Goal: Communication & Community: Connect with others

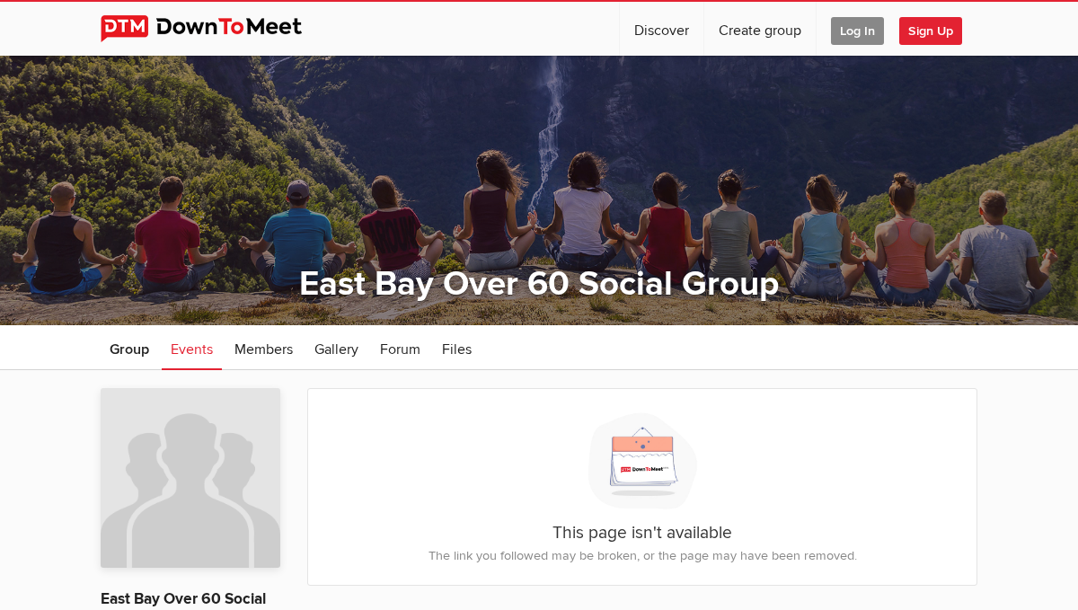
click at [934, 34] on span "Sign Up" at bounding box center [930, 31] width 63 height 28
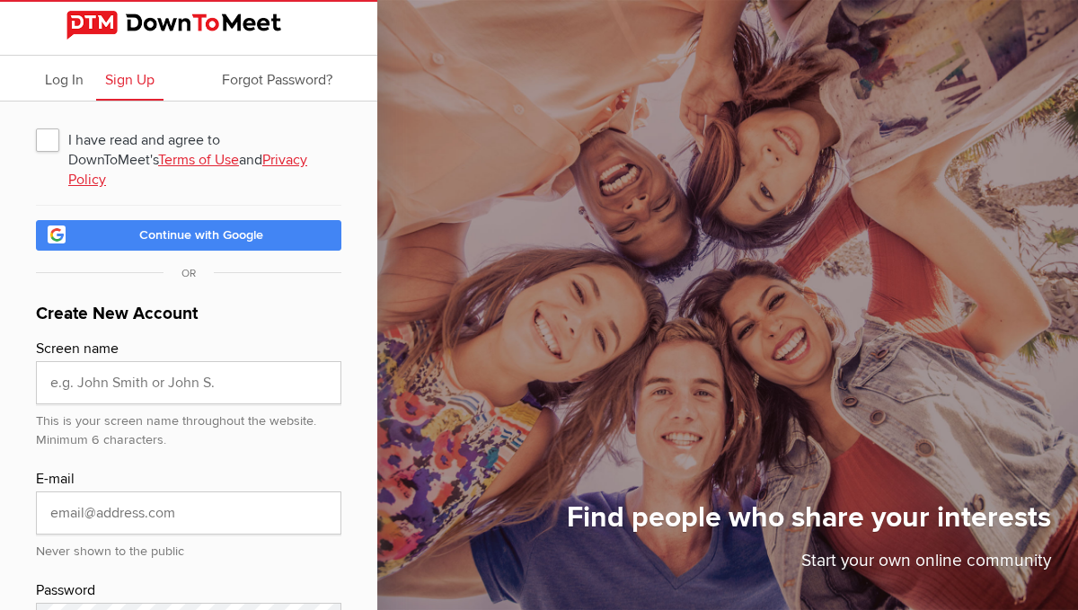
click at [49, 141] on span "I have read and agree to DownToMeet's Terms of Use and Privacy Policy" at bounding box center [188, 139] width 305 height 32
click at [36, 123] on input "I have read and agree to DownToMeet's Terms of Use and Privacy Policy" at bounding box center [35, 122] width 1 height 1
checkbox input "true"
click at [91, 366] on input "text" at bounding box center [188, 382] width 305 height 43
type input "Tita"
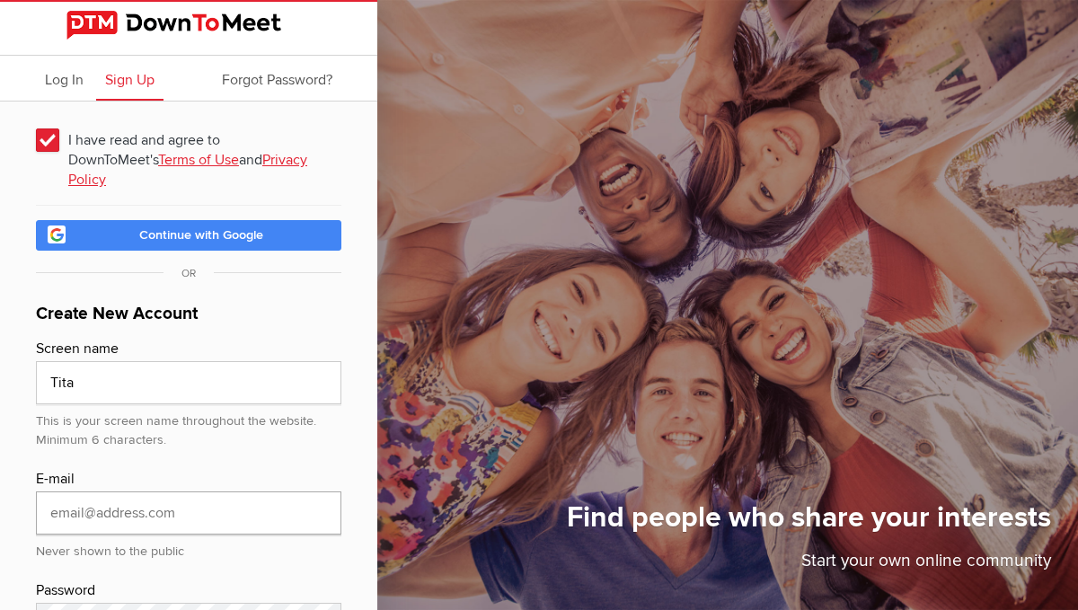
click at [75, 497] on input "email" at bounding box center [188, 512] width 305 height 43
type input "[EMAIL_ADDRESS][DOMAIN_NAME]"
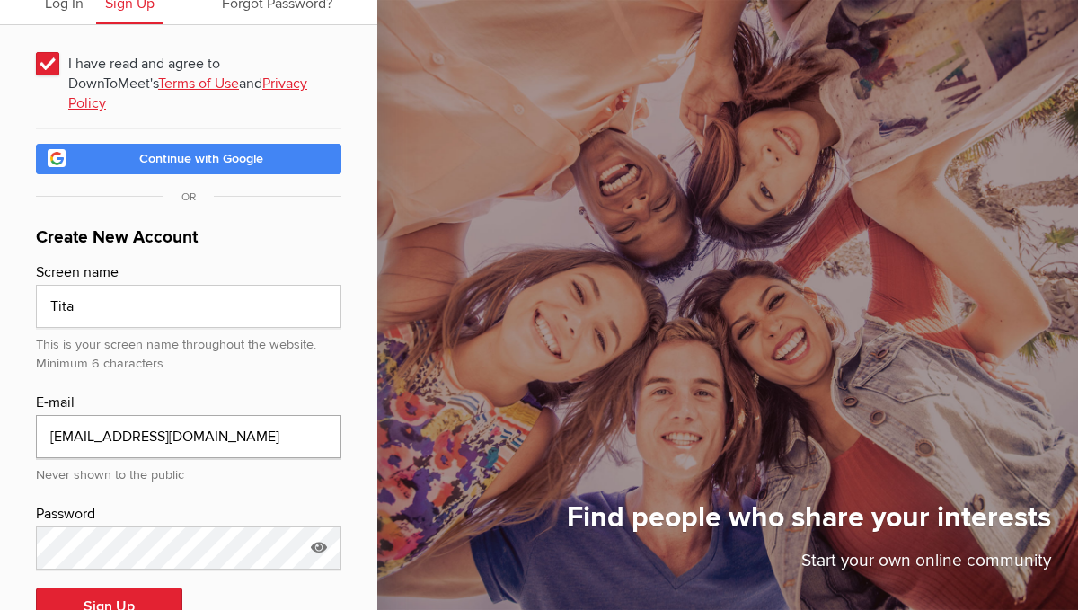
scroll to position [115, 0]
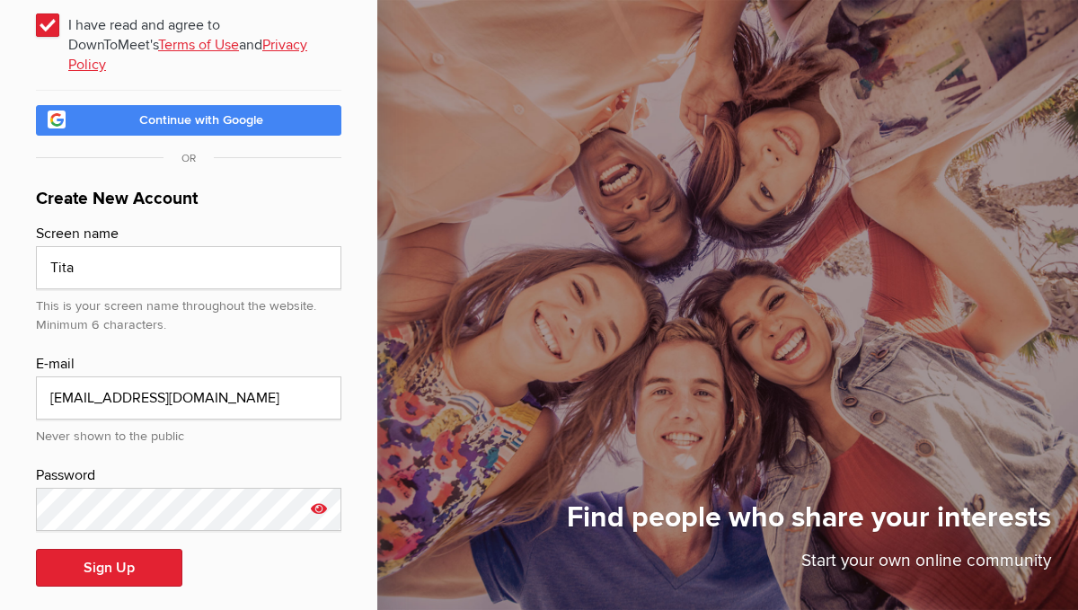
click at [316, 488] on icon at bounding box center [318, 508] width 27 height 41
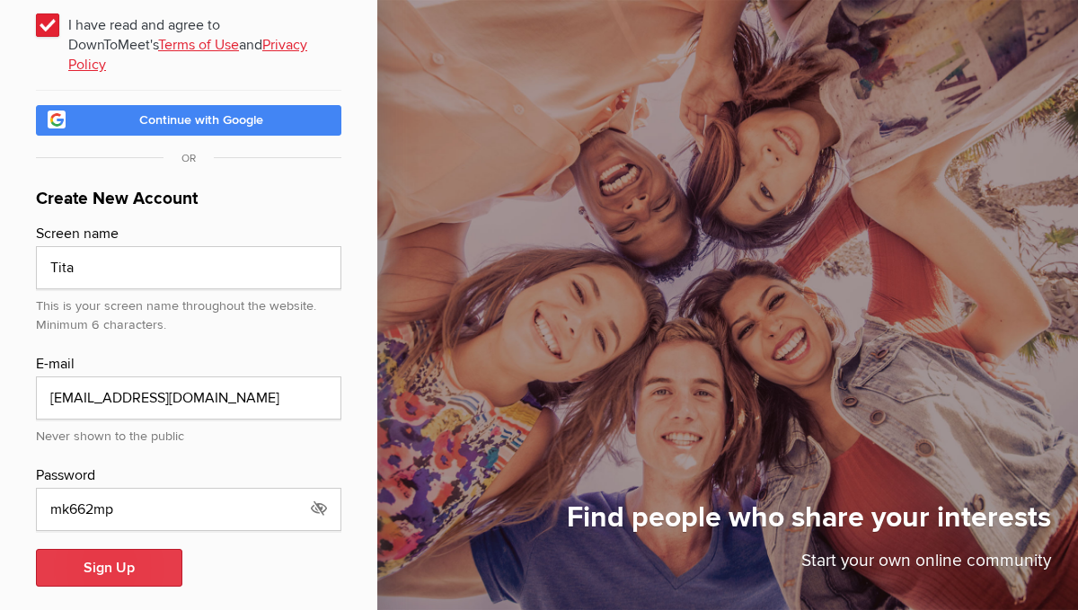
click at [112, 549] on button "Sign Up" at bounding box center [109, 568] width 146 height 38
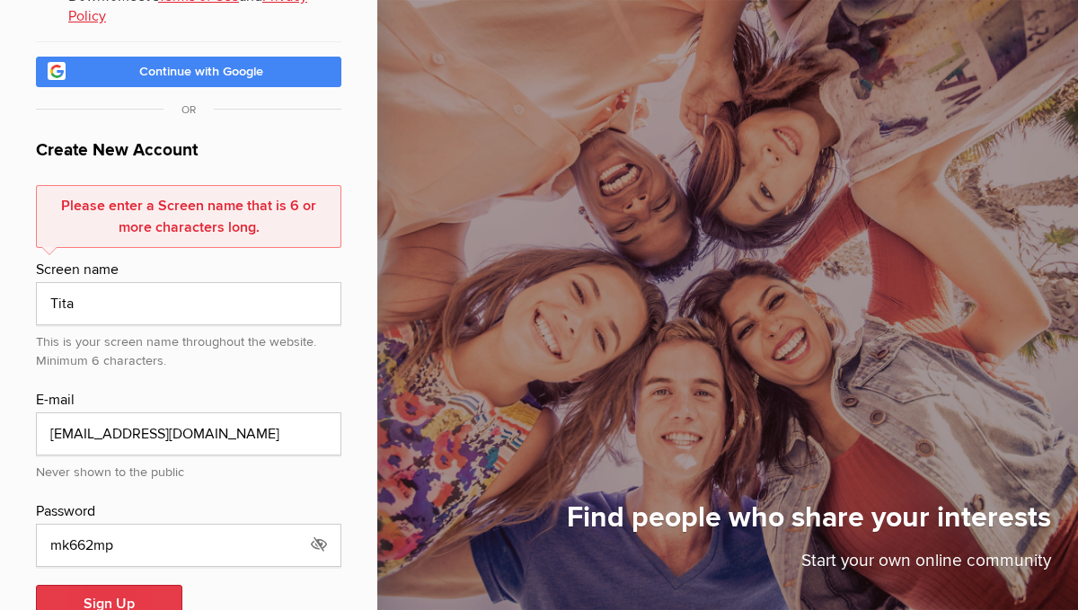
scroll to position [199, 0]
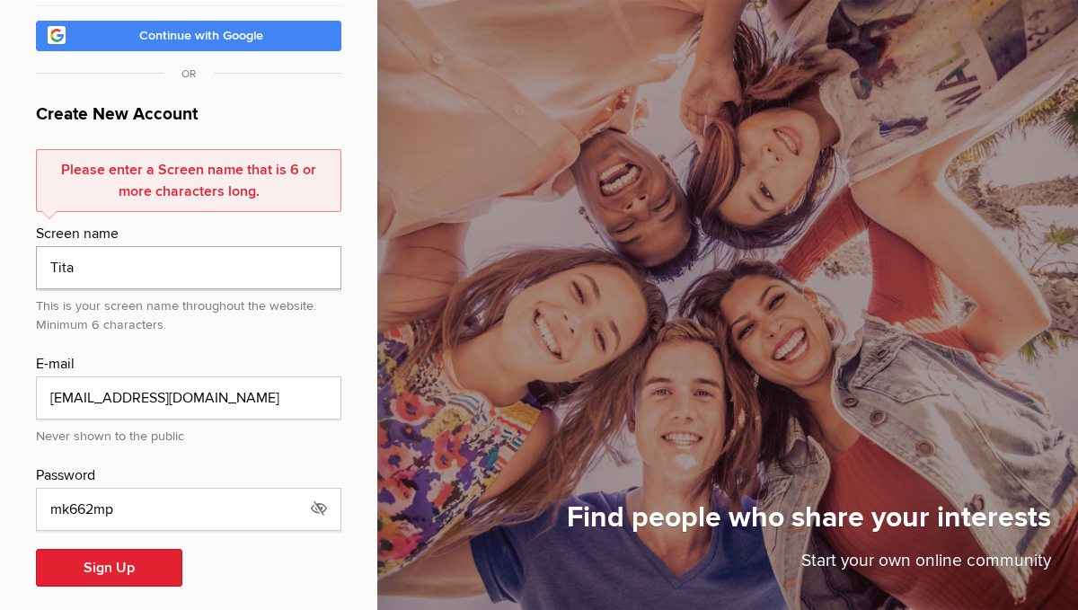
click at [89, 249] on input "Tita" at bounding box center [188, 267] width 305 height 43
click at [102, 549] on button "Sign Up" at bounding box center [109, 568] width 146 height 38
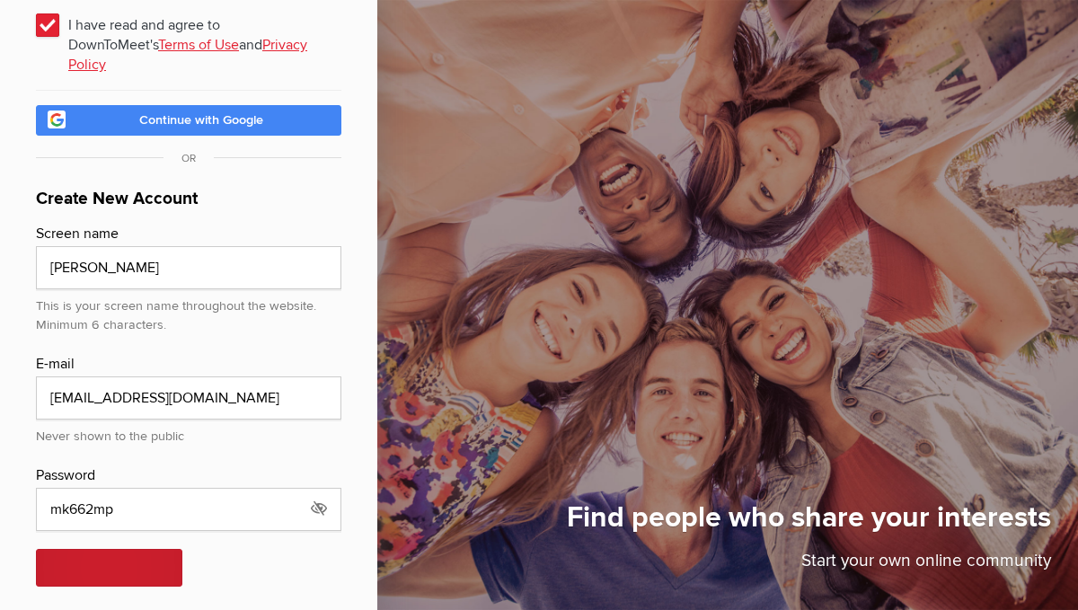
scroll to position [178, 0]
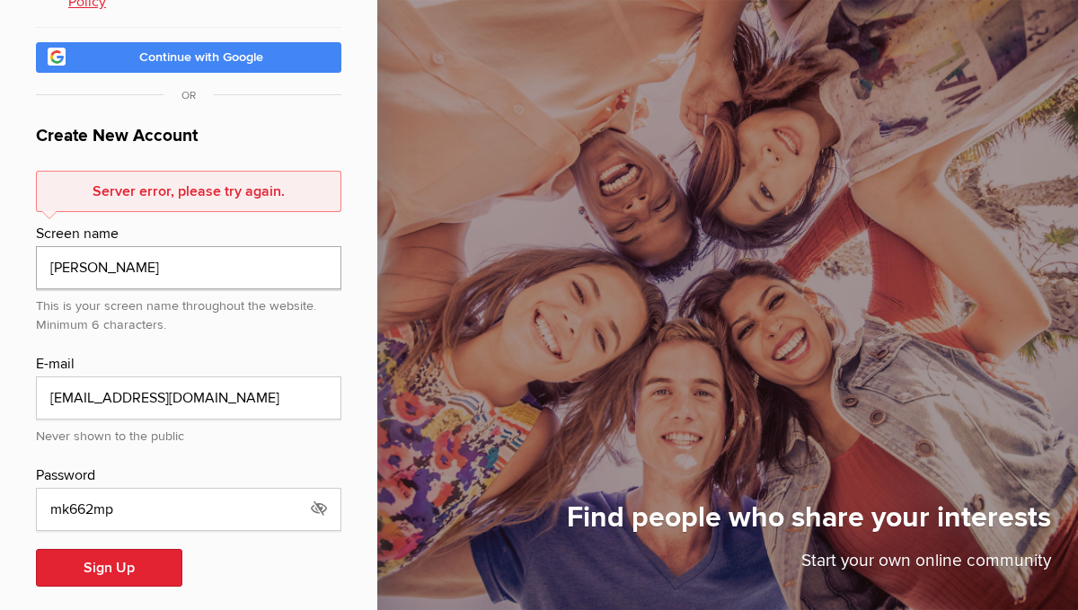
click at [77, 250] on input "Tita Padilla" at bounding box center [188, 267] width 305 height 43
type input "TitaPadilla"
click at [117, 553] on button "Sign Up" at bounding box center [109, 568] width 146 height 38
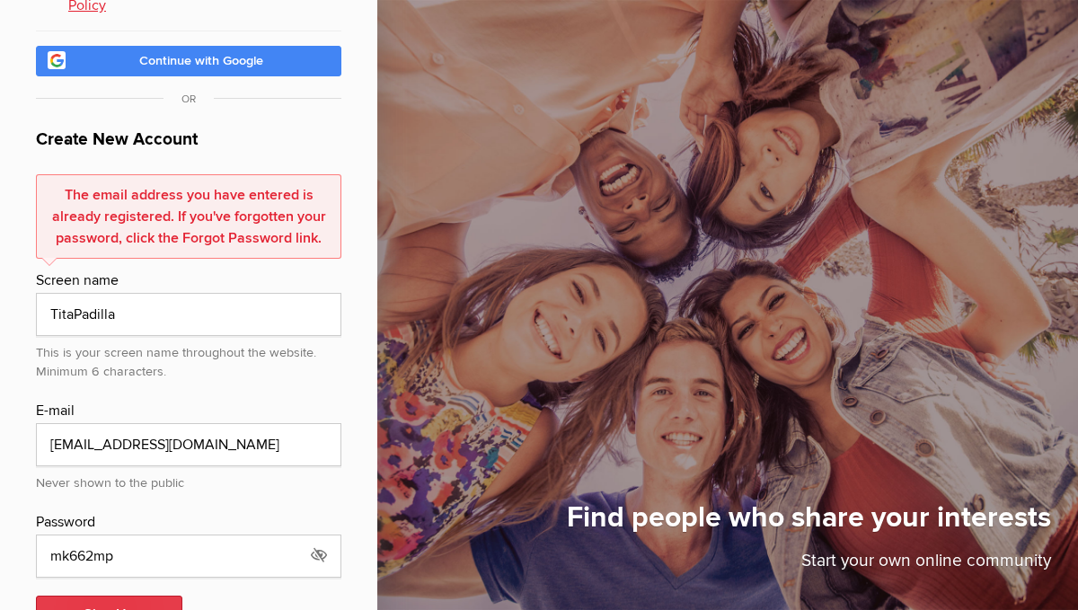
scroll to position [221, 0]
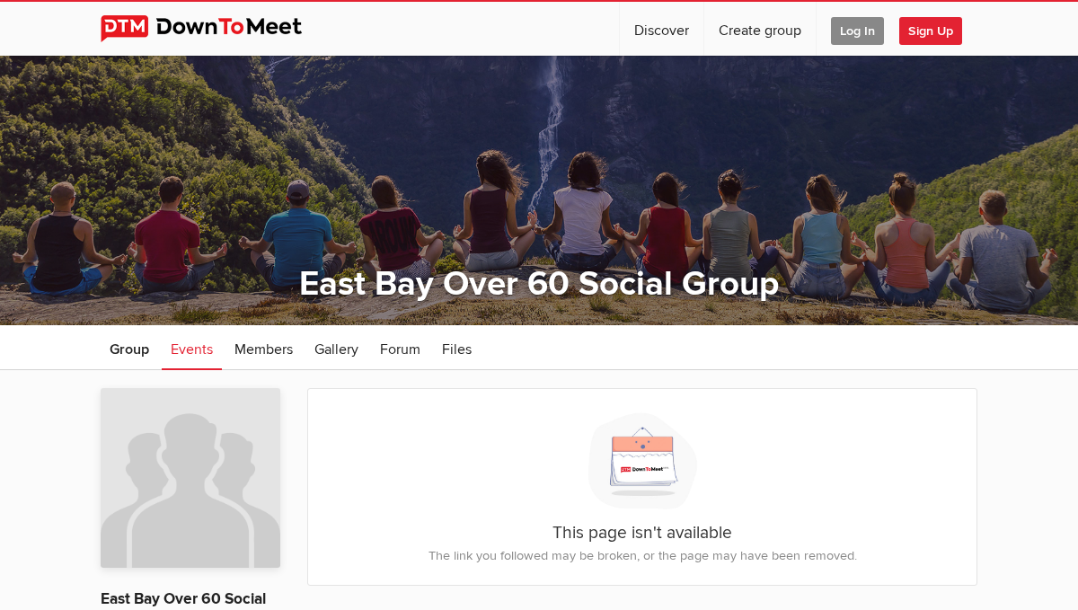
click at [862, 29] on span "Log In" at bounding box center [857, 31] width 53 height 28
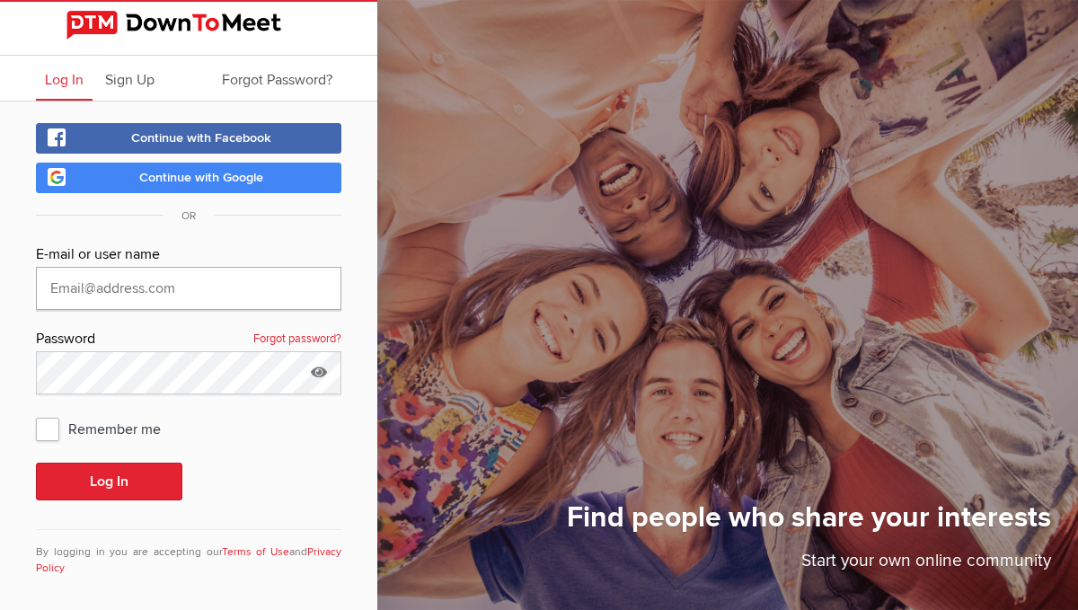
click at [66, 294] on input "text" at bounding box center [188, 288] width 305 height 43
type input "mvpadilla@aol.com"
click at [45, 430] on span "Remember me" at bounding box center [107, 428] width 143 height 32
click at [36, 412] on input "Remember me" at bounding box center [35, 412] width 1 height 1
checkbox input "true"
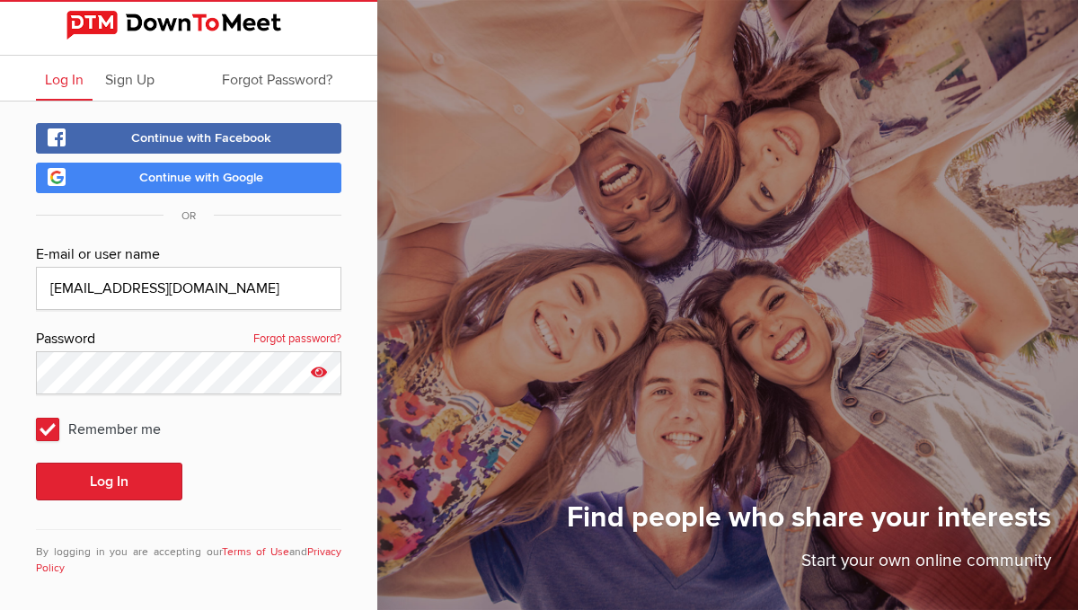
click at [315, 376] on icon at bounding box center [318, 371] width 27 height 41
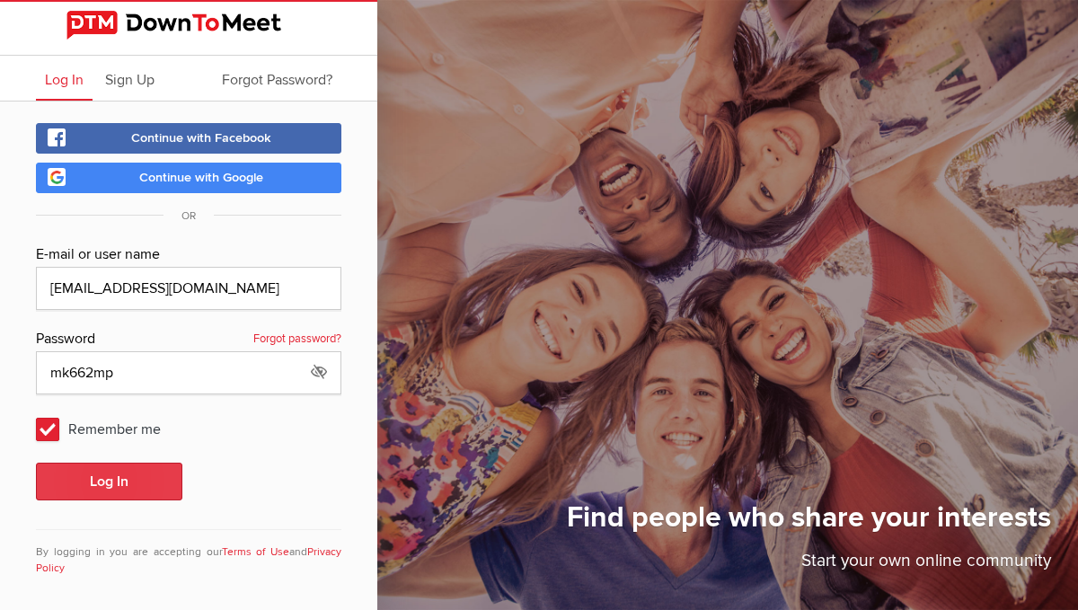
click at [125, 488] on button "Log In" at bounding box center [109, 482] width 146 height 38
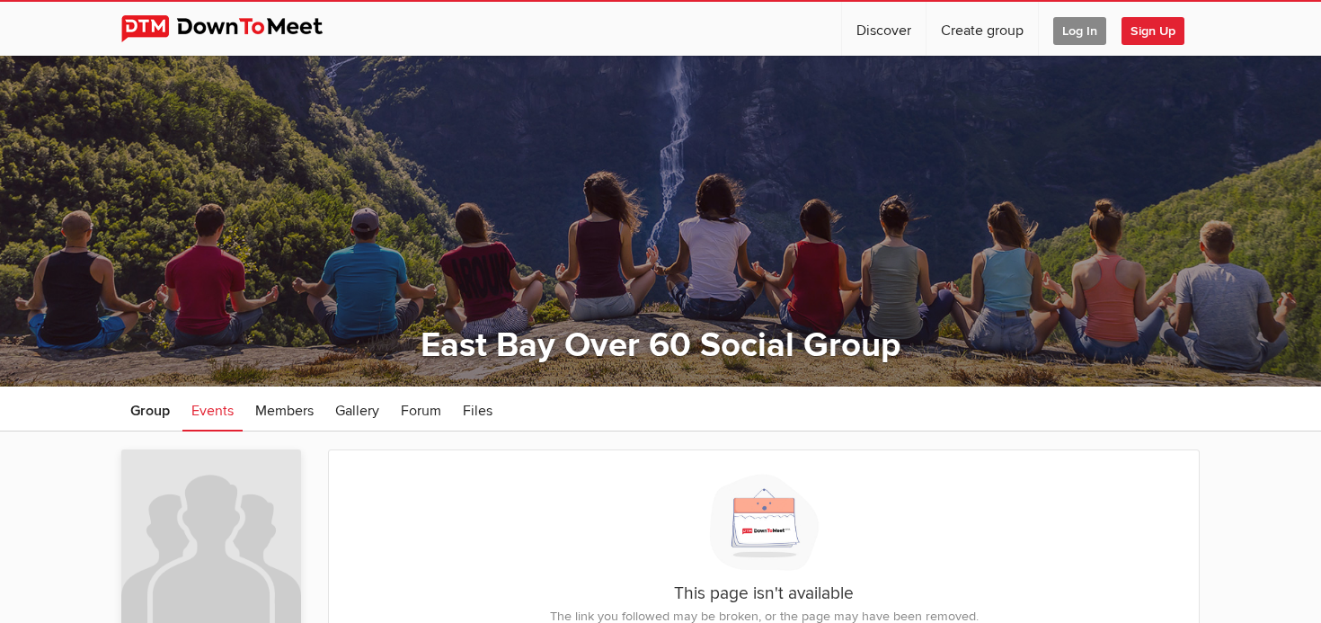
click at [1075, 31] on span "Log In" at bounding box center [1079, 31] width 53 height 28
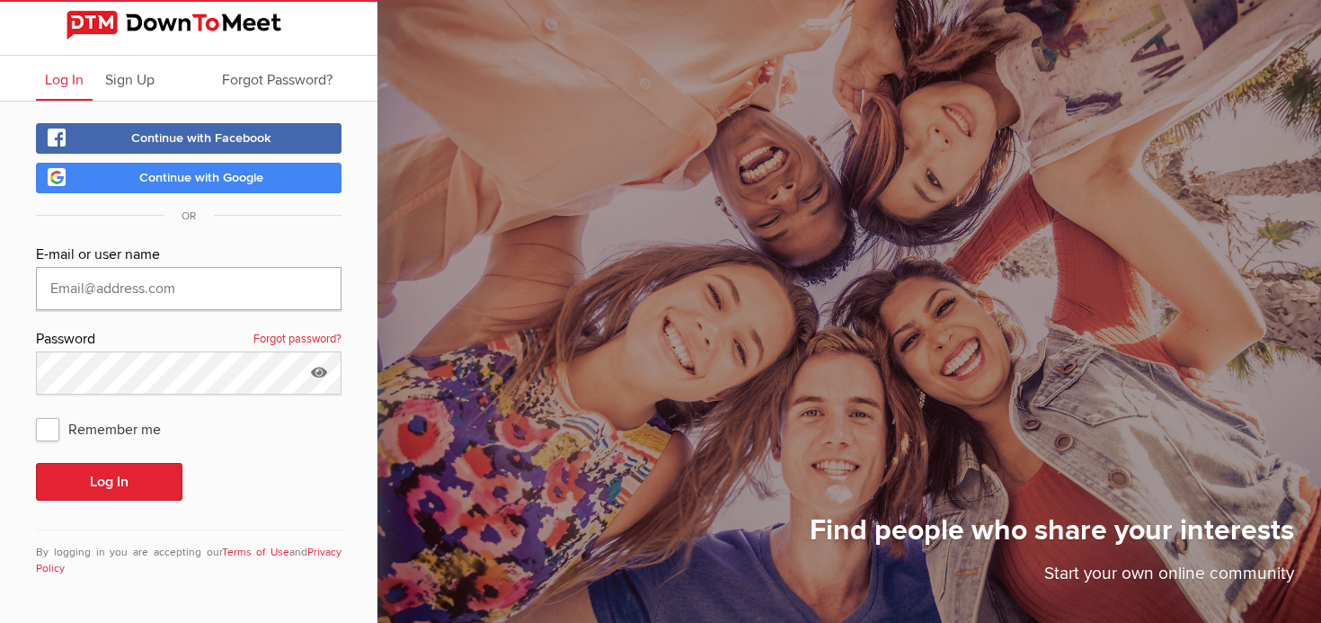
click at [124, 295] on input "text" at bounding box center [188, 288] width 305 height 43
type input "[EMAIL_ADDRESS][DOMAIN_NAME]"
click at [316, 372] on icon at bounding box center [318, 371] width 27 height 41
click at [54, 434] on span "Remember me" at bounding box center [107, 428] width 143 height 32
click at [36, 412] on input "Remember me" at bounding box center [35, 412] width 1 height 1
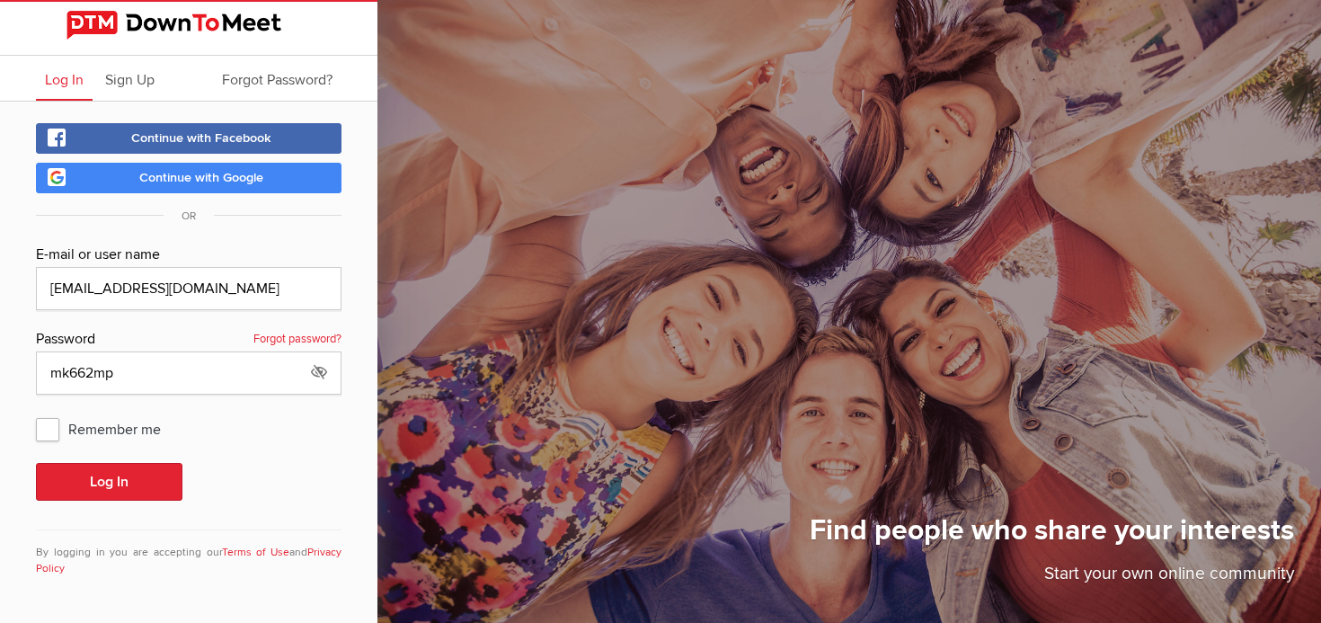
checkbox input "true"
click at [124, 482] on button "Log In" at bounding box center [109, 482] width 146 height 38
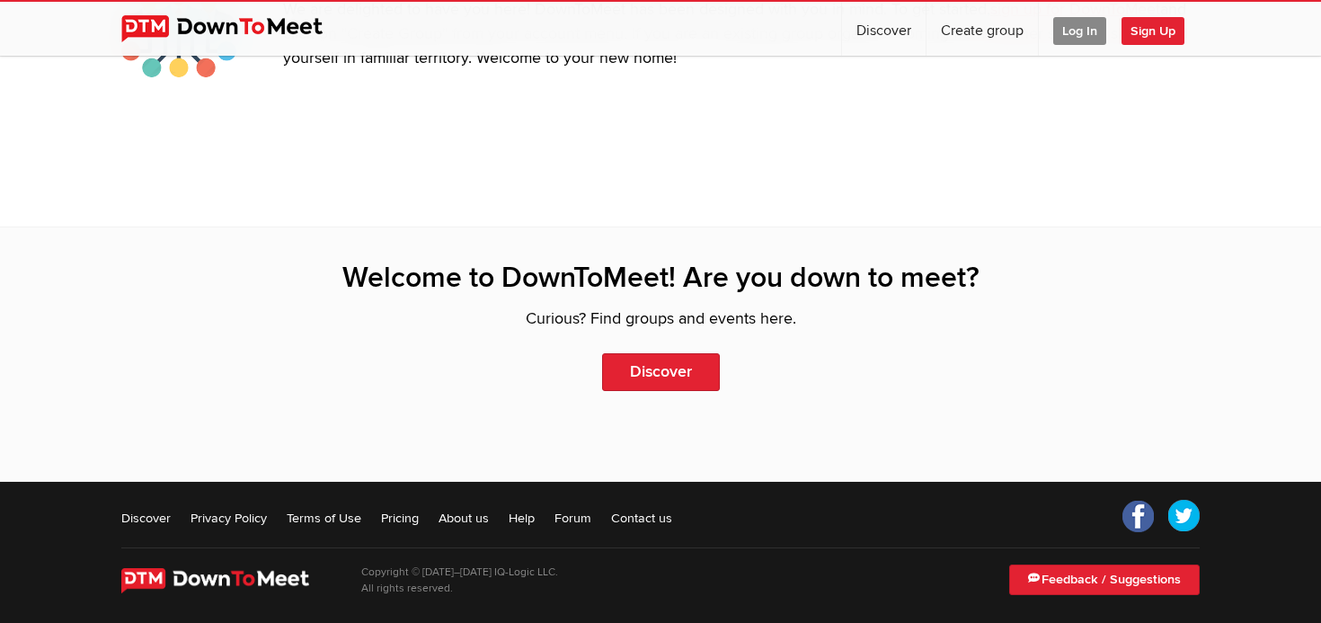
scroll to position [3888, 0]
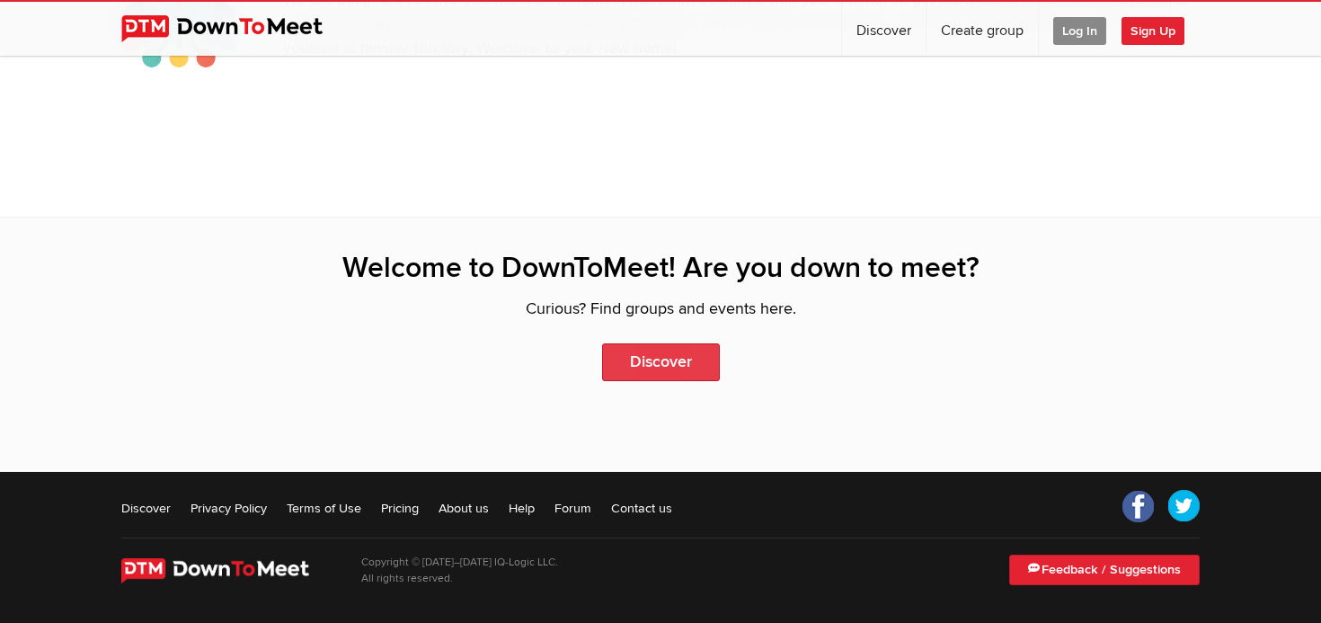
click at [681, 360] on link "Discover" at bounding box center [661, 362] width 118 height 38
select select "null"
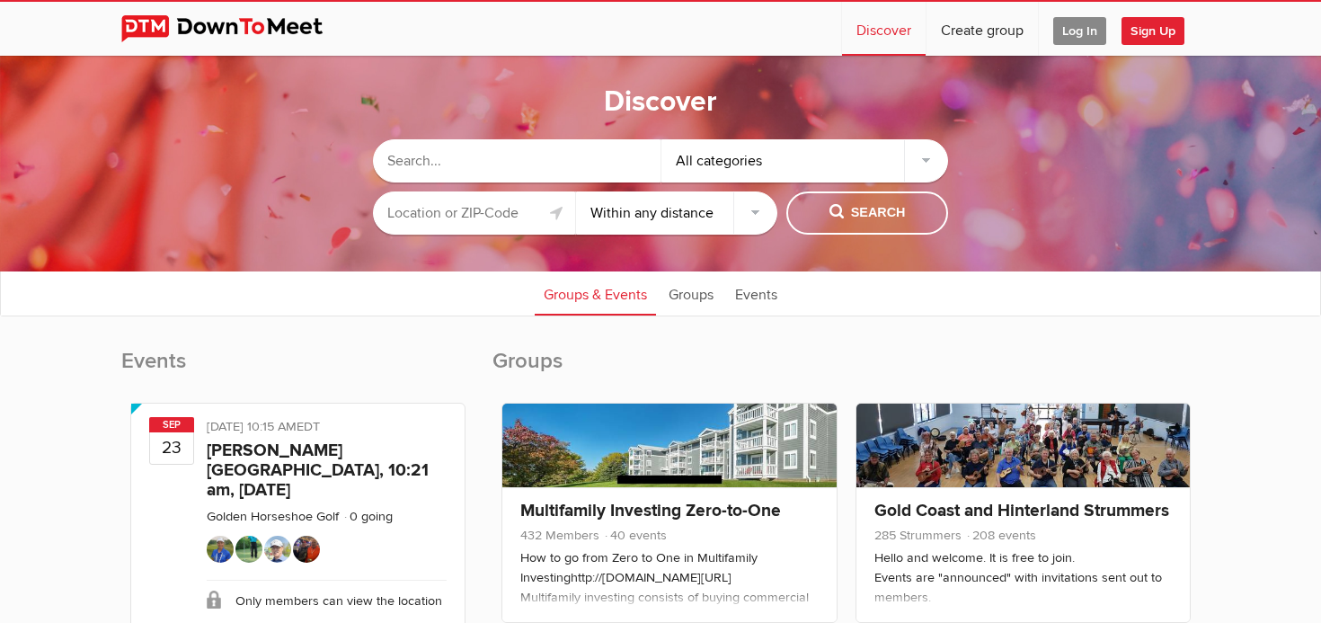
click at [436, 217] on input "text" at bounding box center [474, 212] width 202 height 43
click at [860, 218] on span "Search" at bounding box center [867, 213] width 76 height 20
drag, startPoint x: 441, startPoint y: 216, endPoint x: 379, endPoint y: 218, distance: 62.1
click at [379, 218] on input "East Bay, CA, USA" at bounding box center [474, 212] width 202 height 43
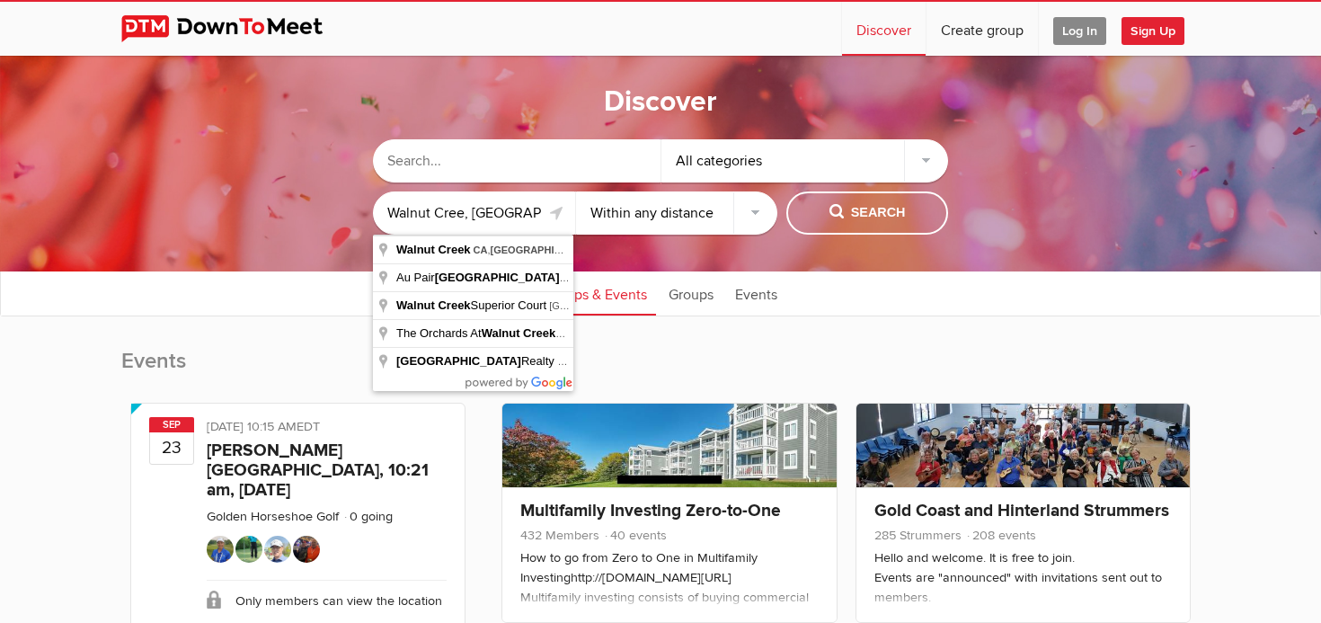
type input "Walnut Creek, CA, USA"
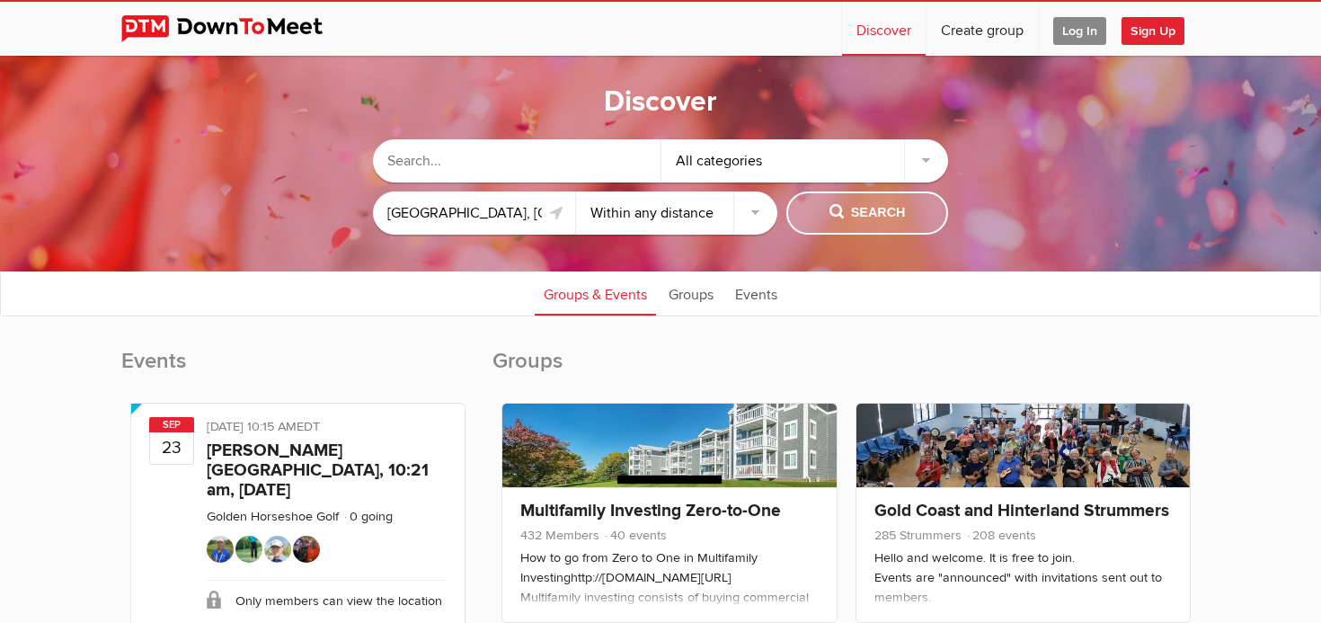
click at [867, 218] on span "Search" at bounding box center [867, 213] width 76 height 20
click at [439, 171] on input "text" at bounding box center [517, 160] width 288 height 43
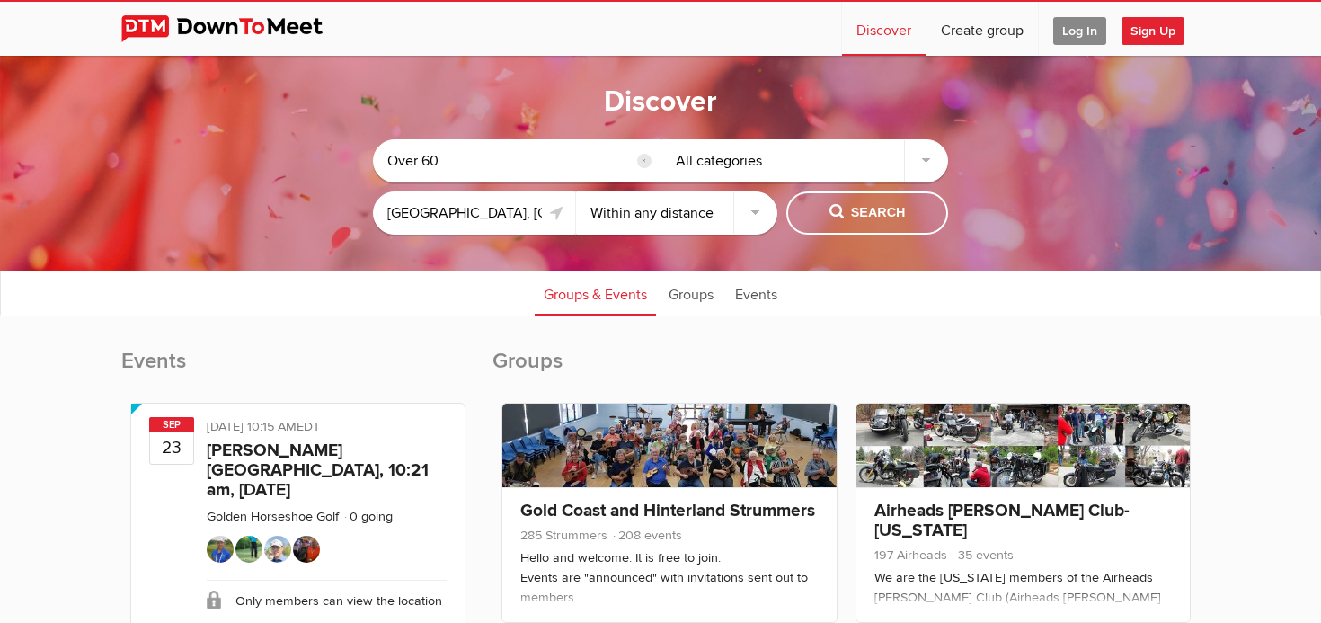
click at [729, 164] on div "All categories" at bounding box center [805, 160] width 288 height 43
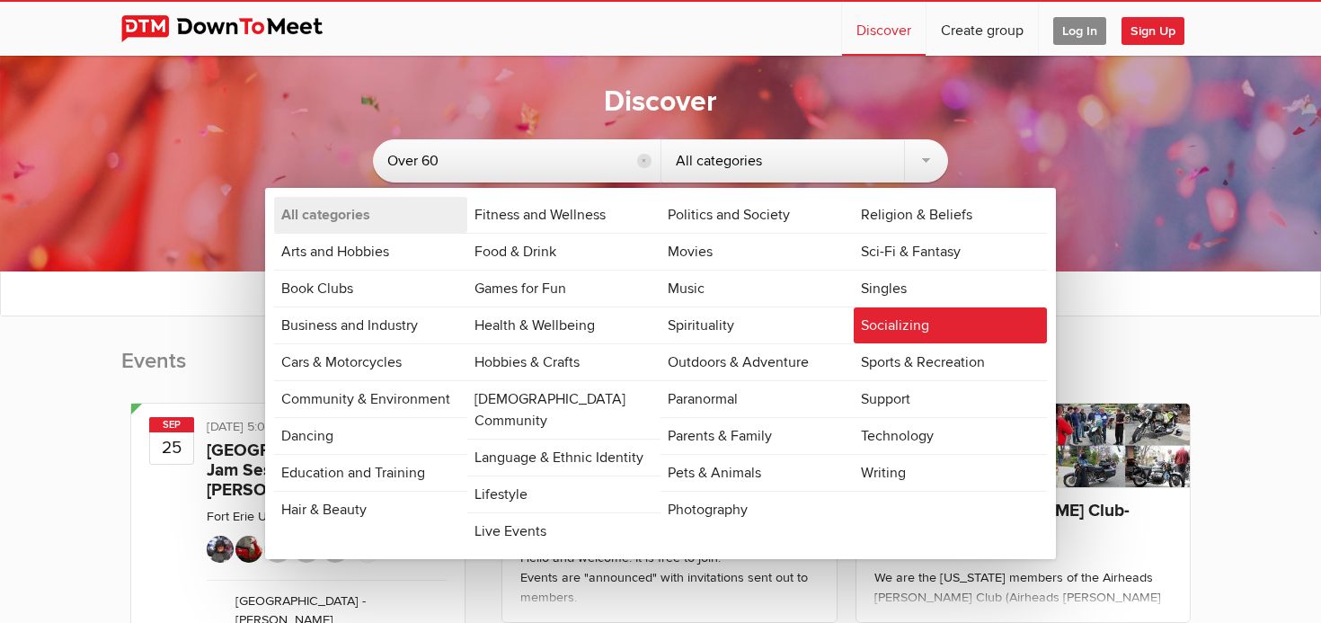
click at [968, 330] on link "Socializing" at bounding box center [950, 325] width 193 height 36
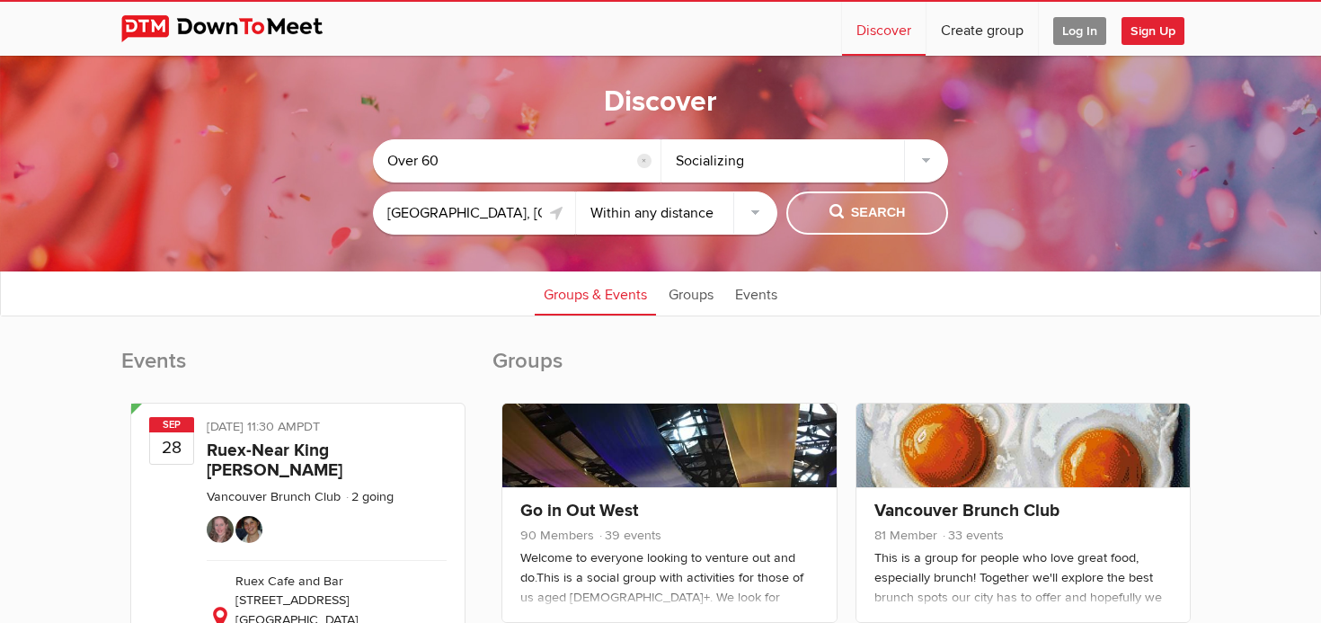
click at [868, 216] on span "Search" at bounding box center [867, 213] width 76 height 20
click at [447, 159] on input "Over 60" at bounding box center [517, 160] width 288 height 43
click at [446, 159] on input "Over 60" at bounding box center [517, 160] width 288 height 43
paste input "East-Bay-Over-60-Social-Group/home"
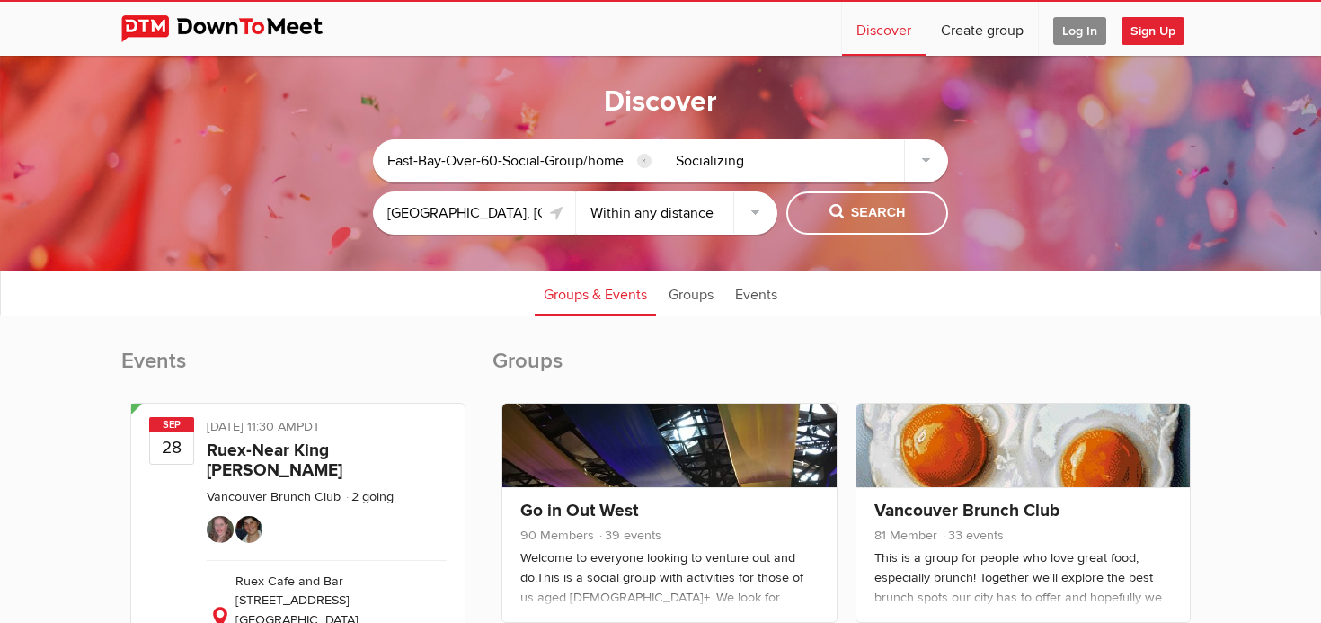
type input "East-Bay-Over-60-Social-Group/home"
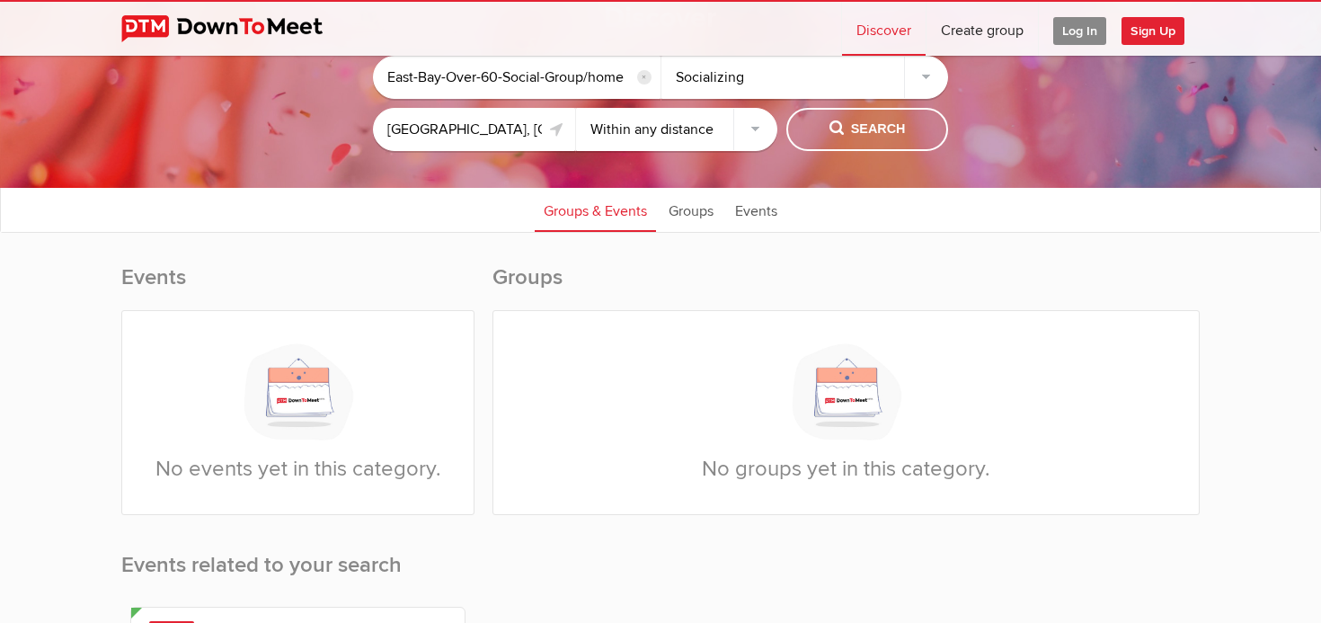
scroll to position [85, 0]
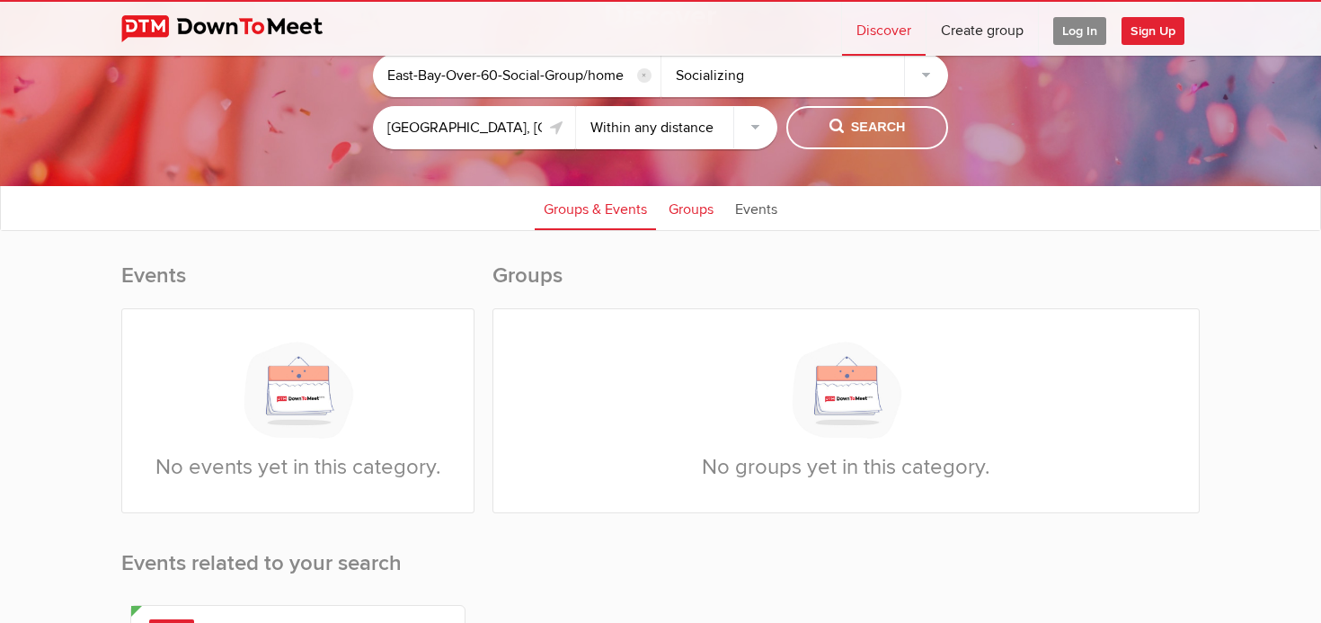
click at [692, 212] on link "Groups" at bounding box center [690, 207] width 63 height 45
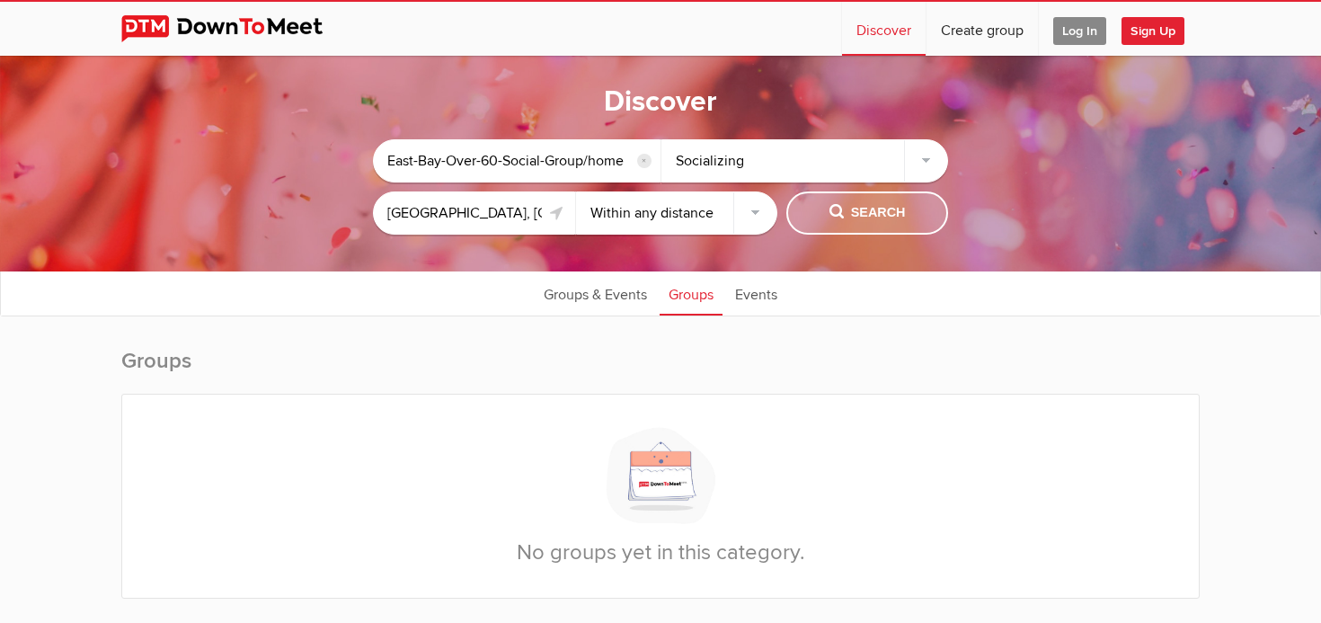
click at [845, 216] on span "Search" at bounding box center [867, 213] width 76 height 20
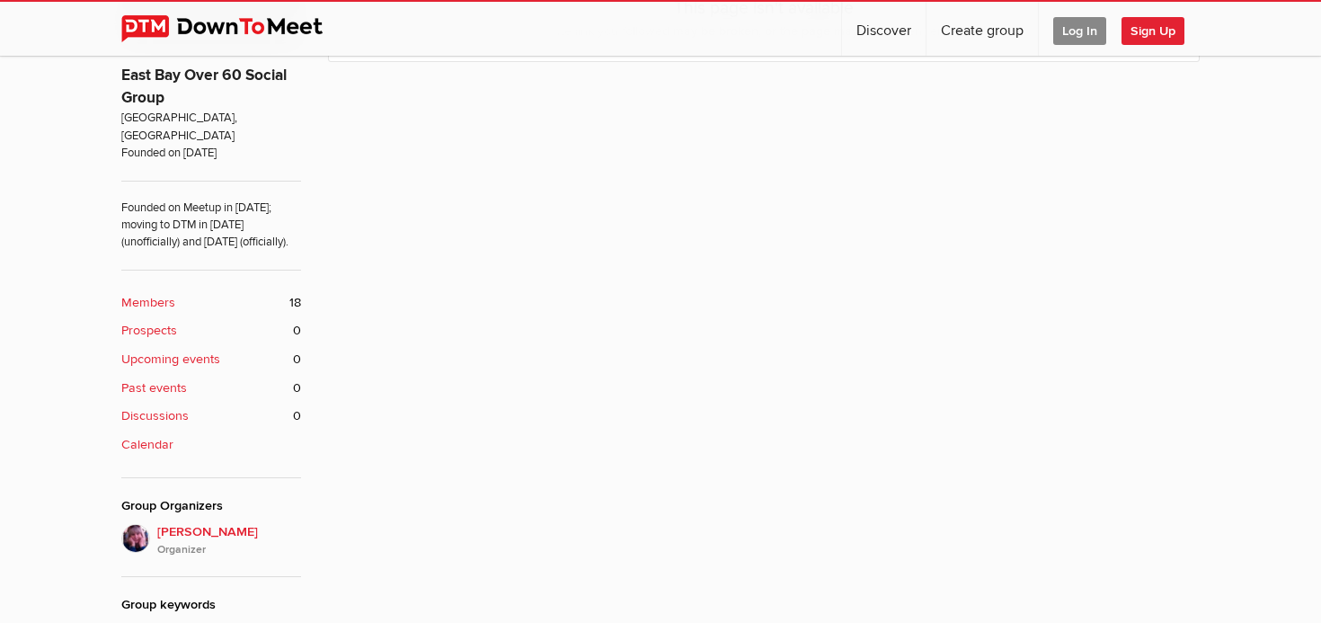
scroll to position [616, 0]
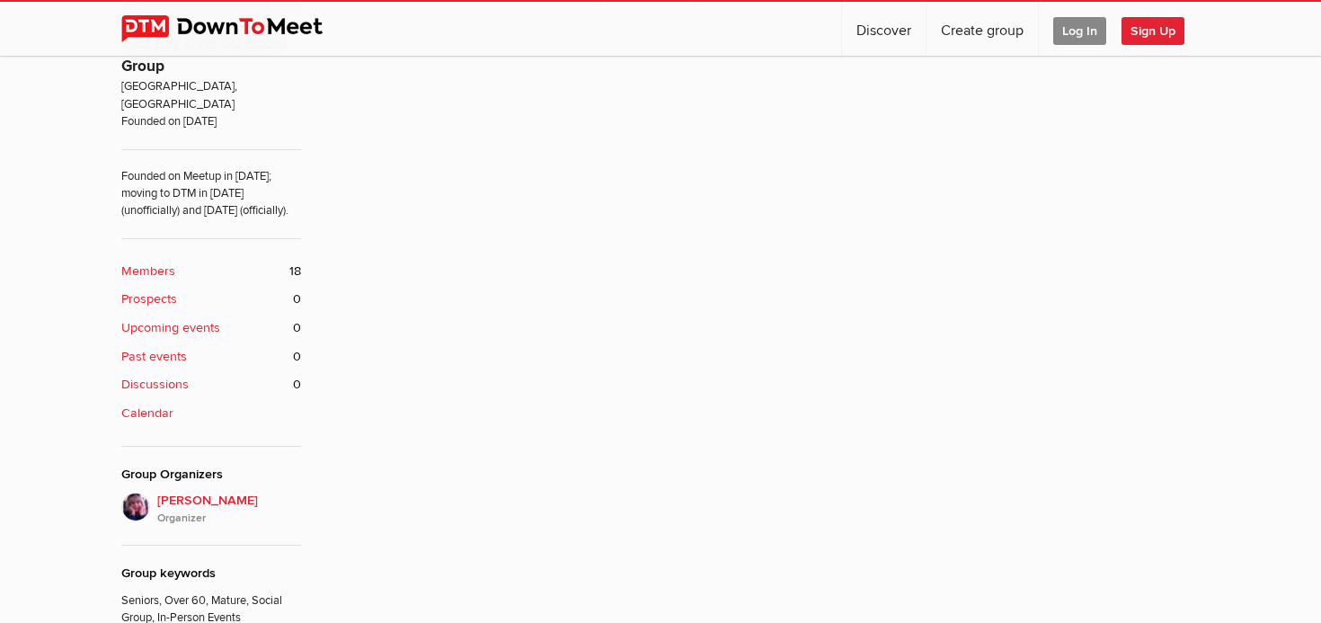
click at [171, 270] on b "Members" at bounding box center [148, 271] width 54 height 20
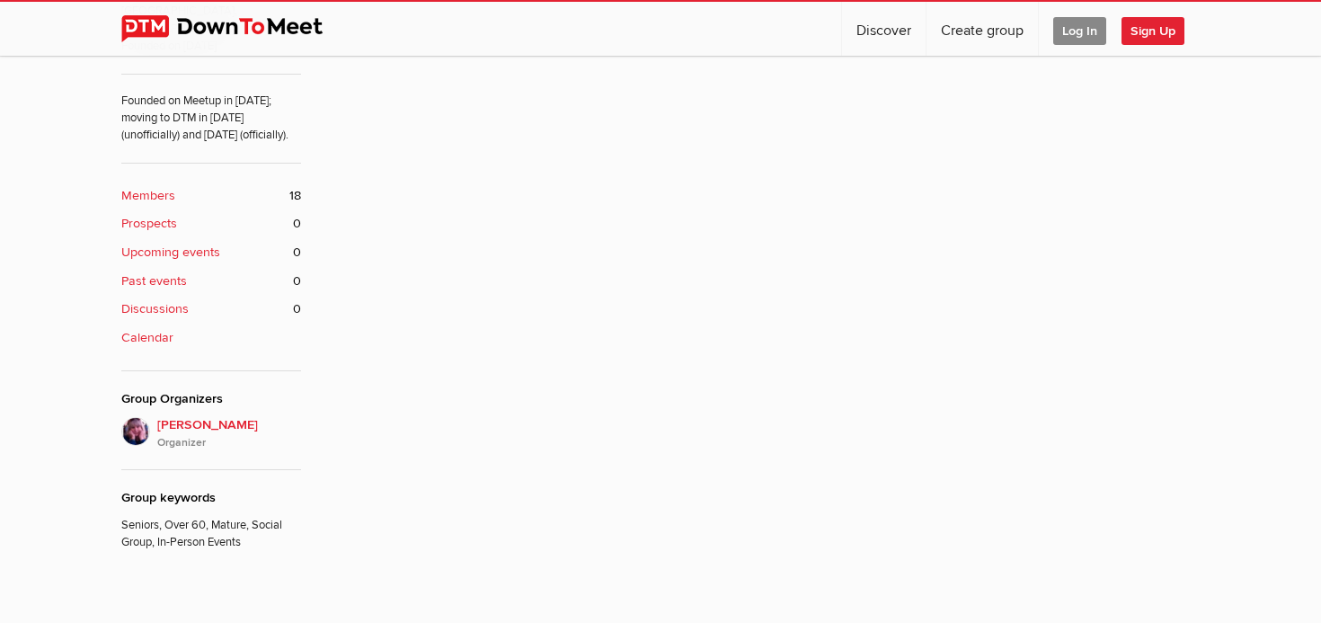
click at [161, 272] on div "About the Group East Bay Over 60 Social Group [GEOGRAPHIC_DATA], [GEOGRAPHIC_DA…" at bounding box center [211, 154] width 180 height 794
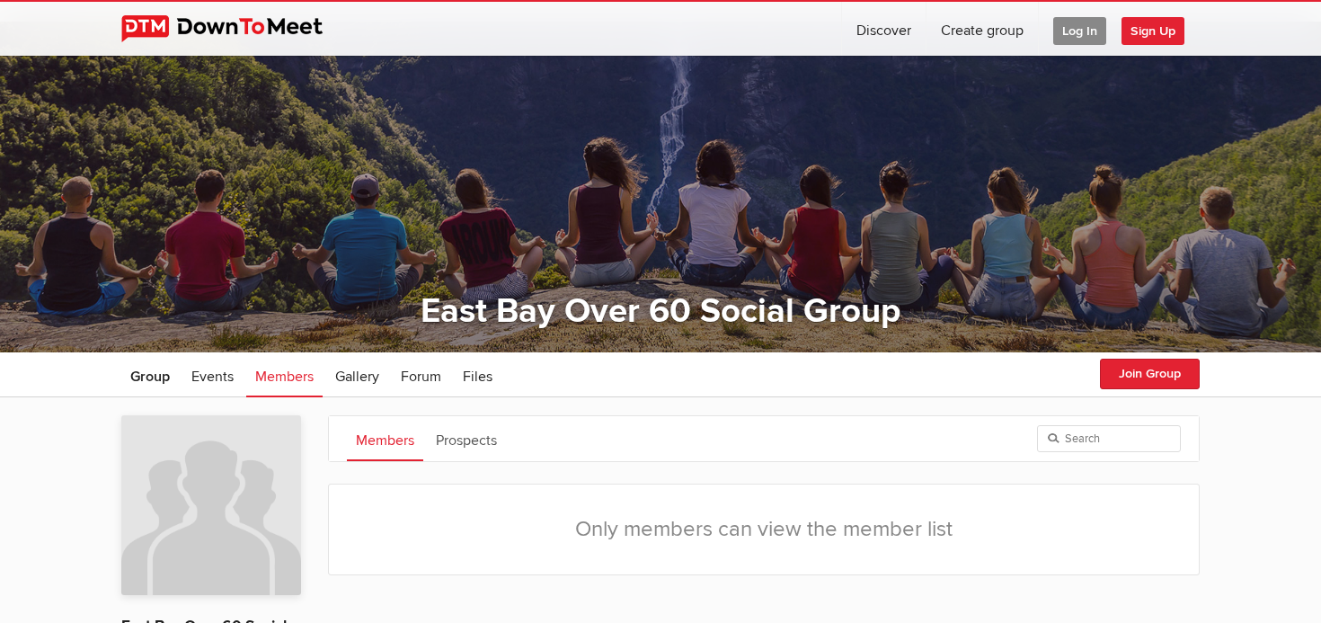
scroll to position [0, 0]
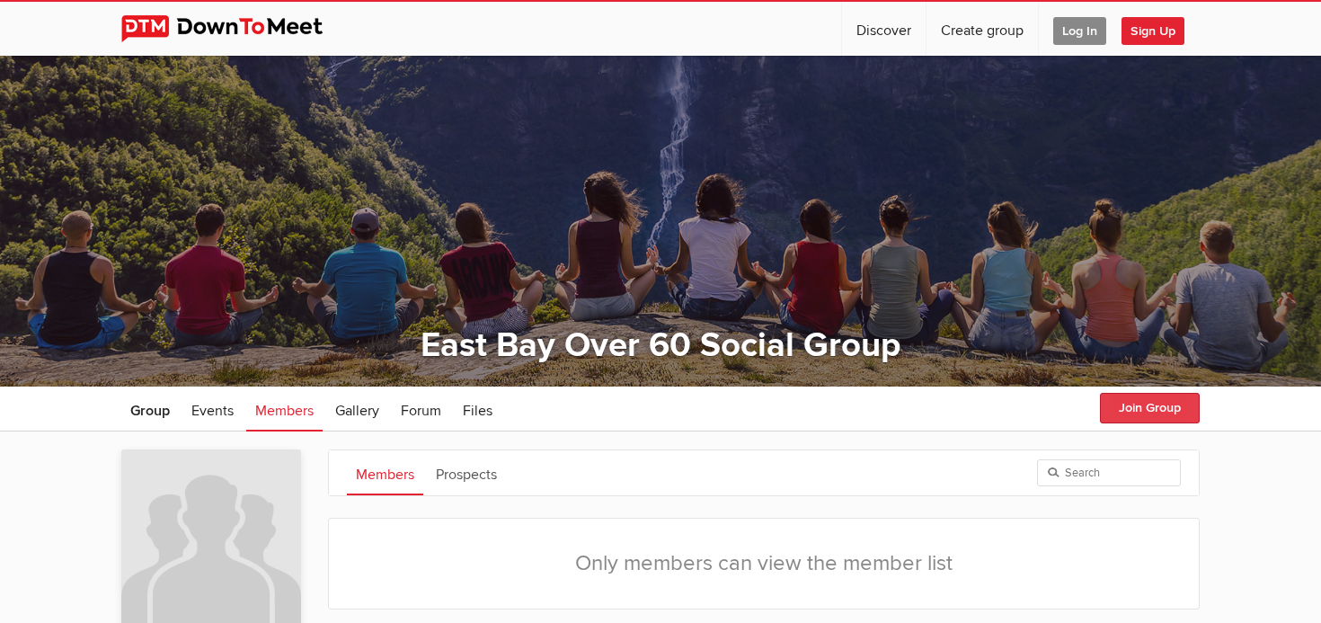
click at [1135, 412] on button "Join Group" at bounding box center [1150, 408] width 100 height 31
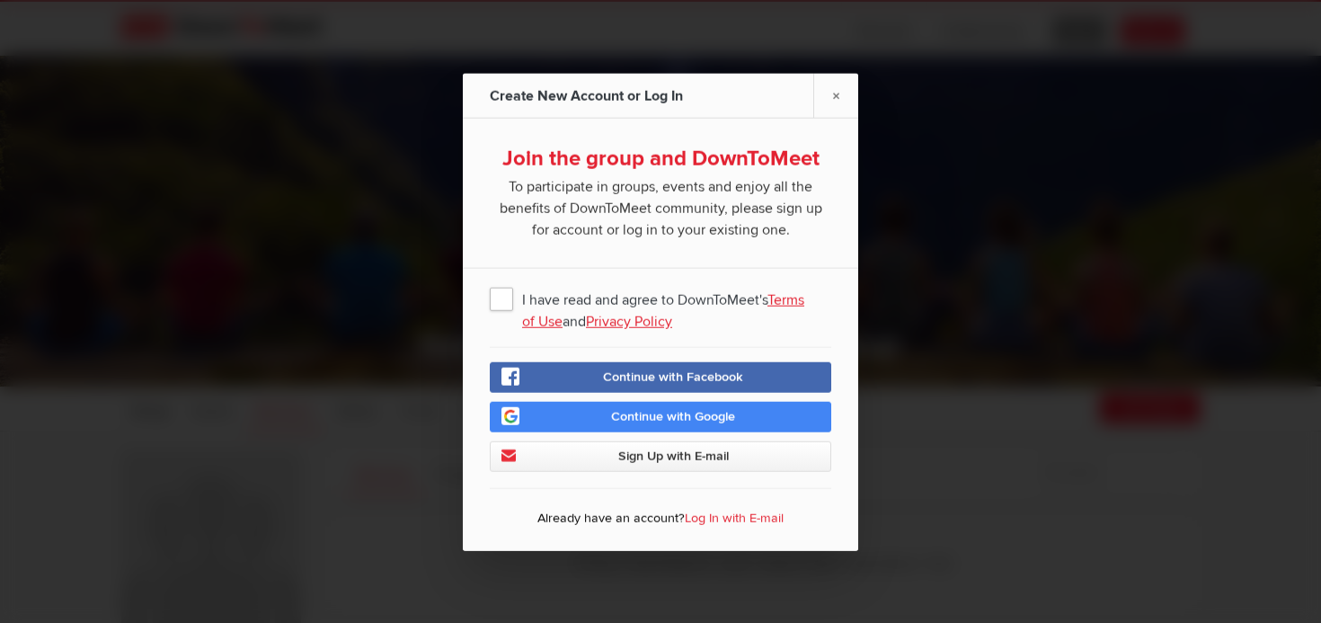
click at [503, 305] on span "I have read and agree to DownToMeet's Terms of Use and Privacy Policy" at bounding box center [660, 297] width 341 height 32
click at [0, 0] on input "I have read and agree to DownToMeet's Terms of Use and Privacy Policy" at bounding box center [0, 0] width 0 height 0
click at [671, 455] on span "Sign Up with E-mail" at bounding box center [673, 454] width 111 height 15
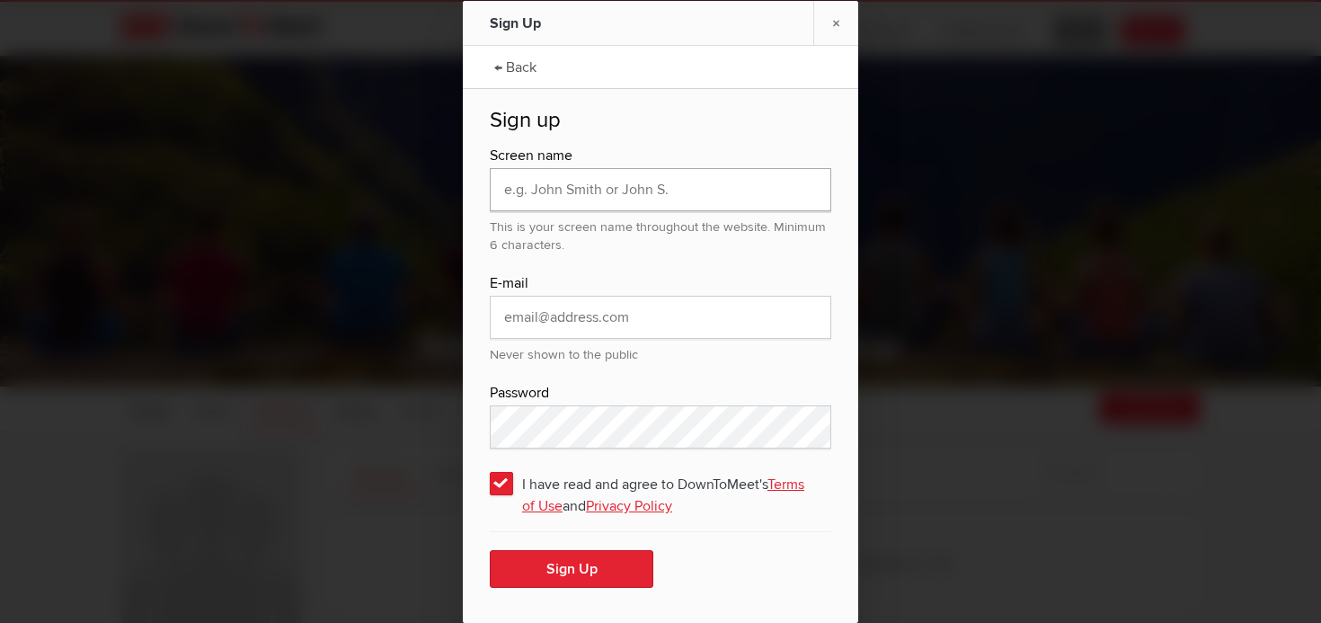
click at [509, 198] on input "text" at bounding box center [660, 189] width 341 height 43
type input "Tita"
click at [542, 321] on input "email" at bounding box center [660, 317] width 341 height 43
type input "[EMAIL_ADDRESS][DOMAIN_NAME]"
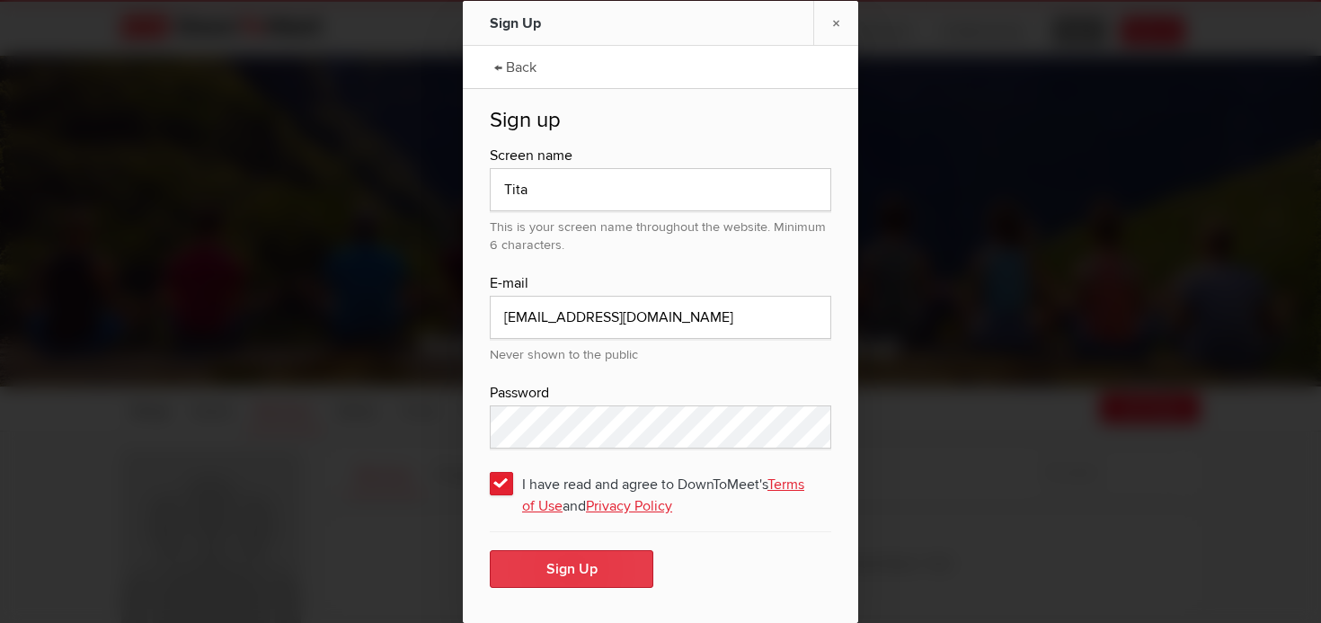
click at [569, 565] on button "Sign Up" at bounding box center [572, 569] width 164 height 38
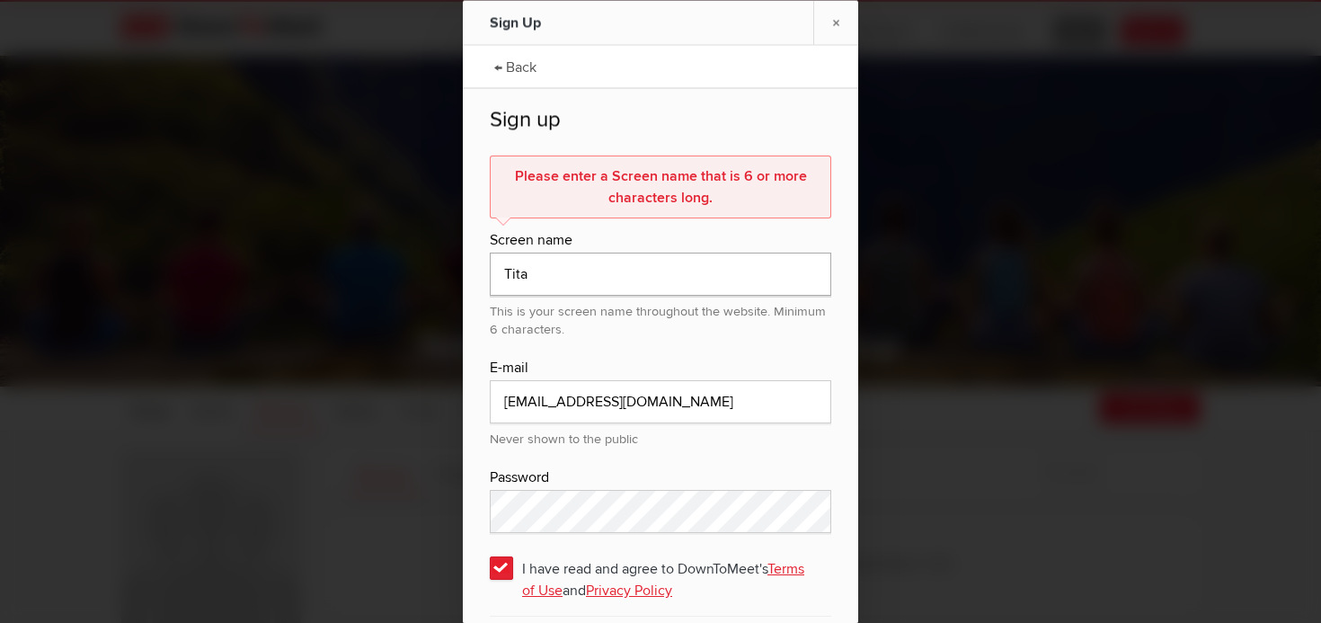
drag, startPoint x: 545, startPoint y: 270, endPoint x: 484, endPoint y: 273, distance: 61.2
click at [484, 273] on div "← Back Sign up Please enter a Screen name that is 6 or more characters long. Sc…" at bounding box center [660, 375] width 395 height 661
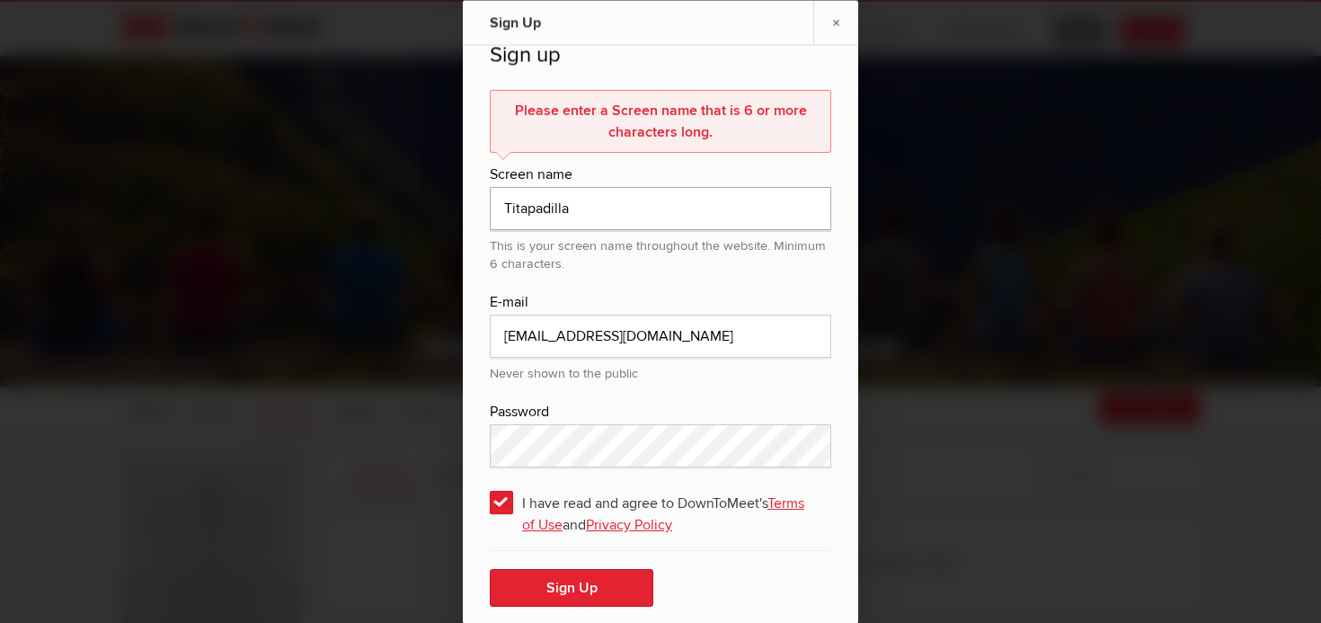
scroll to position [69, 0]
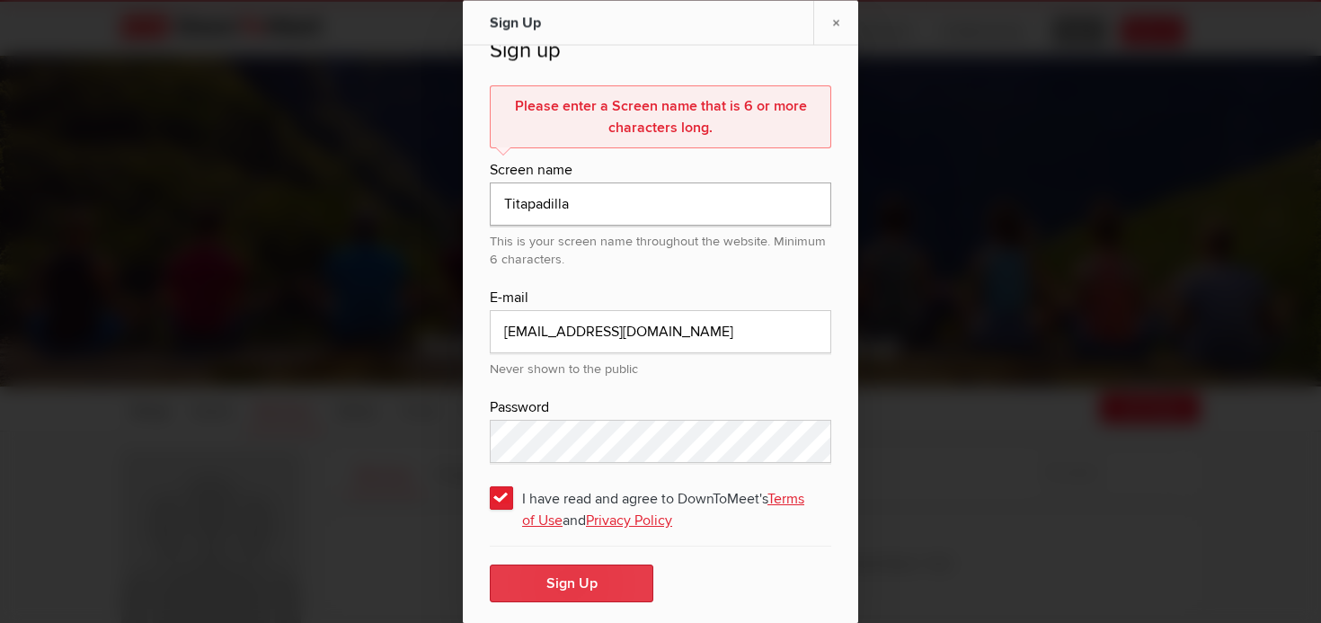
type input "Titapadilla"
click at [556, 584] on button "Sign Up" at bounding box center [572, 583] width 164 height 38
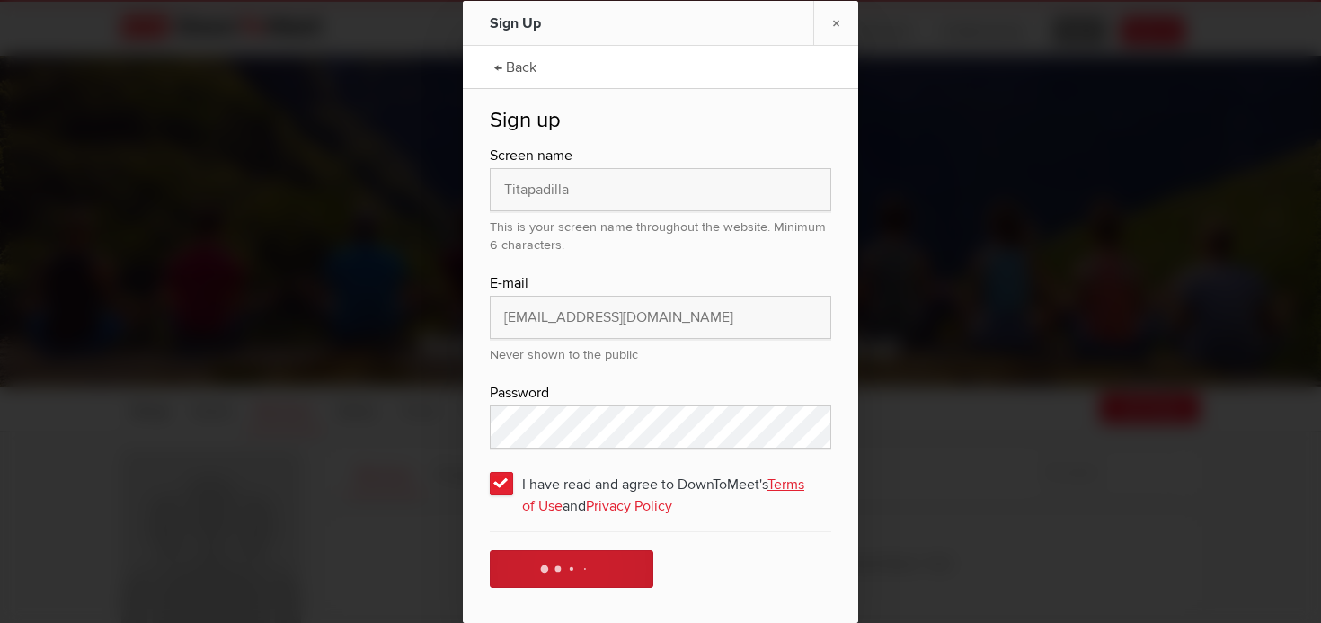
scroll to position [0, 0]
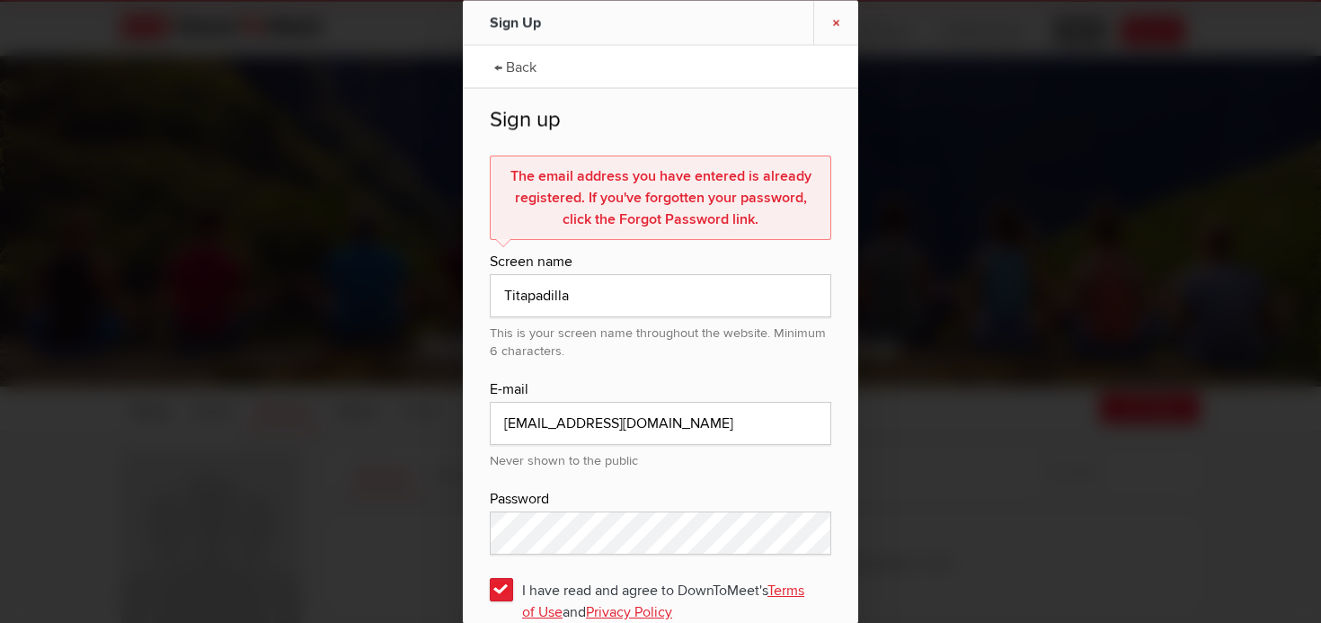
click at [838, 22] on link "×" at bounding box center [835, 22] width 45 height 44
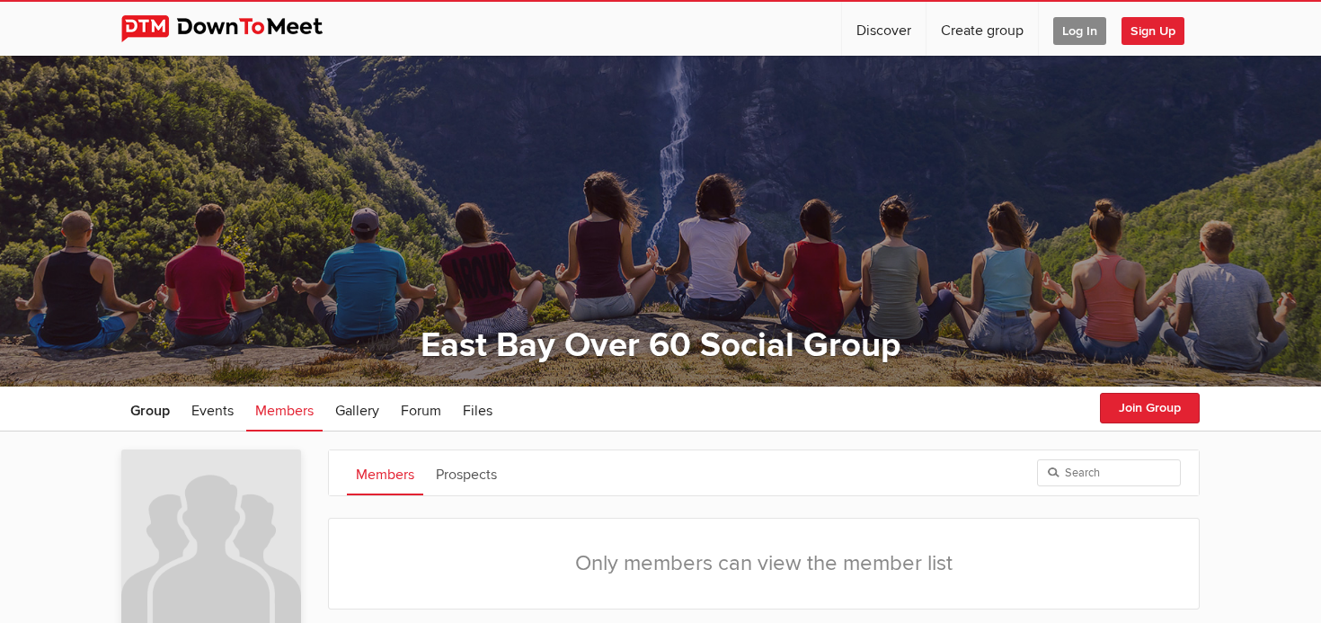
click at [1060, 36] on span "Log In" at bounding box center [1079, 31] width 53 height 28
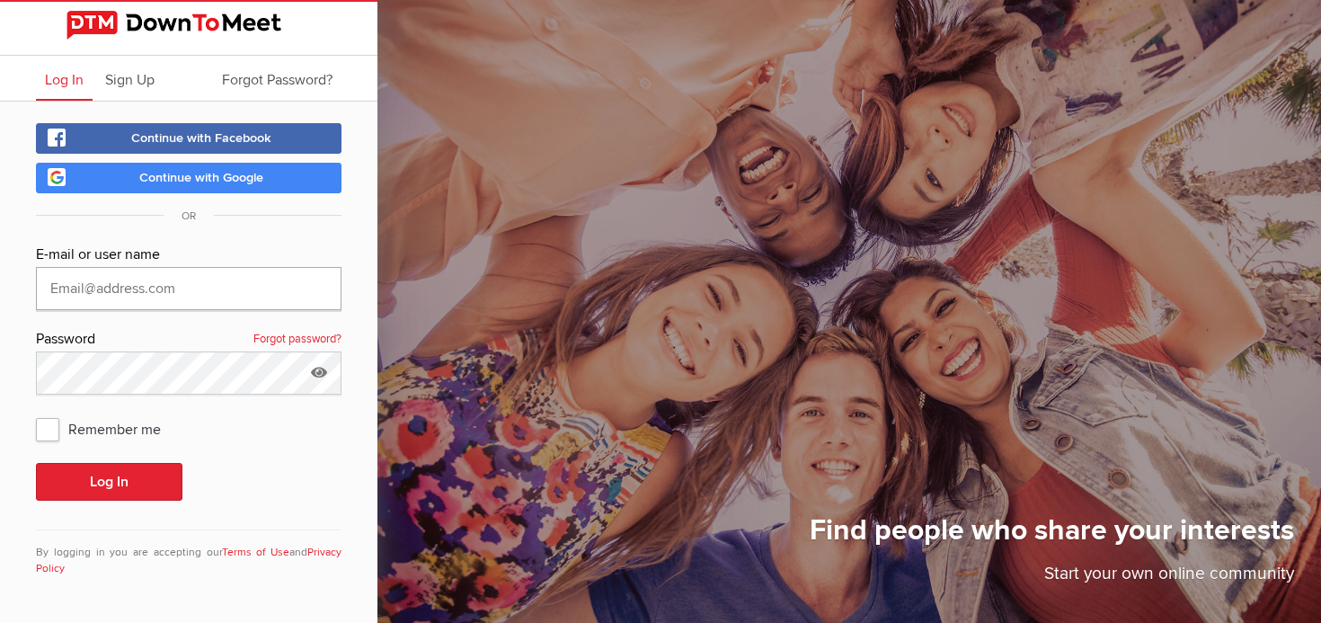
click at [105, 279] on input "text" at bounding box center [188, 288] width 305 height 43
type input "mvpadilla@aol.com"
click at [320, 373] on icon at bounding box center [318, 371] width 27 height 41
click at [55, 429] on span "Remember me" at bounding box center [107, 428] width 143 height 32
click at [36, 412] on input "Remember me" at bounding box center [35, 412] width 1 height 1
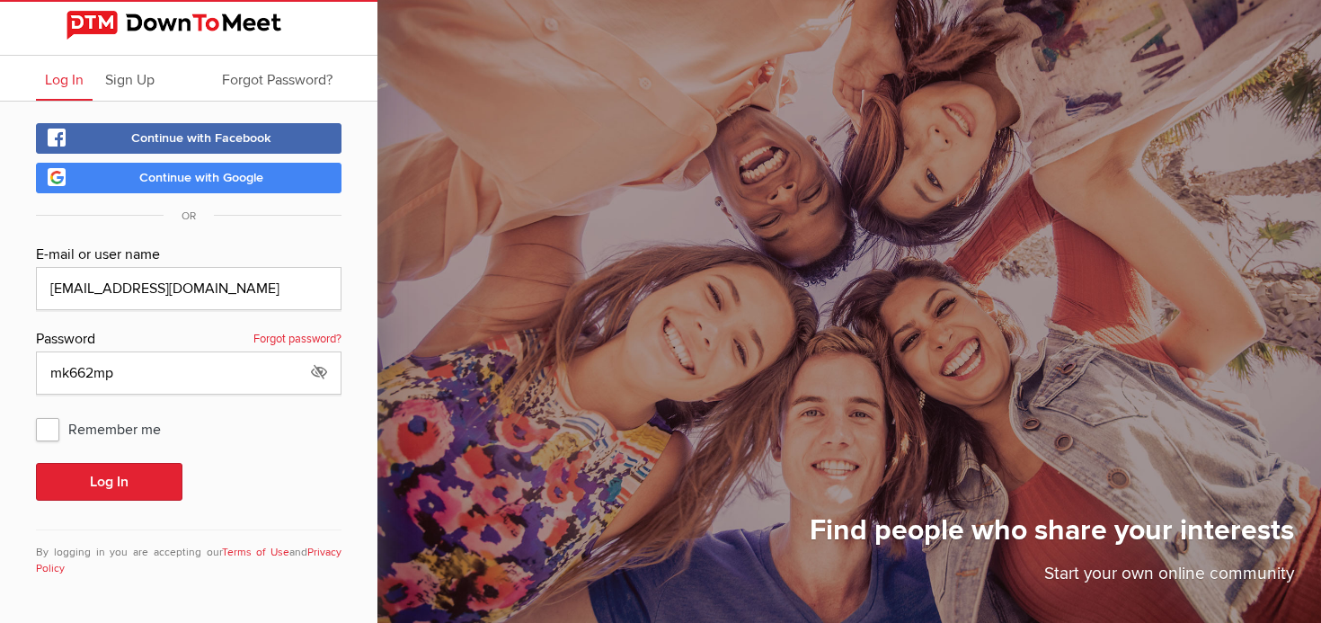
checkbox input "true"
click at [121, 491] on button "Log In" at bounding box center [109, 482] width 146 height 38
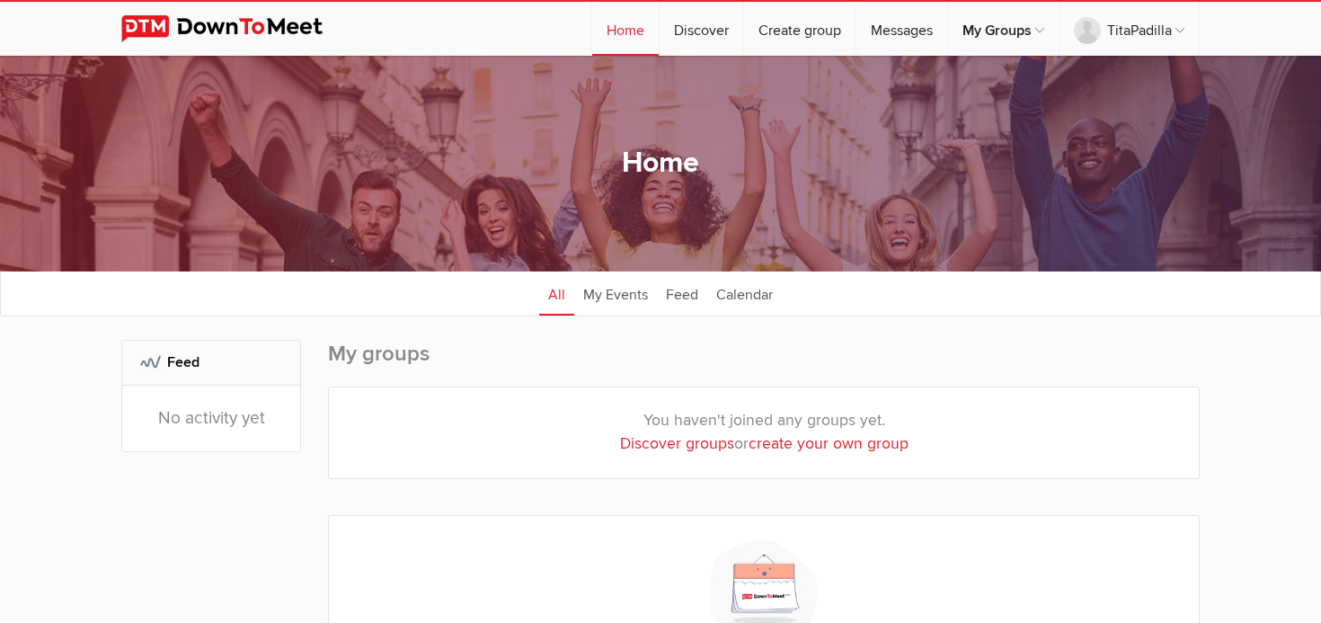
click at [687, 446] on link "Discover groups" at bounding box center [677, 443] width 114 height 19
select select "null"
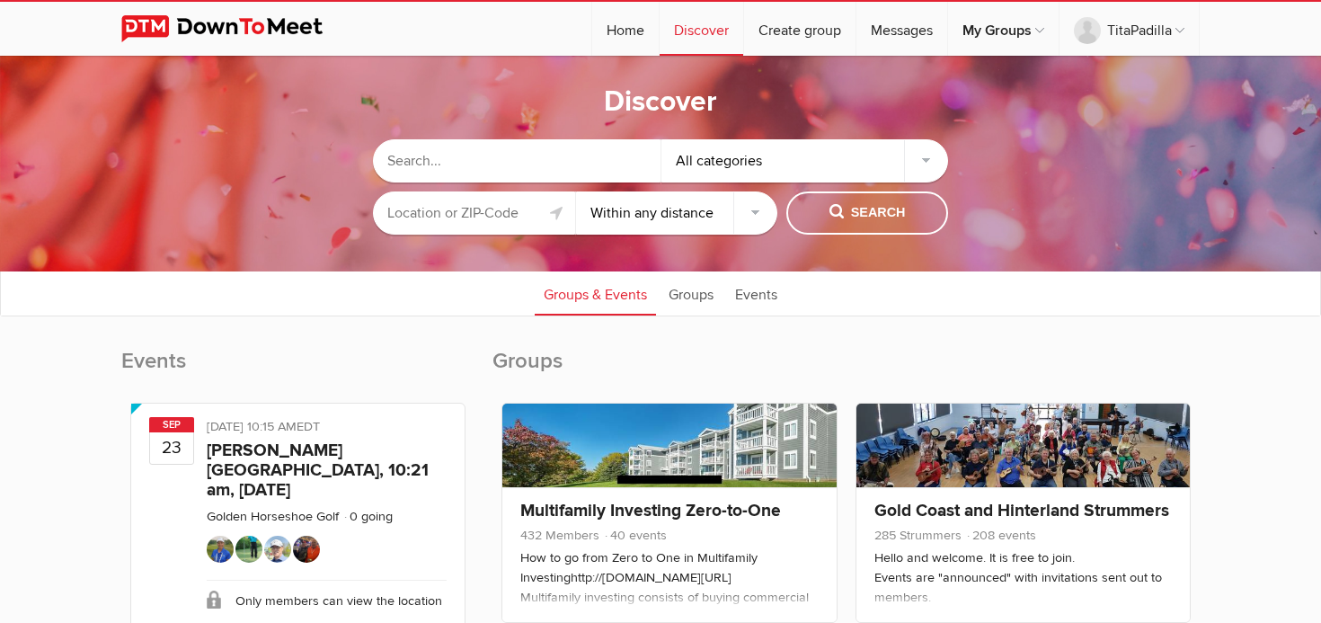
click at [425, 164] on input "text" at bounding box center [517, 160] width 288 height 43
paste input "East-Bay-Over-60-Social-Group/home"
type input "East-Bay-Over-60-Social-Group/home"
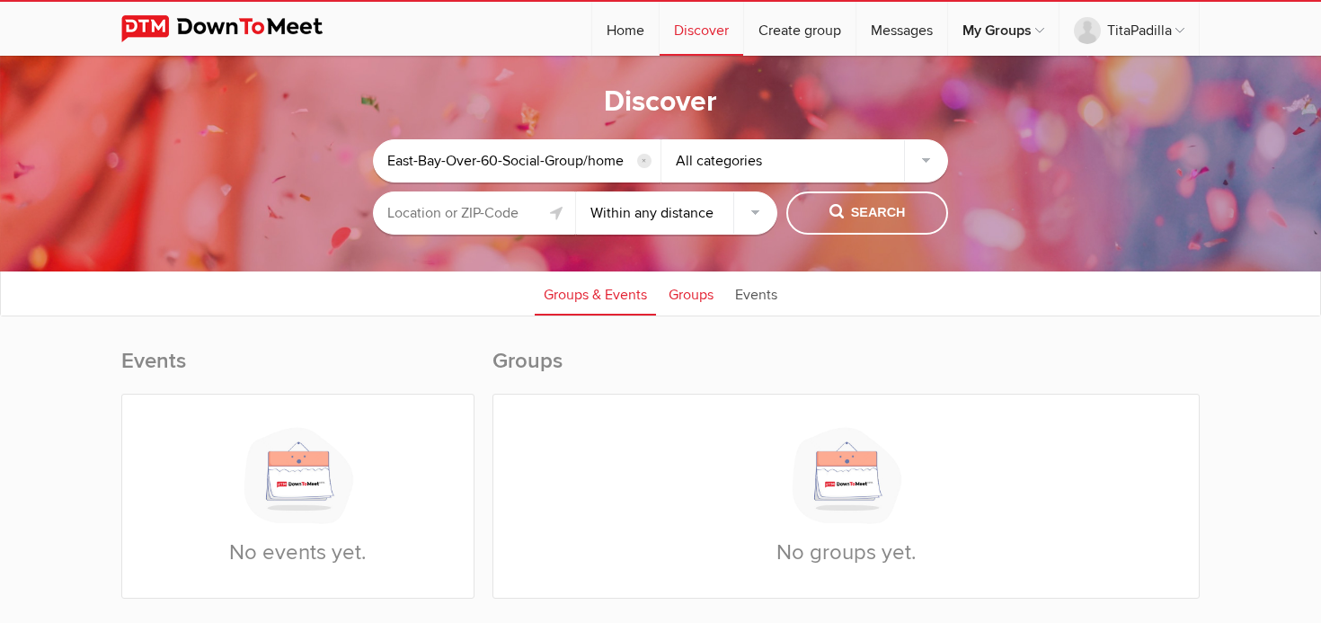
click at [696, 294] on link "Groups" at bounding box center [690, 292] width 63 height 45
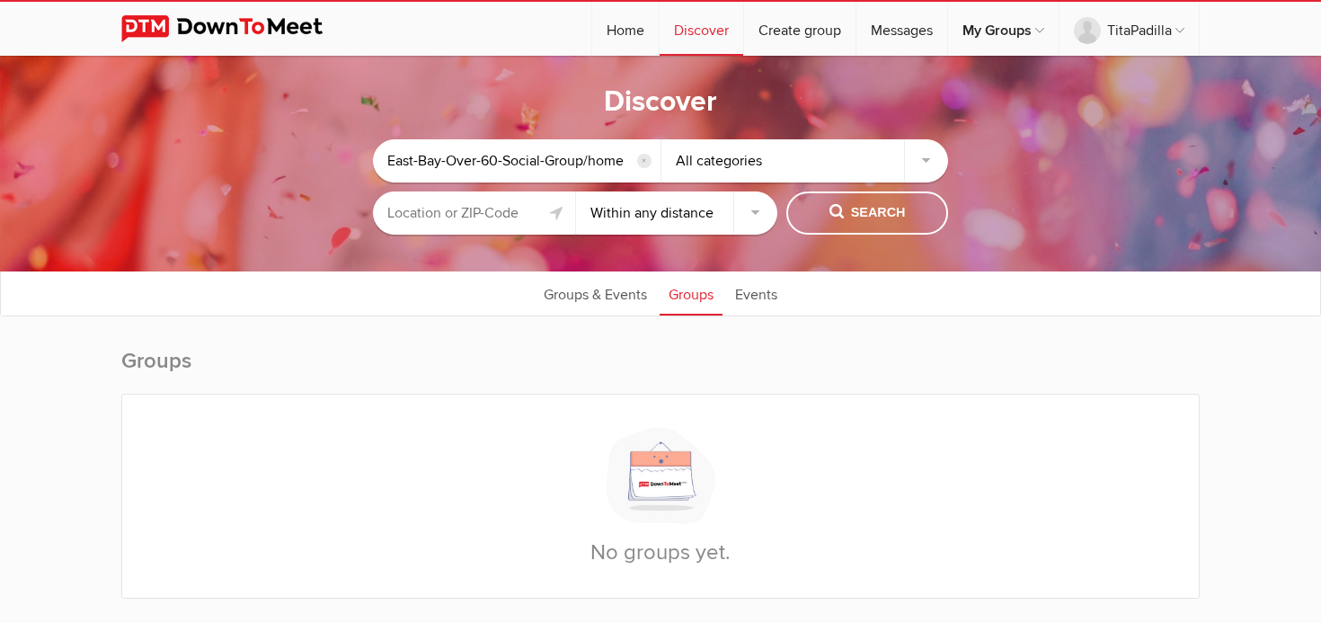
click at [659, 270] on link "Groups" at bounding box center [690, 292] width 63 height 45
click at [754, 295] on link "Events" at bounding box center [756, 292] width 60 height 45
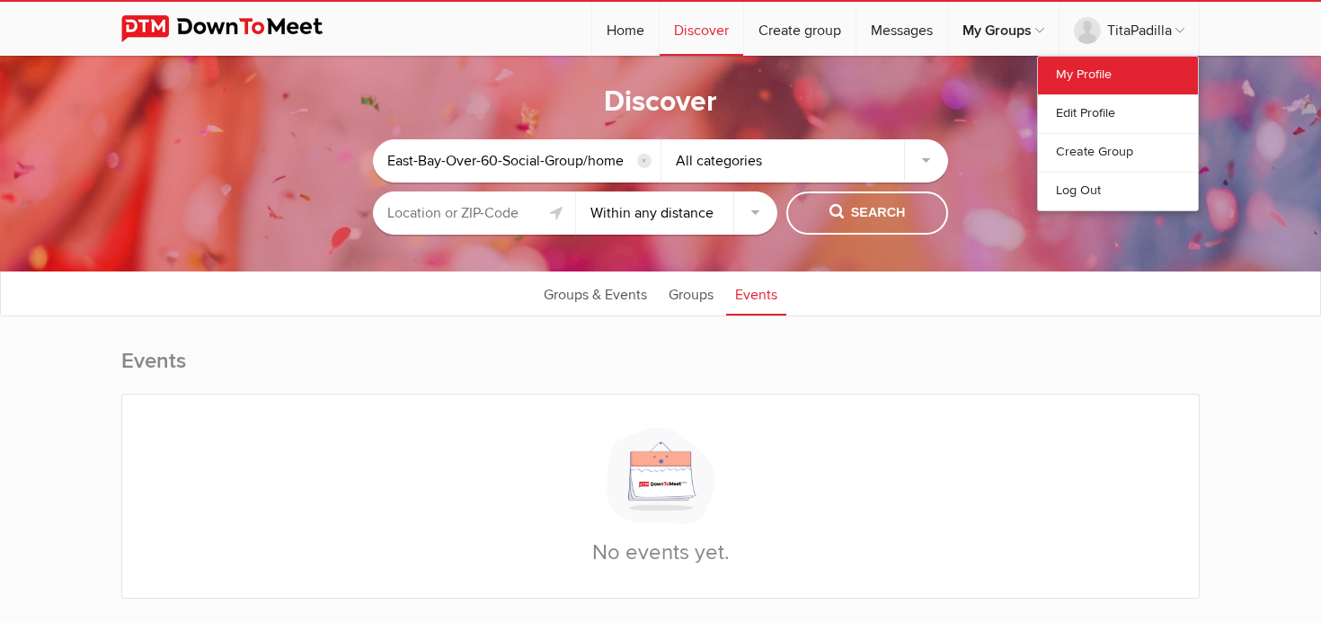
click at [1104, 71] on link "My Profile" at bounding box center [1118, 76] width 160 height 38
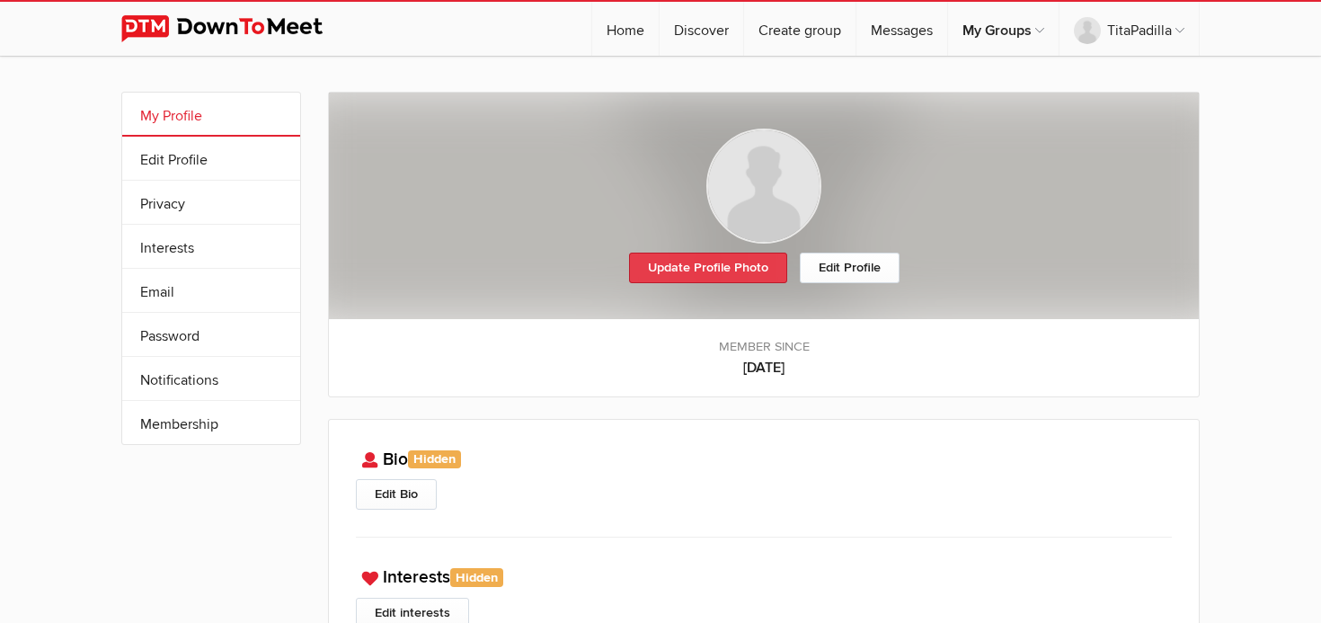
click at [732, 266] on link "Update Profile Photo" at bounding box center [708, 267] width 158 height 31
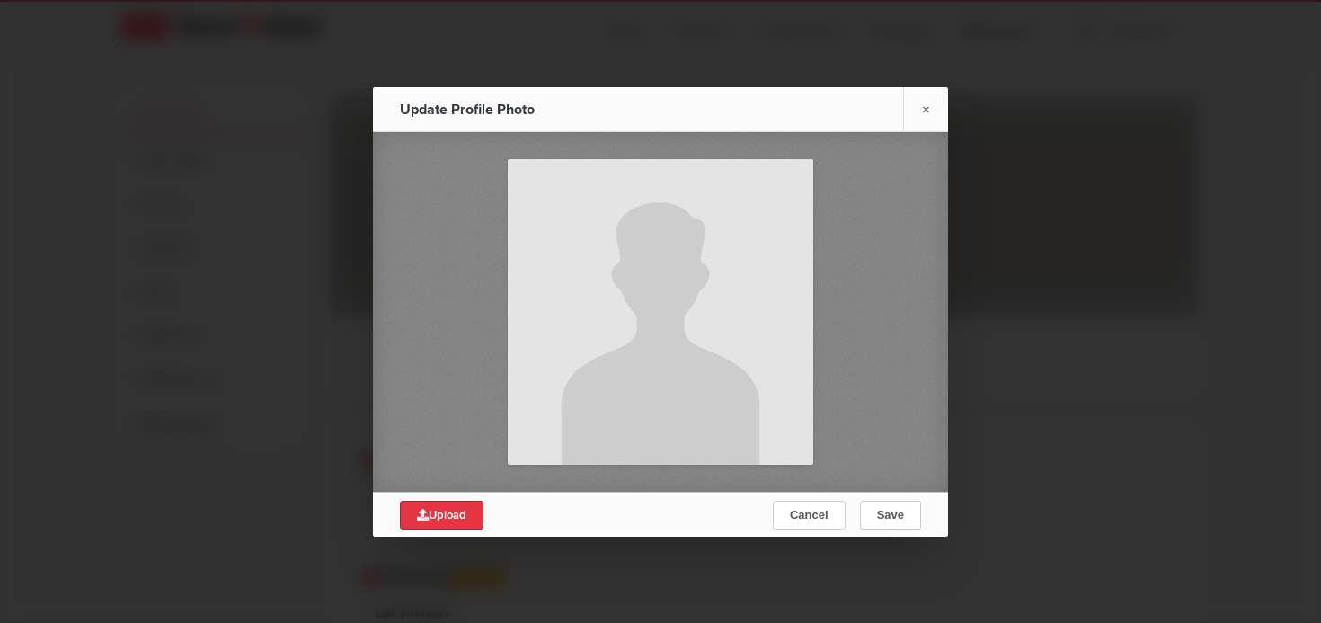
click at [442, 518] on span "Upload" at bounding box center [441, 515] width 49 height 14
type input "C:\fakepath\MVP photo copy.jpeg"
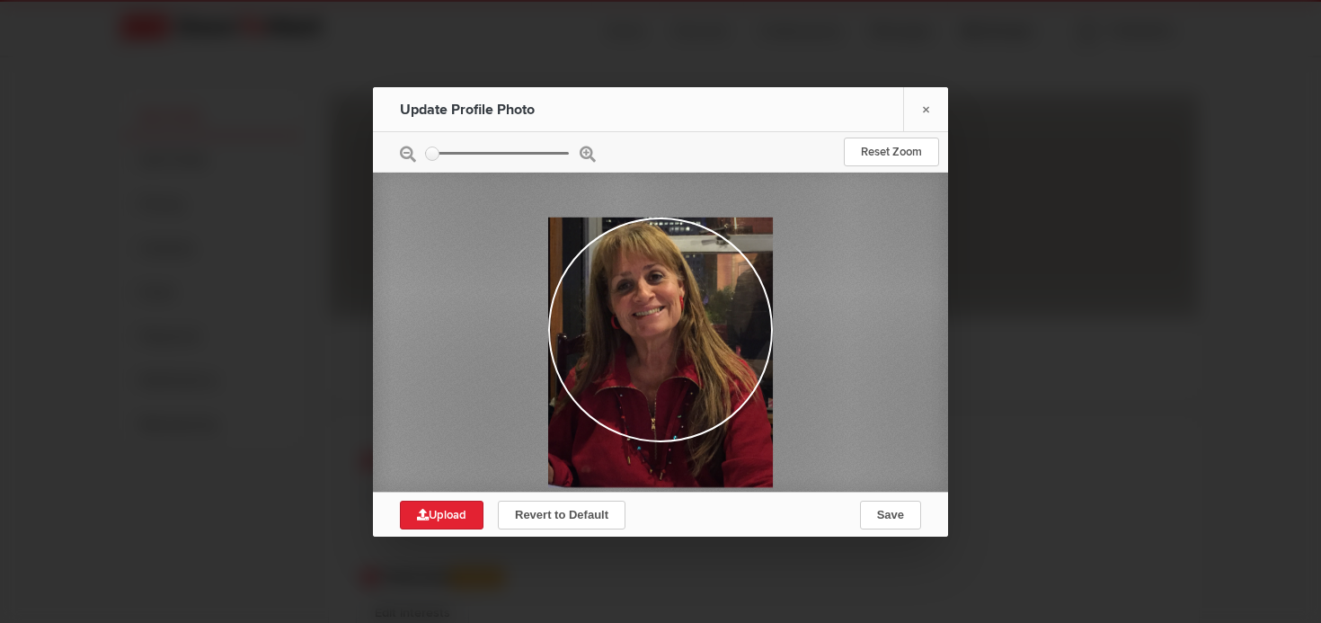
drag, startPoint x: 720, startPoint y: 332, endPoint x: 769, endPoint y: 353, distance: 53.6
click at [771, 355] on div at bounding box center [660, 352] width 225 height 270
click at [892, 516] on span "Save" at bounding box center [890, 514] width 27 height 13
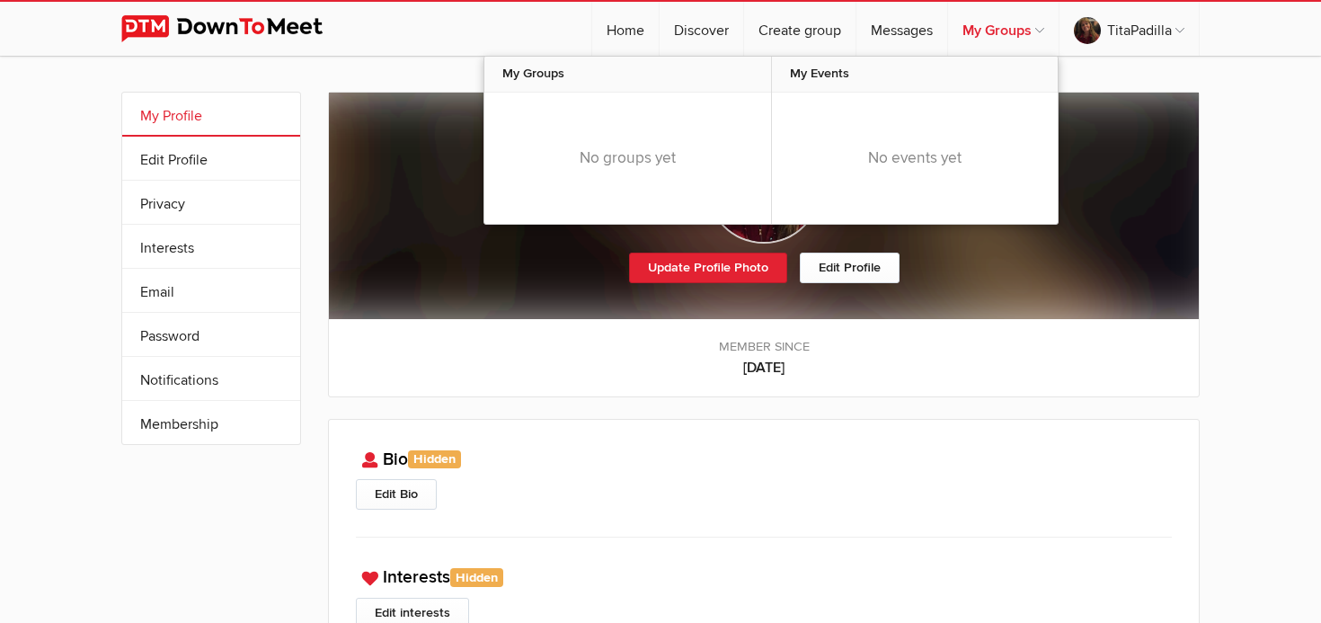
click at [1032, 34] on link "My Groups" at bounding box center [1003, 29] width 111 height 54
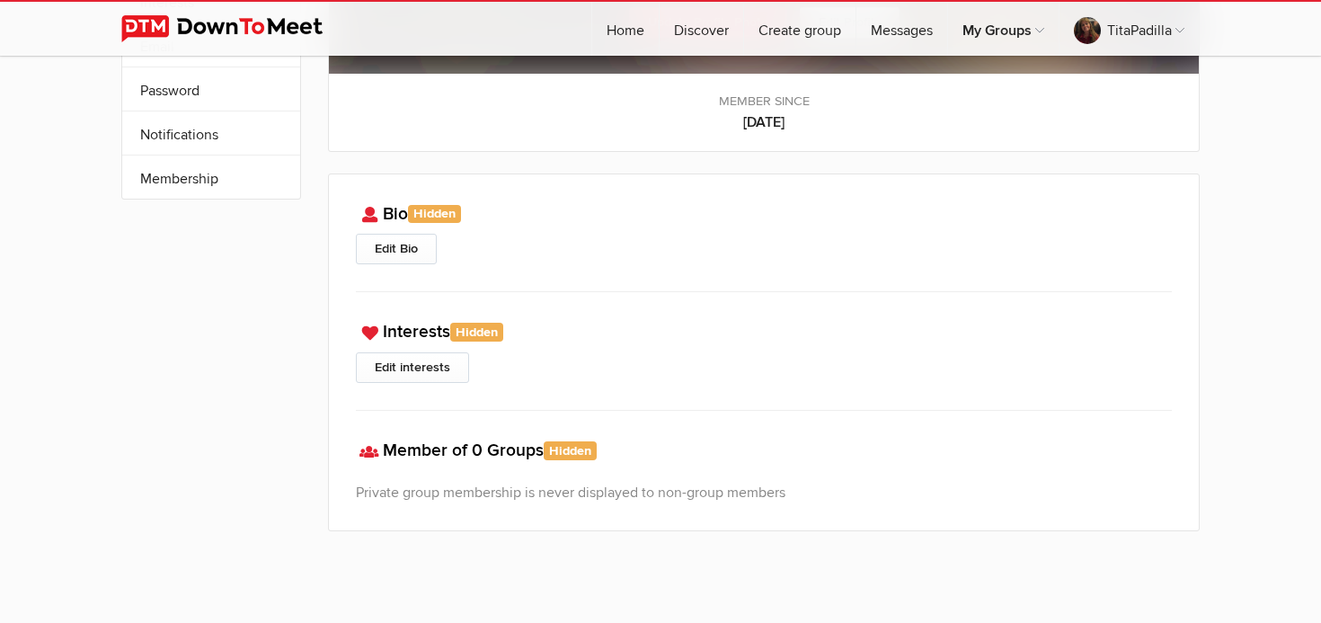
scroll to position [243, 0]
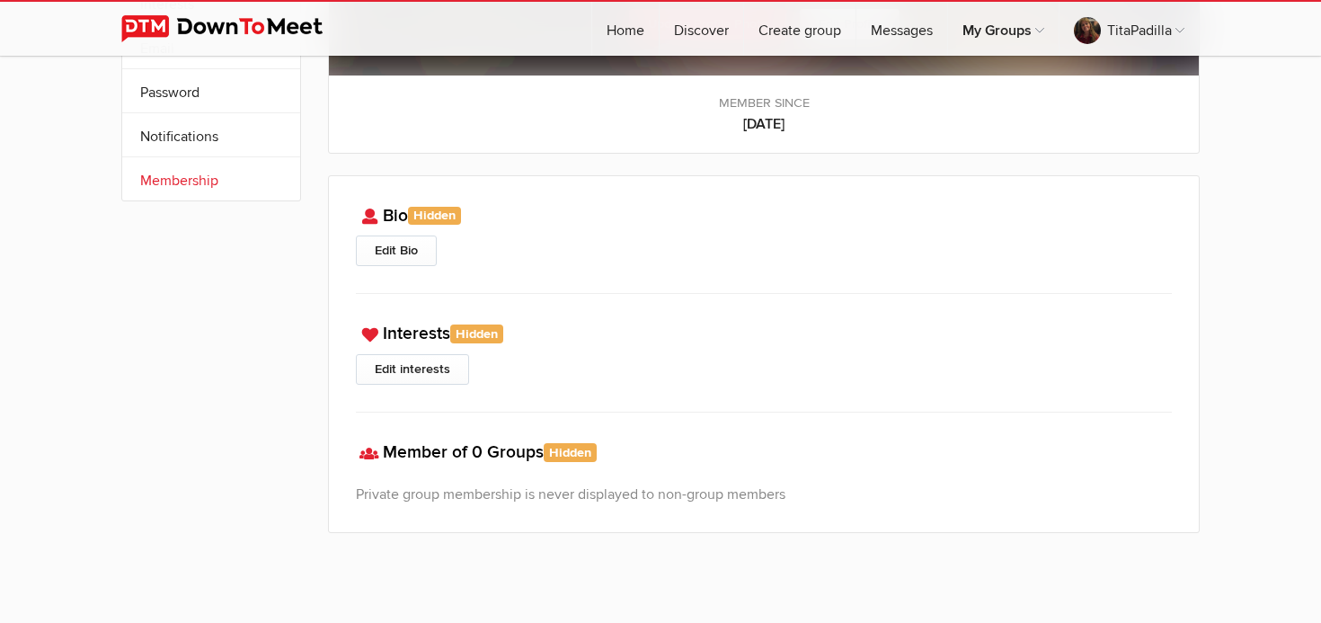
click at [216, 177] on link "Membership" at bounding box center [211, 178] width 178 height 43
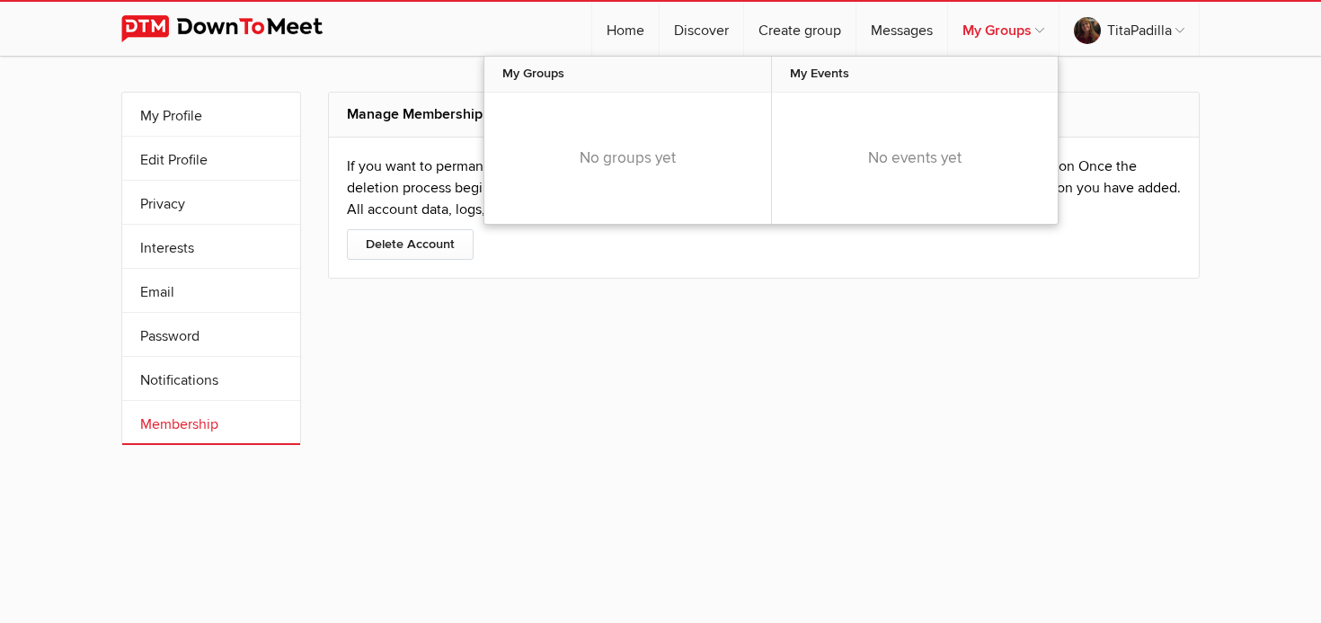
click at [1032, 40] on link "My Groups" at bounding box center [1003, 29] width 111 height 54
click at [1026, 31] on link "My Groups" at bounding box center [1003, 29] width 111 height 54
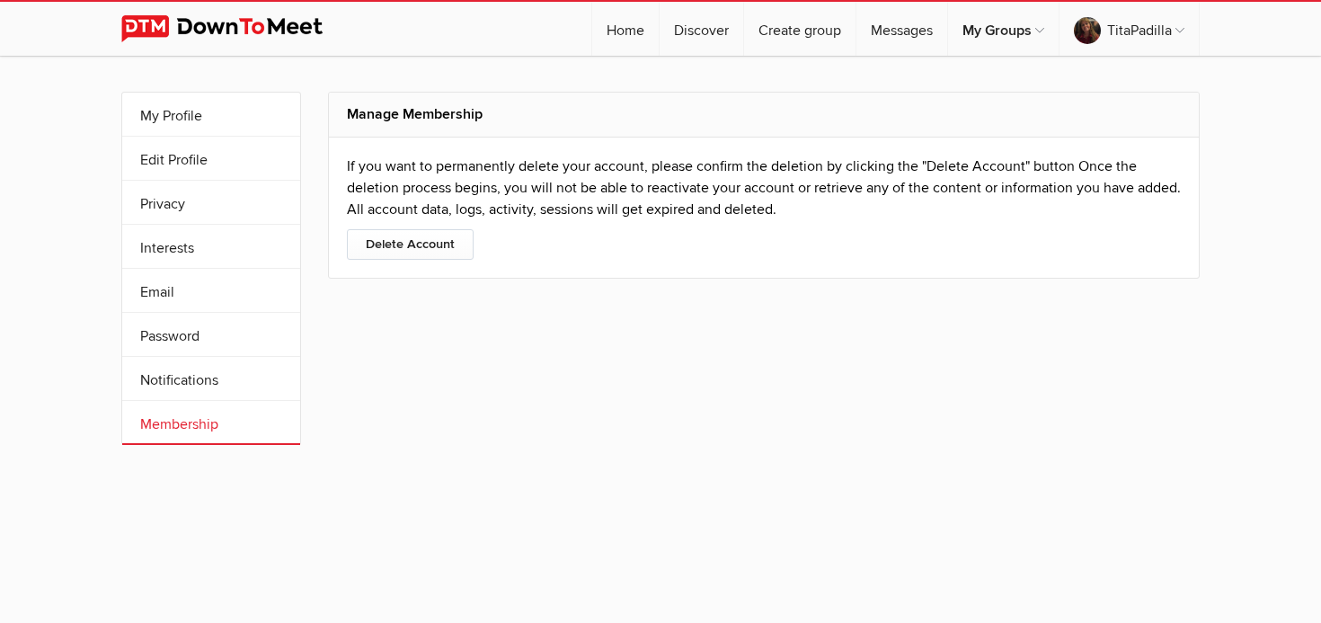
click at [941, 344] on div "Manage Membership If you want to permanently delete your account, please confir…" at bounding box center [764, 279] width 872 height 375
click at [336, 297] on div "Manage Membership If you want to permanently delete your account, please confir…" at bounding box center [764, 279] width 872 height 375
click at [160, 124] on link "My Profile" at bounding box center [211, 114] width 178 height 43
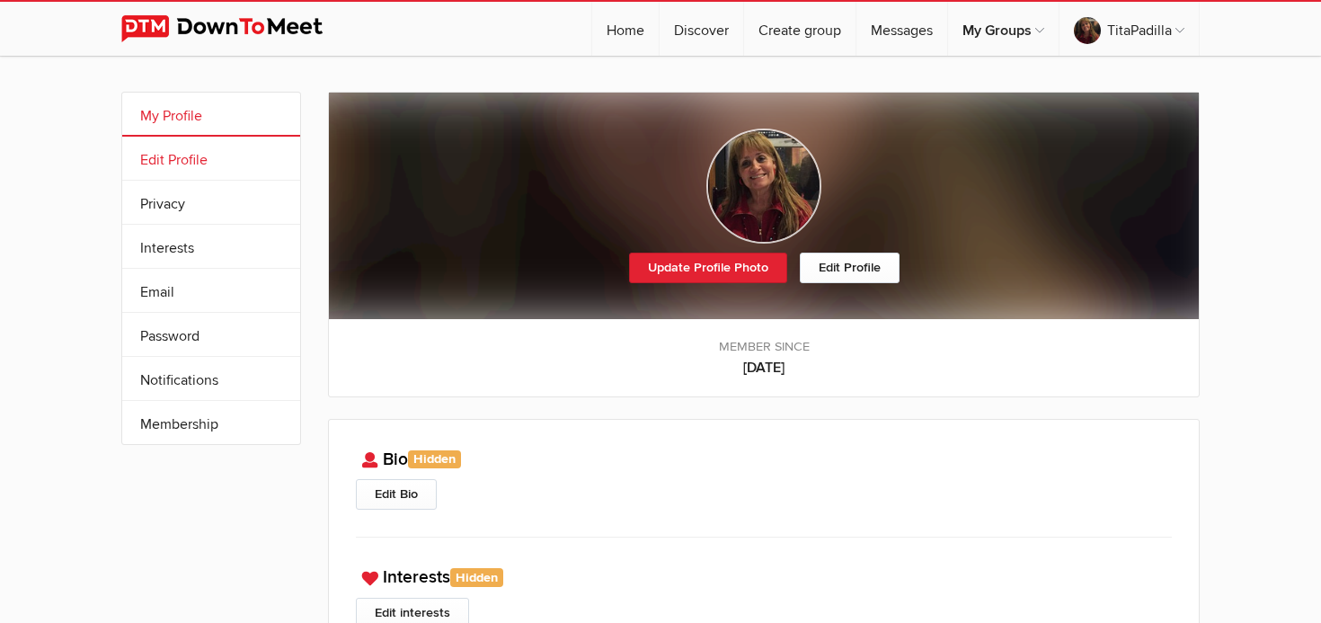
click at [173, 166] on link "Edit Profile" at bounding box center [211, 158] width 178 height 43
select select
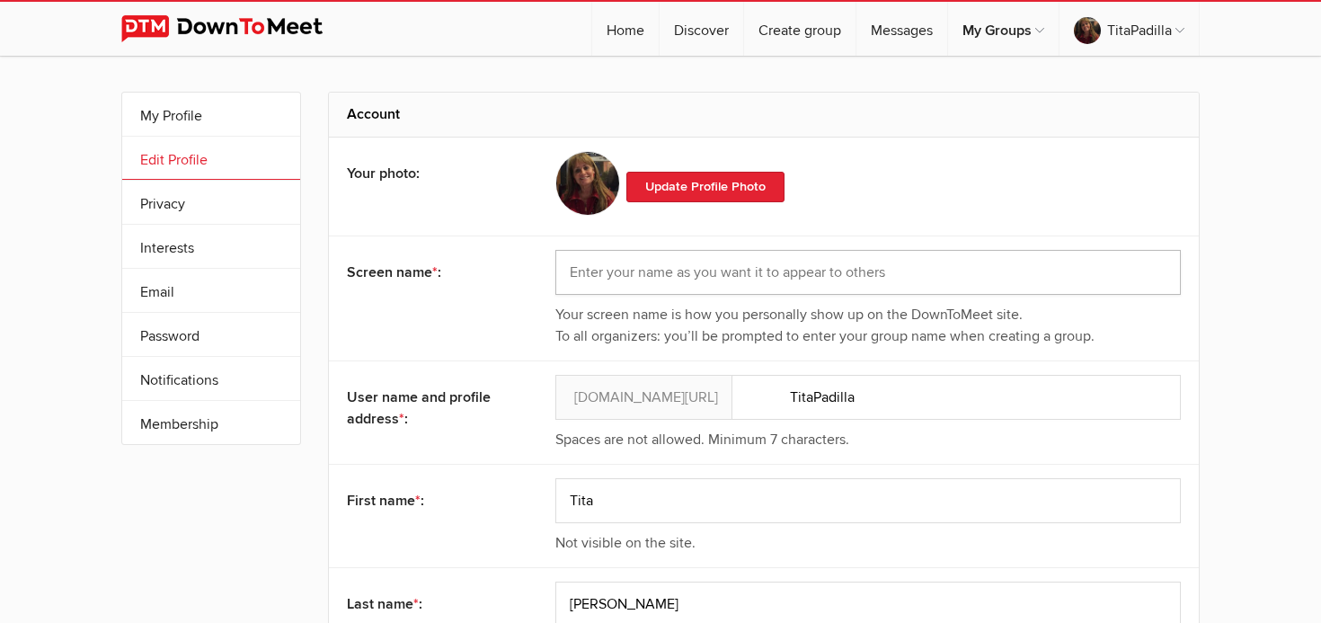
click at [583, 286] on input "text" at bounding box center [867, 272] width 625 height 45
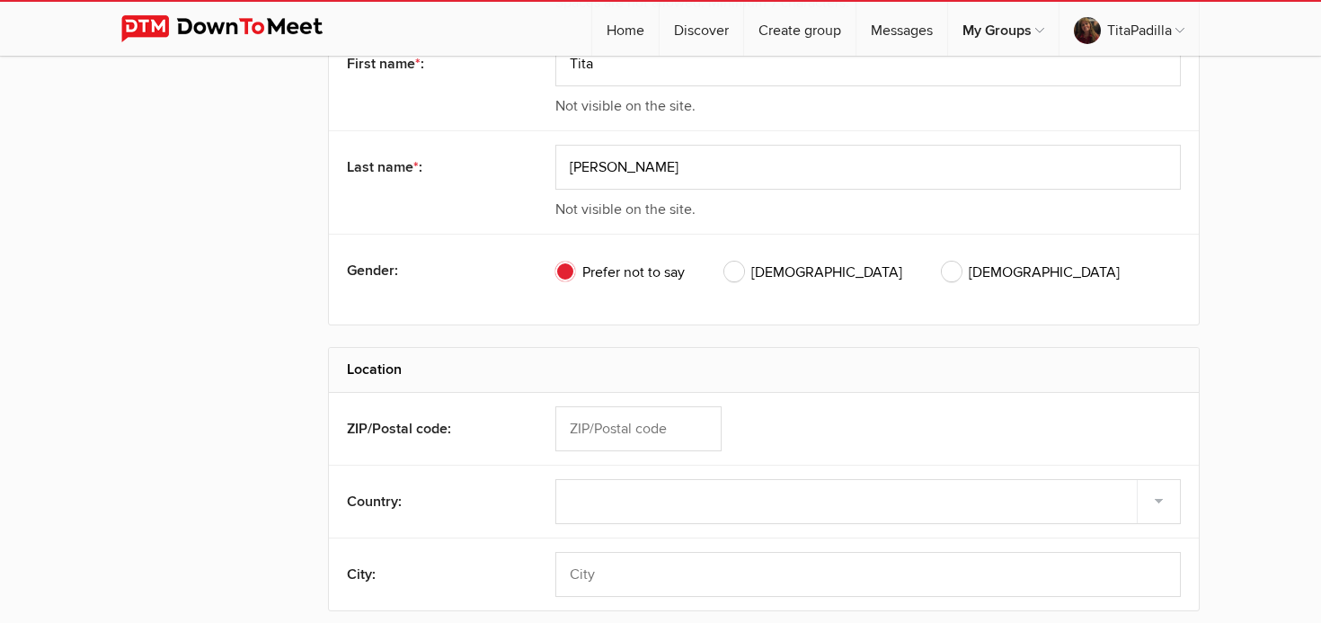
scroll to position [438, 0]
type input "Tita"
click at [942, 276] on span "Female" at bounding box center [1031, 271] width 178 height 22
click at [941, 260] on input "Female" at bounding box center [941, 259] width 1 height 1
radio input "true"
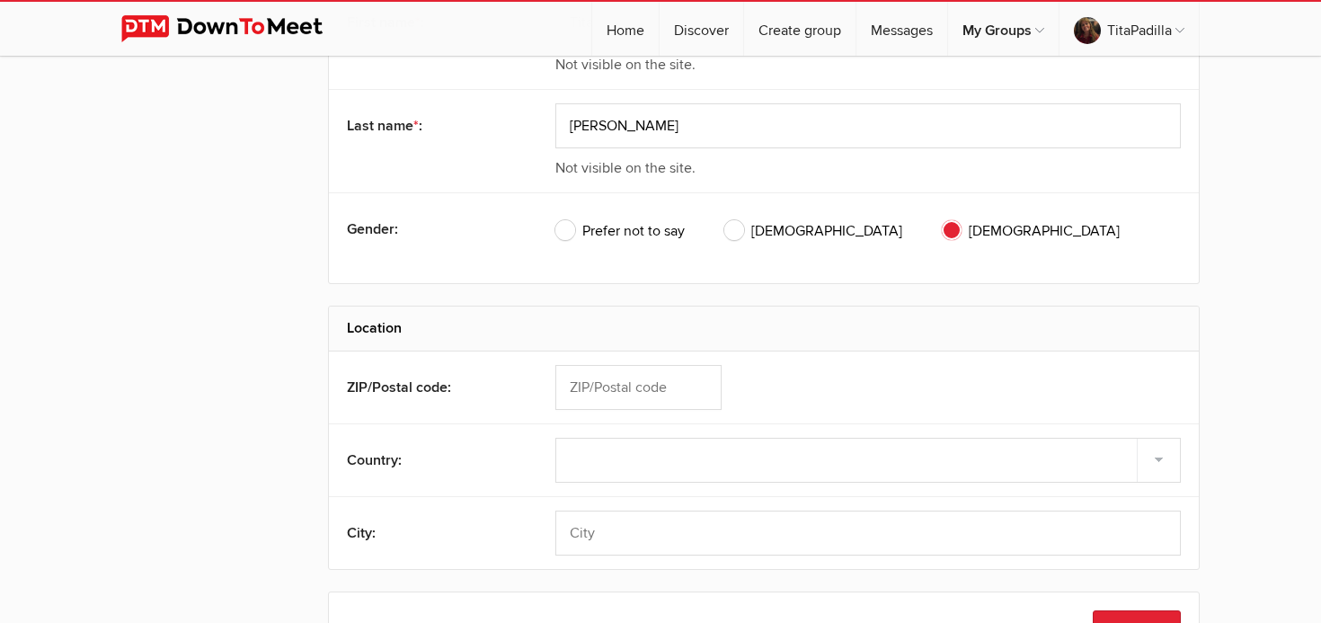
scroll to position [482, 0]
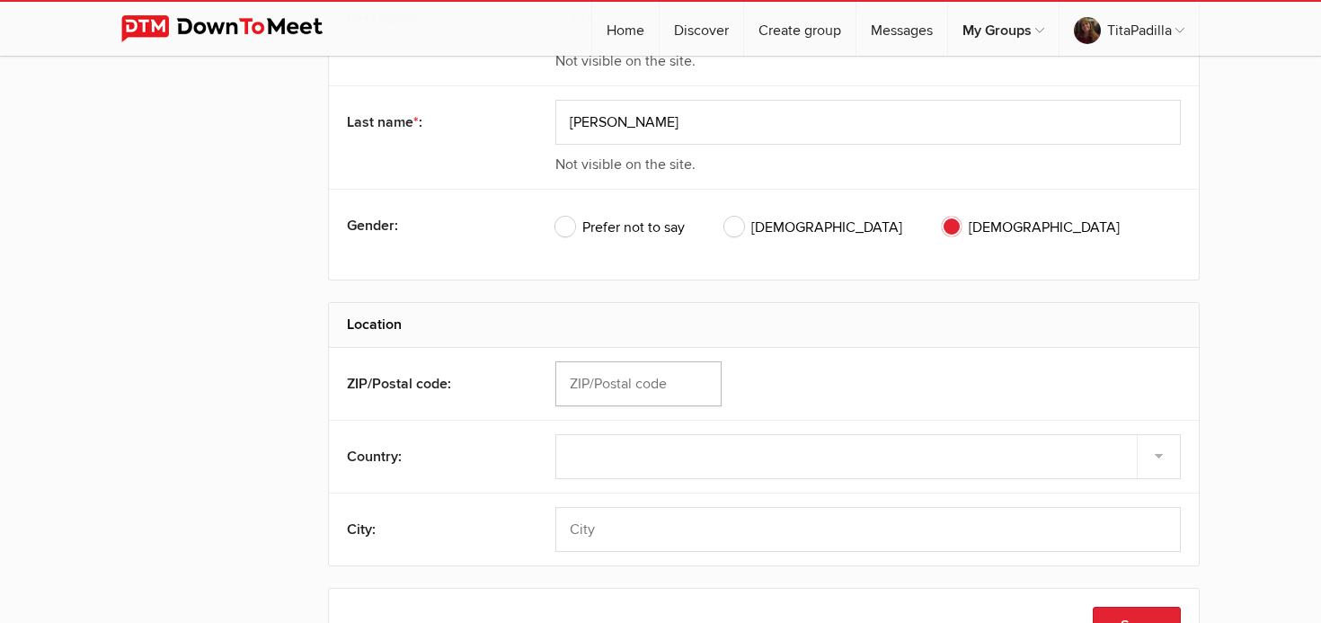
click at [659, 385] on input "text" at bounding box center [638, 383] width 166 height 45
type input "94521"
select select "United States"
type input "Concord"
select select "CA"
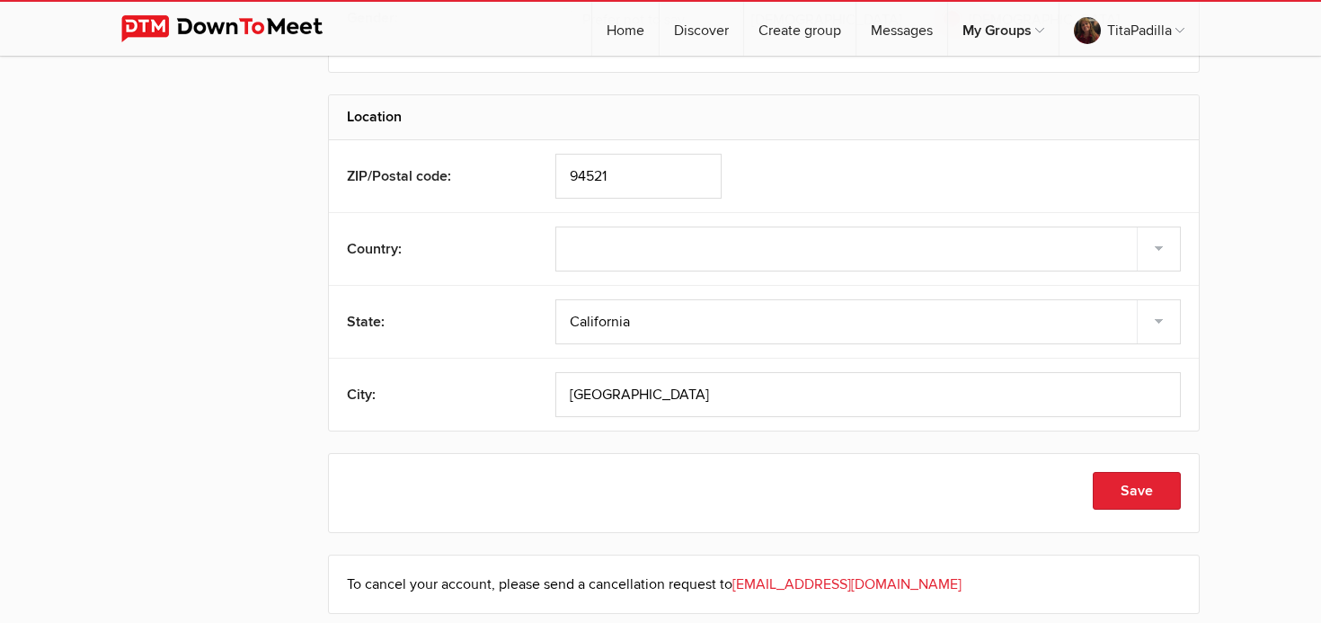
scroll to position [694, 0]
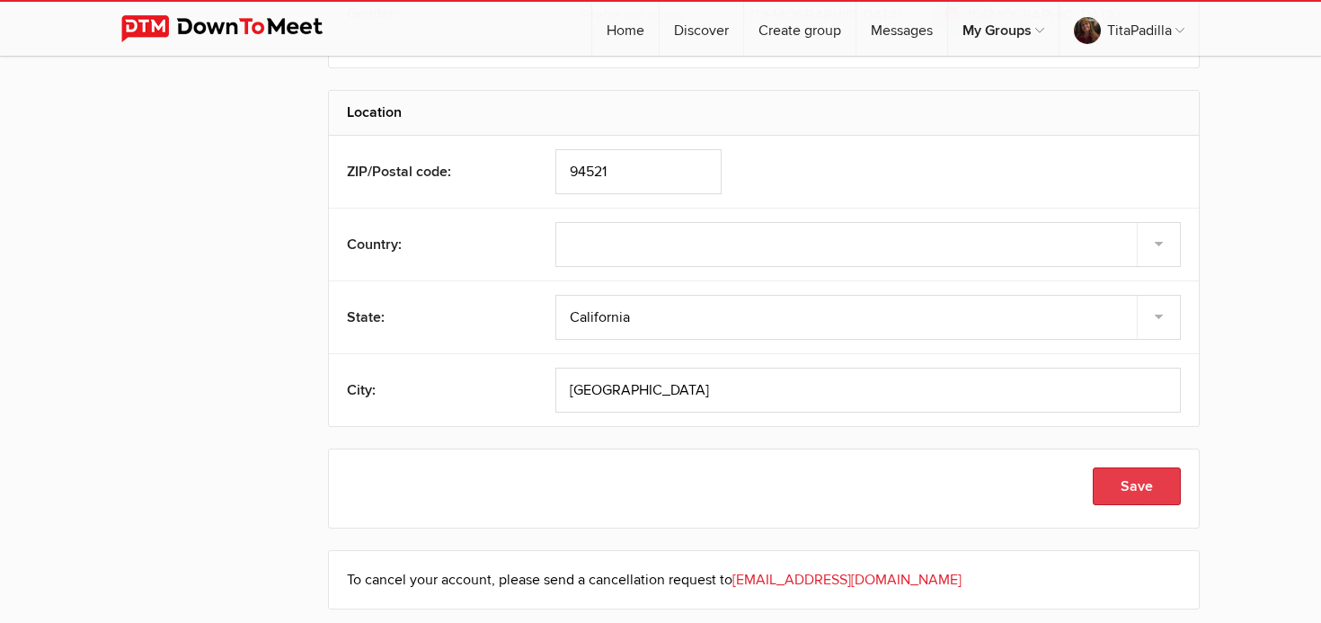
click at [1119, 487] on button "Save" at bounding box center [1137, 486] width 88 height 38
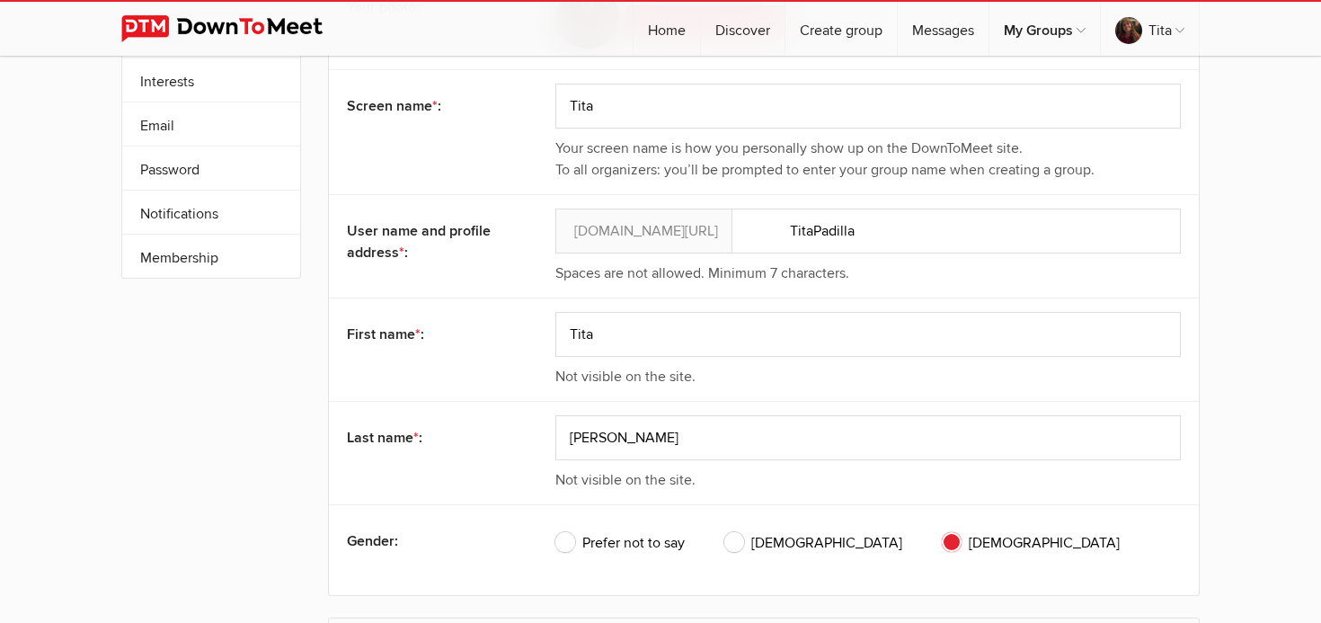
scroll to position [173, 0]
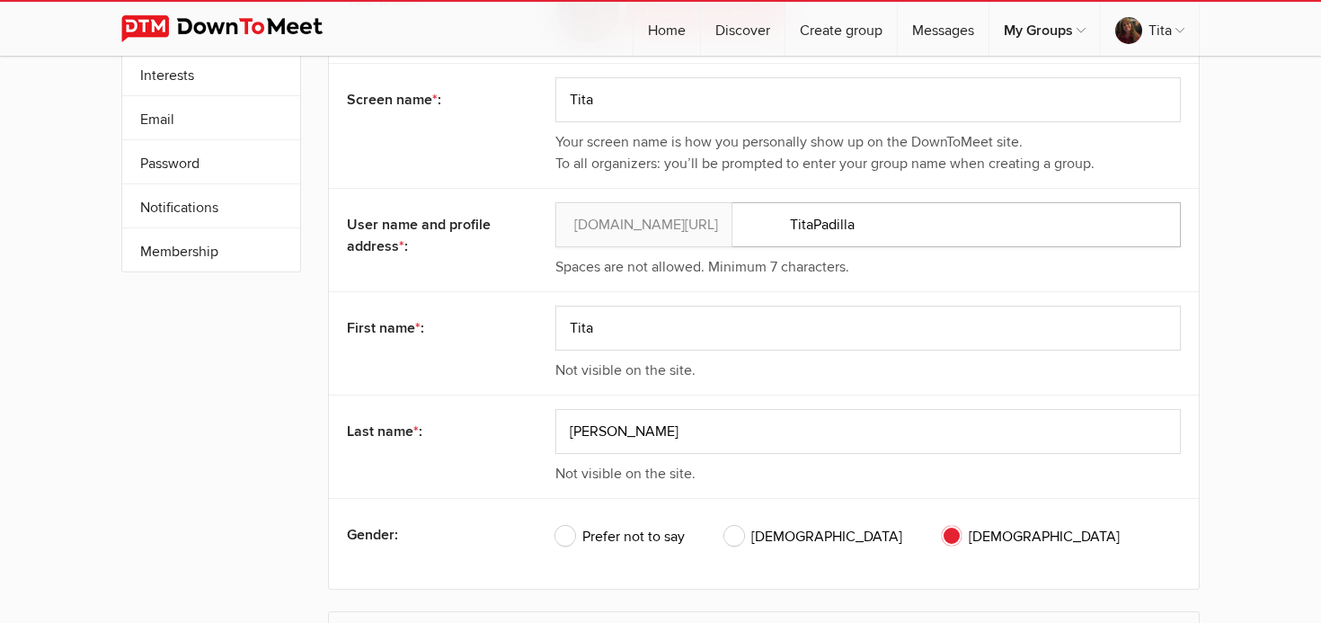
click at [606, 231] on input "TitaPadilla" at bounding box center [867, 224] width 625 height 45
click at [599, 227] on input "TitaPadilla" at bounding box center [867, 224] width 625 height 45
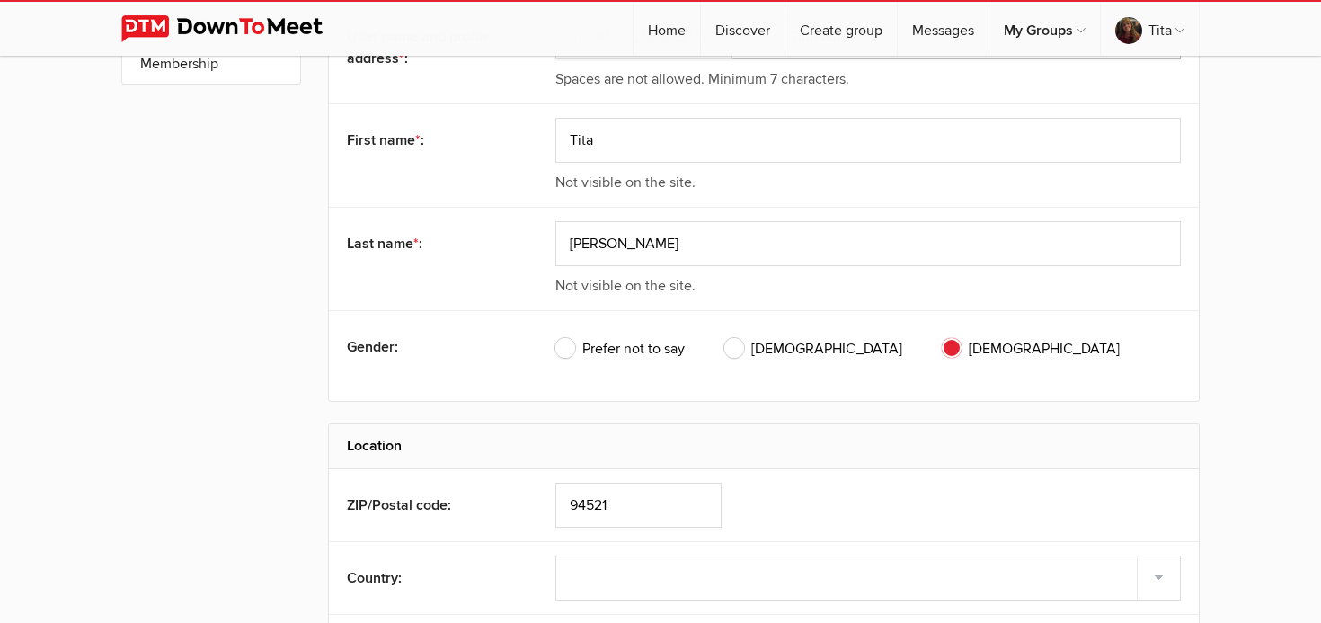
scroll to position [0, 0]
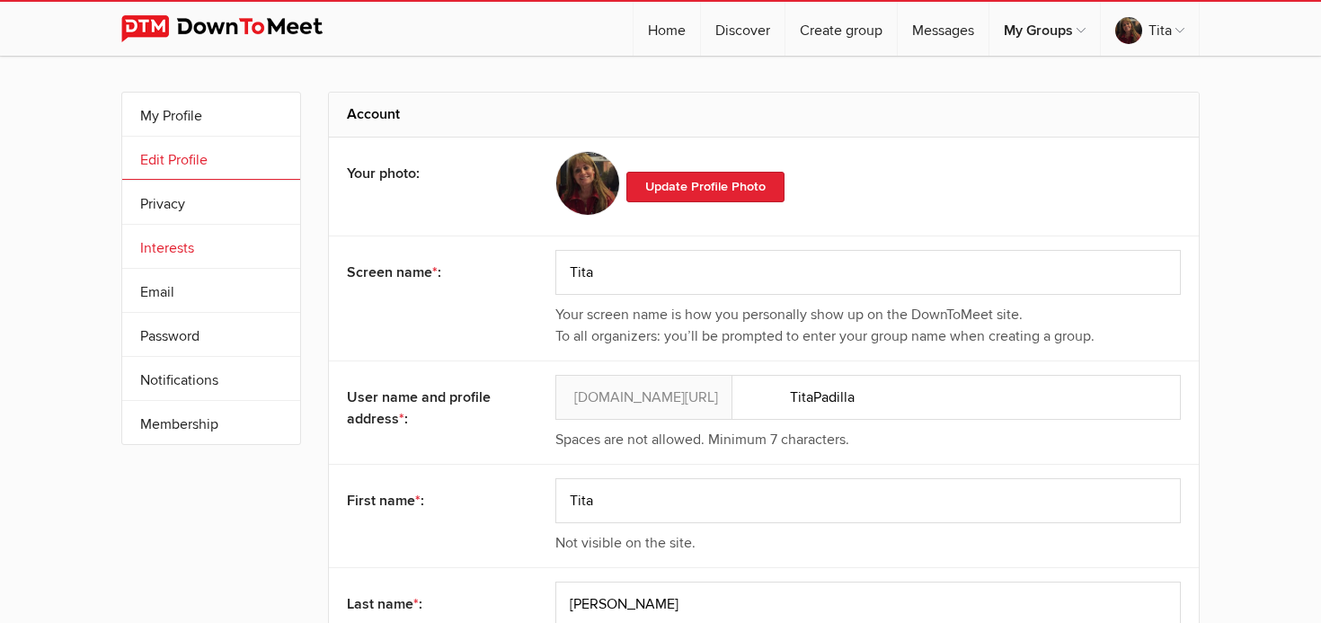
click at [199, 250] on link "Interests" at bounding box center [211, 246] width 178 height 43
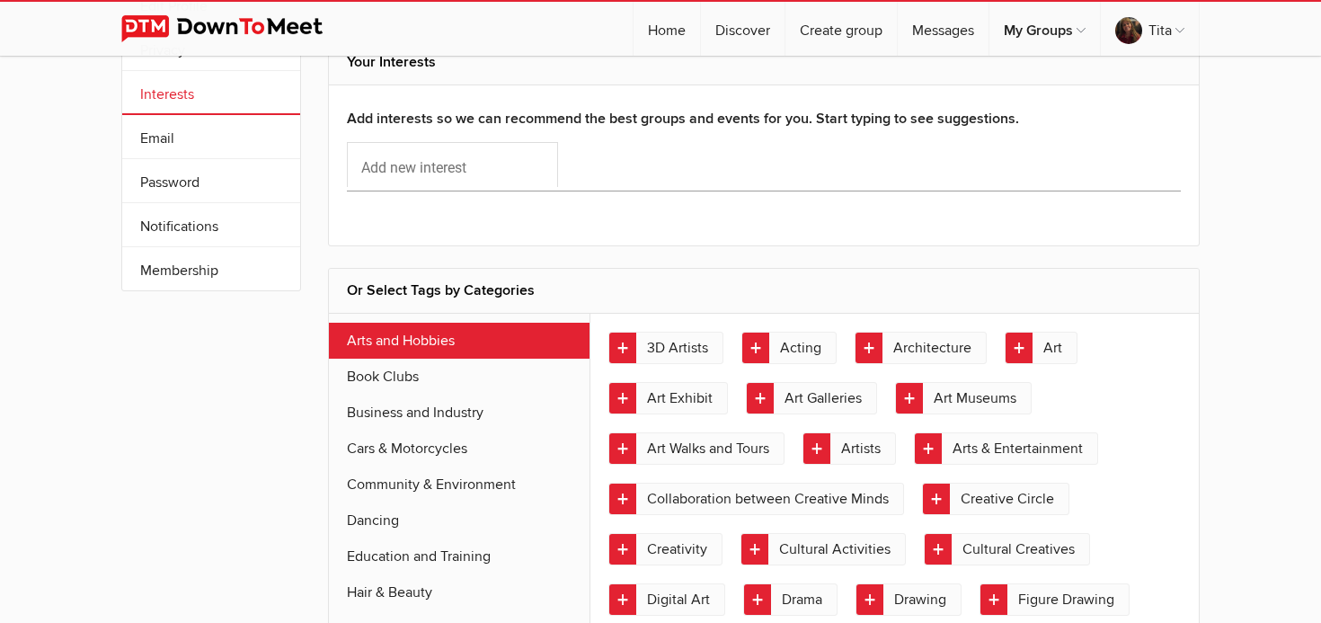
scroll to position [96, 0]
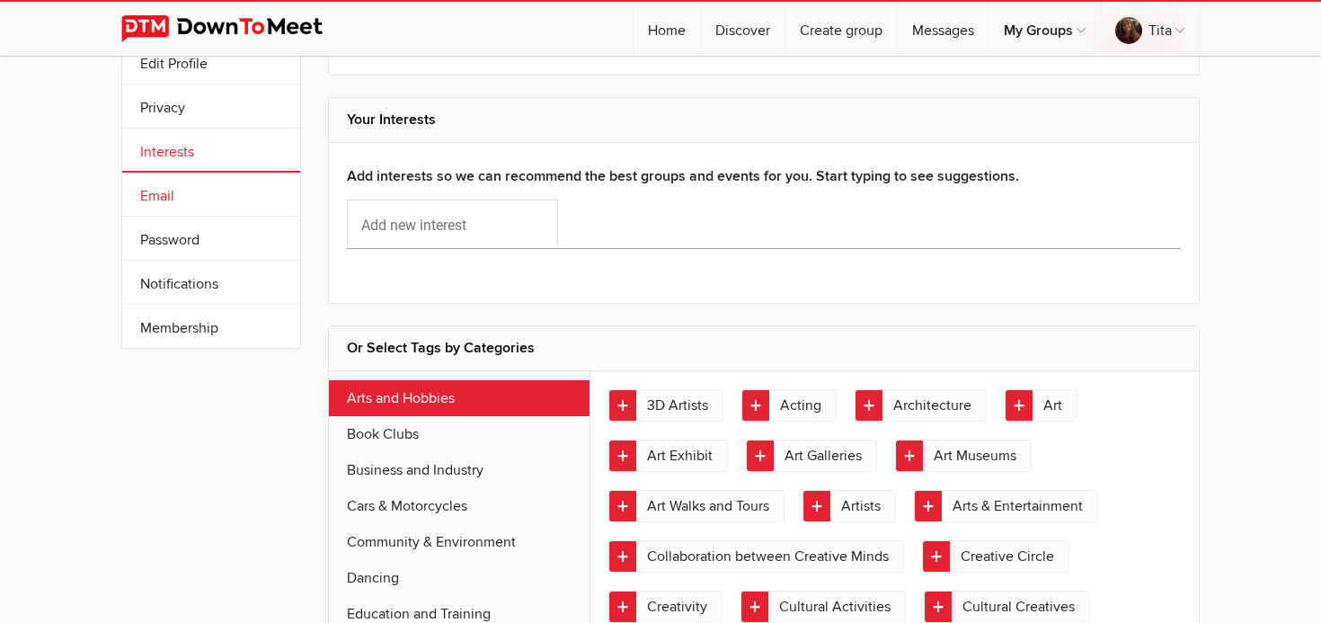
click at [202, 194] on link "Email" at bounding box center [211, 194] width 178 height 43
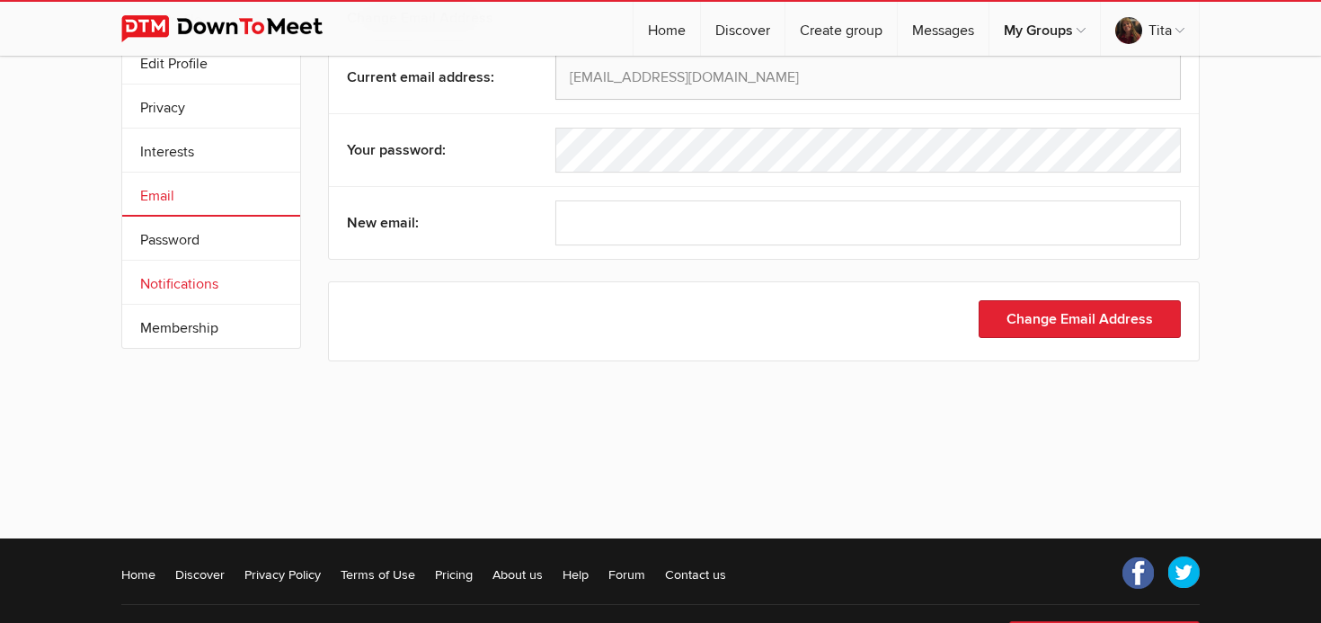
click at [194, 293] on link "Notifications" at bounding box center [211, 282] width 178 height 43
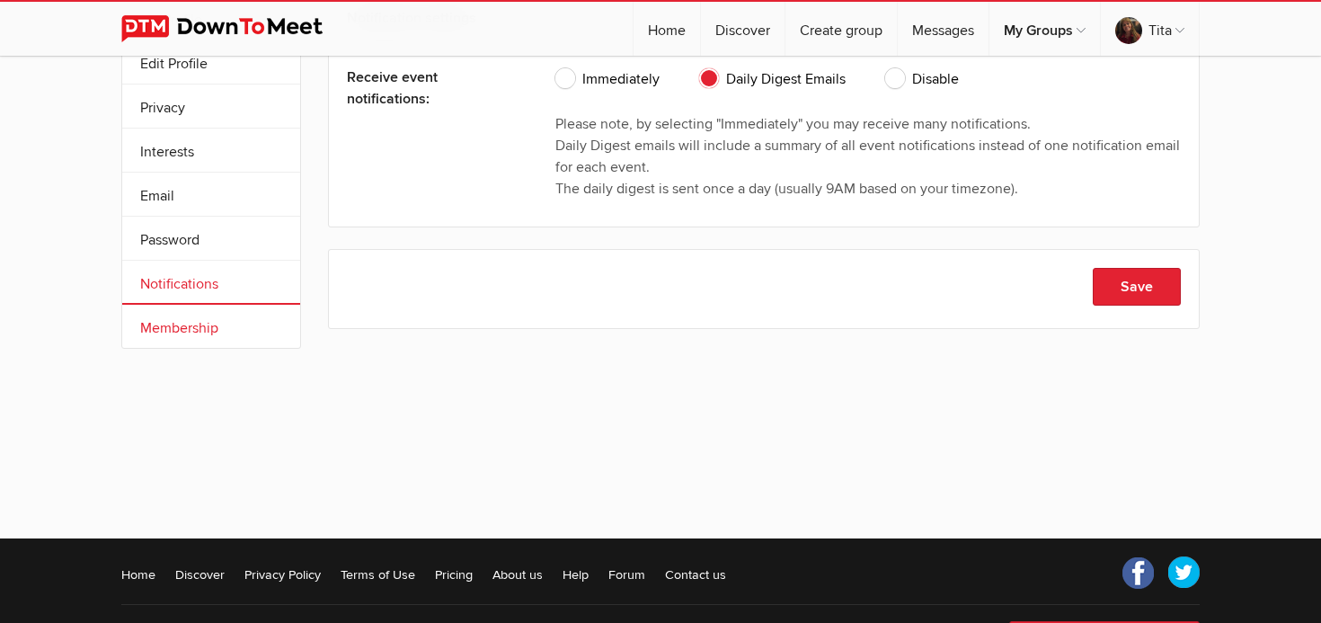
click at [191, 329] on link "Membership" at bounding box center [211, 326] width 178 height 43
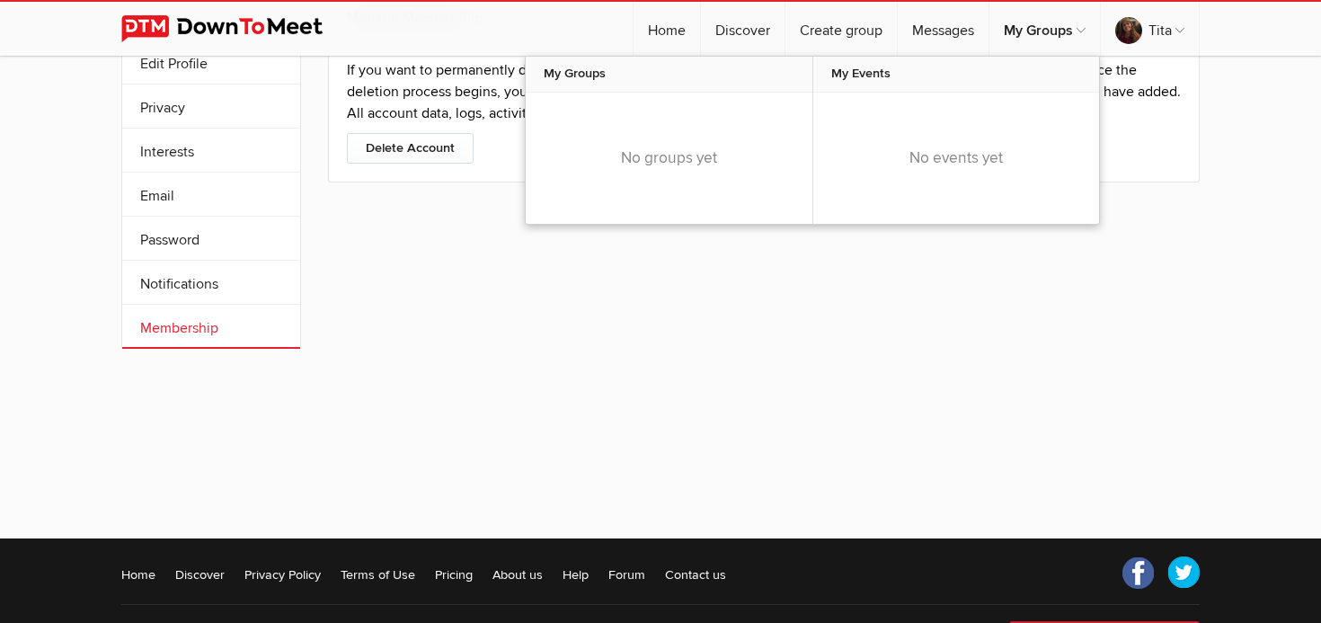
click at [647, 161] on div "No groups yet" at bounding box center [669, 158] width 287 height 131
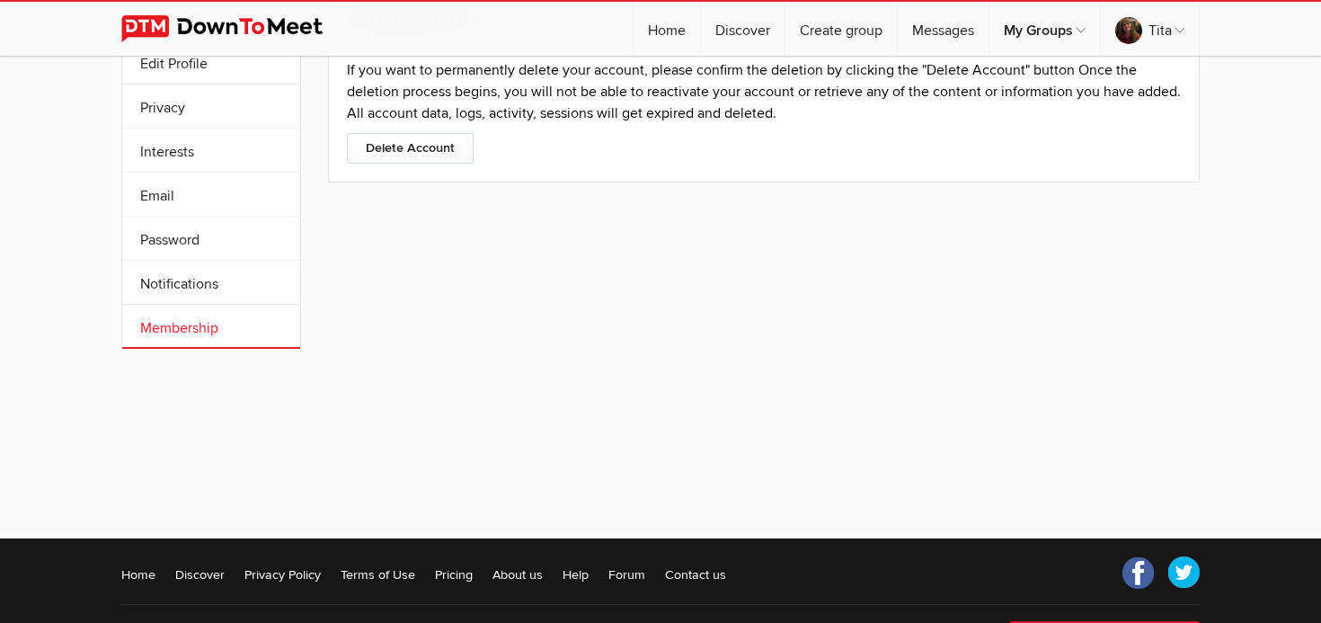
click at [626, 286] on div "Manage Membership If you want to permanently delete your account, please confir…" at bounding box center [764, 183] width 872 height 375
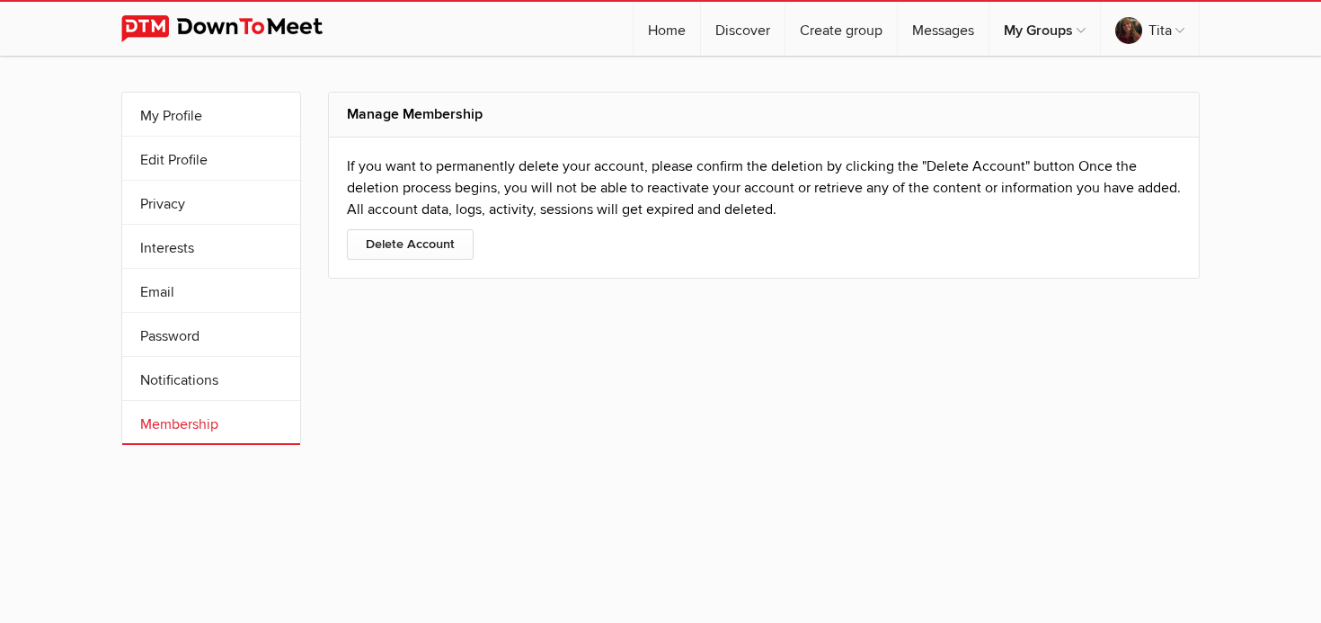
click at [279, 30] on img at bounding box center [235, 28] width 229 height 27
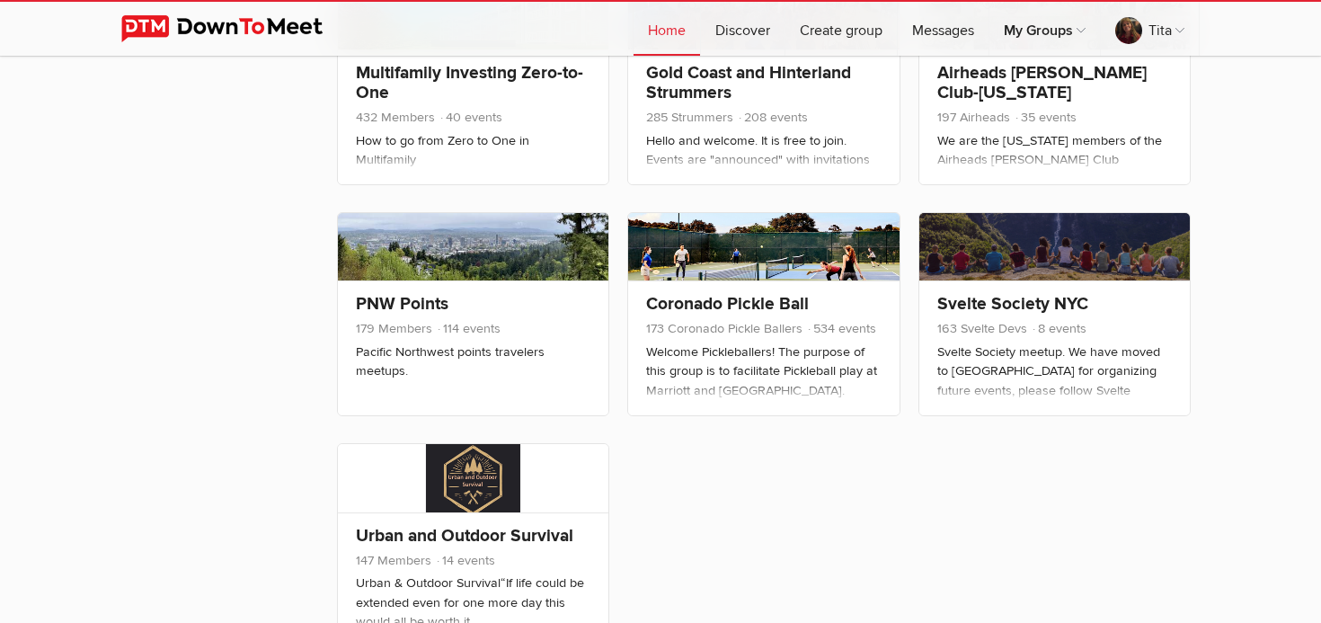
scroll to position [806, 0]
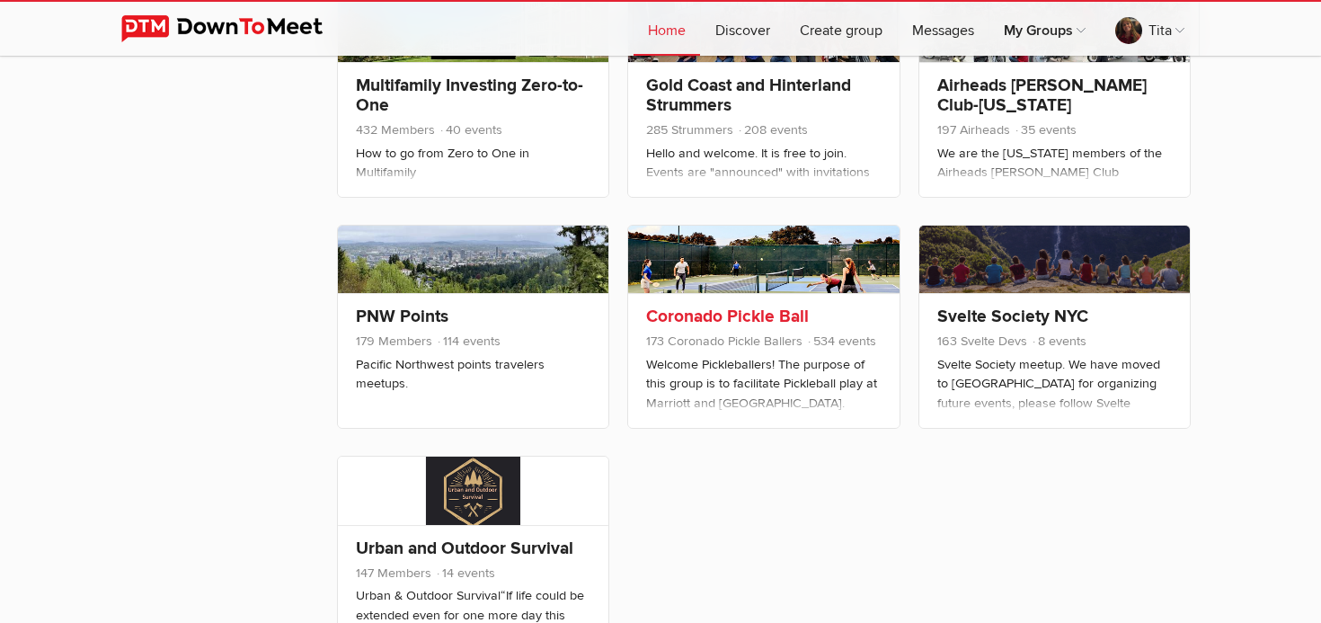
click at [718, 321] on link "Coronado Pickle Ball" at bounding box center [727, 316] width 163 height 22
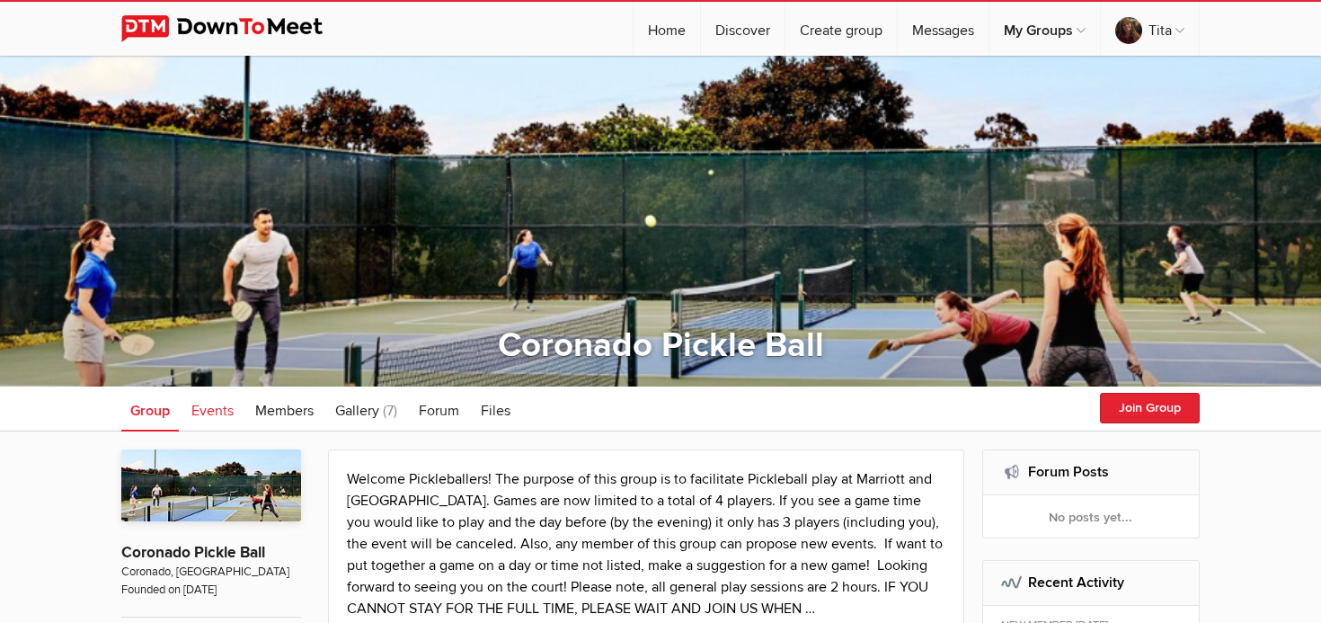
click at [210, 407] on span "Events" at bounding box center [212, 411] width 42 height 18
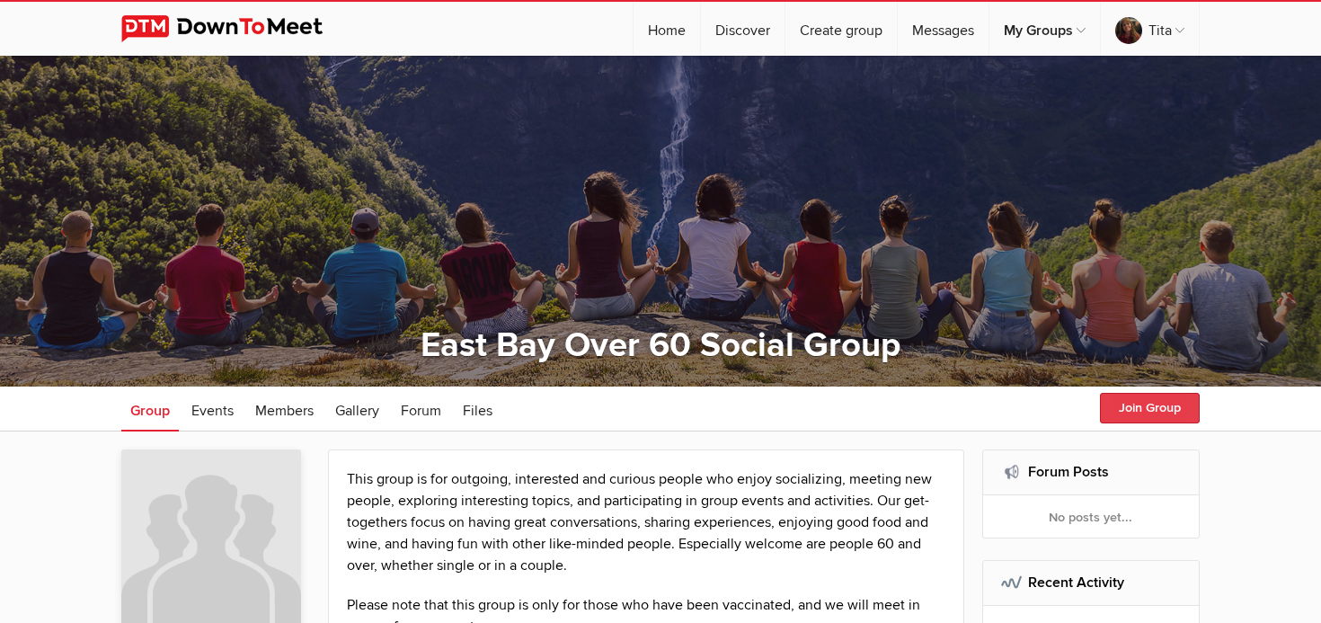
click at [1164, 406] on button "Join Group" at bounding box center [1150, 408] width 100 height 31
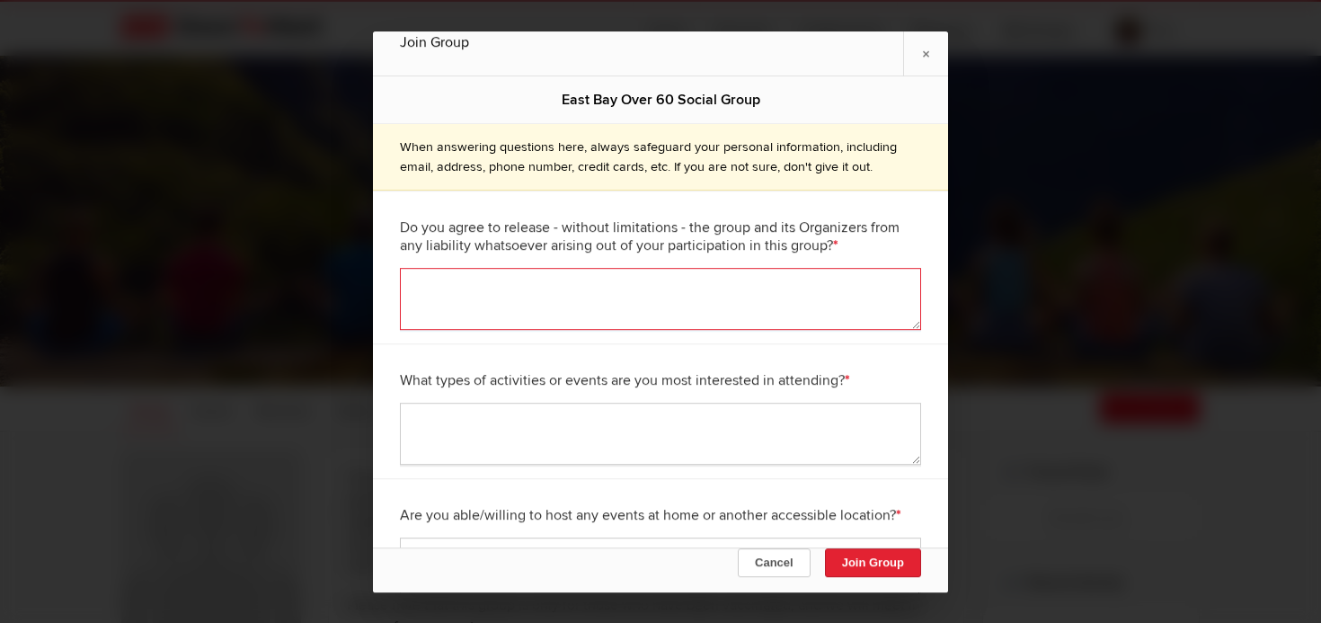
click at [613, 288] on textarea at bounding box center [660, 299] width 521 height 62
type textarea "yes"
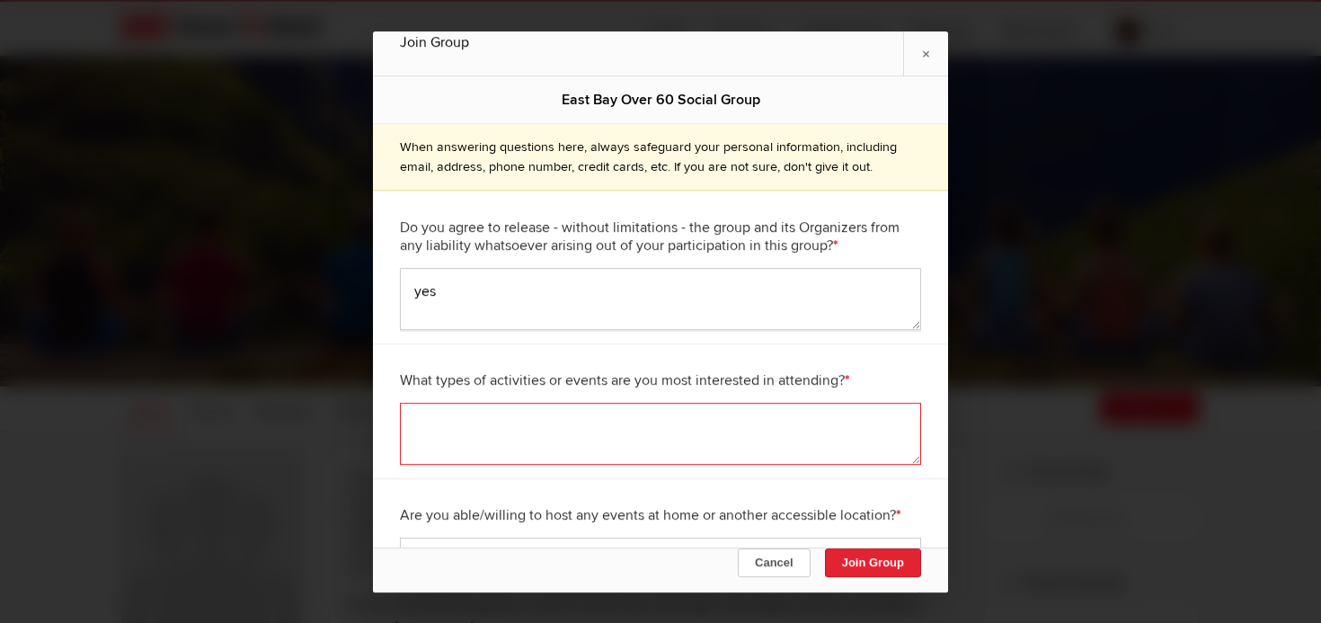
click at [538, 447] on textarea at bounding box center [660, 434] width 521 height 62
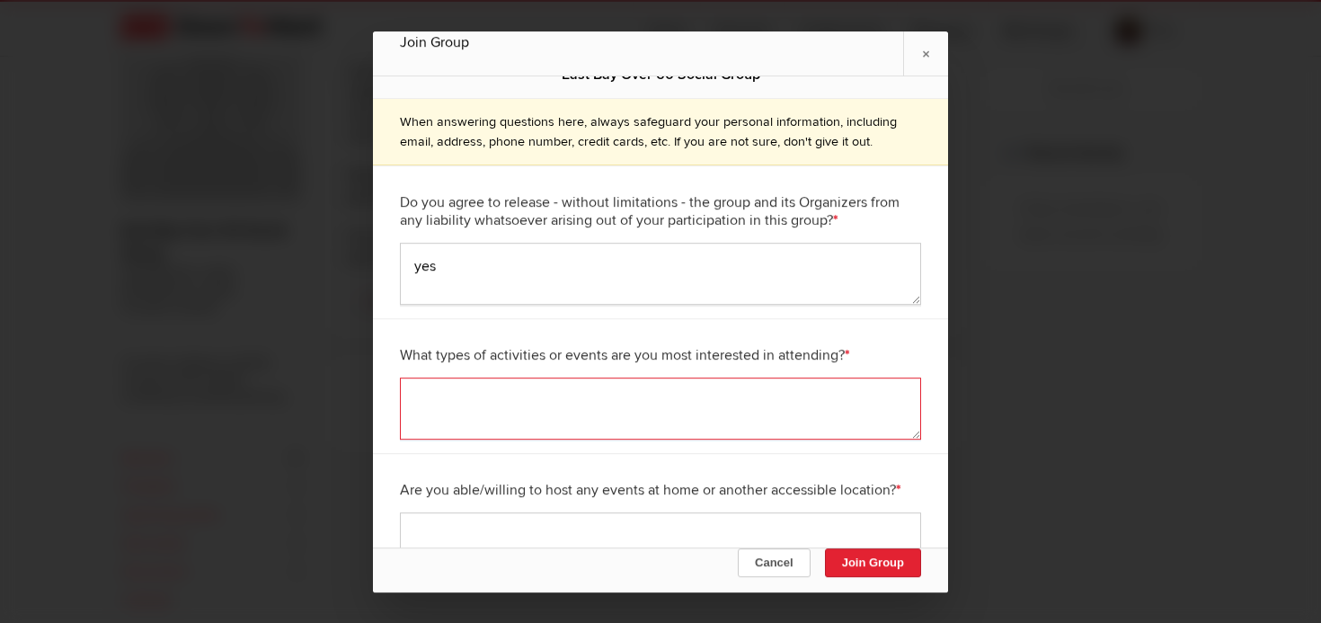
scroll to position [448, 0]
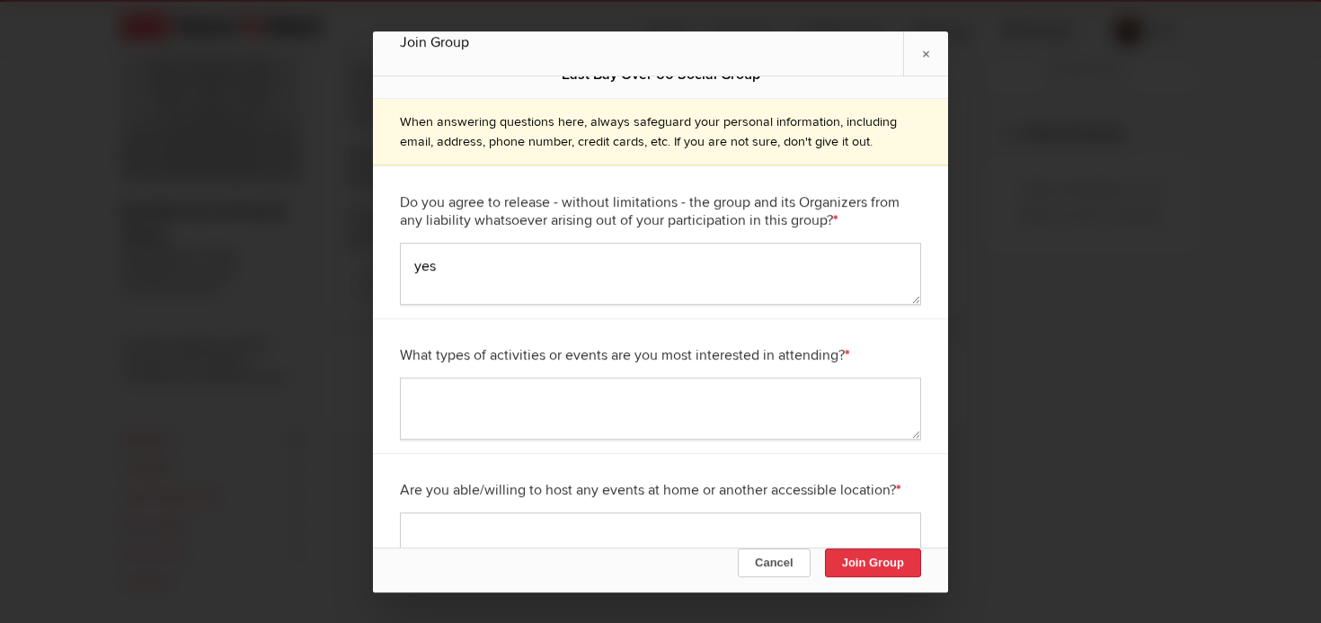
click at [869, 560] on button "Join Group" at bounding box center [873, 561] width 96 height 29
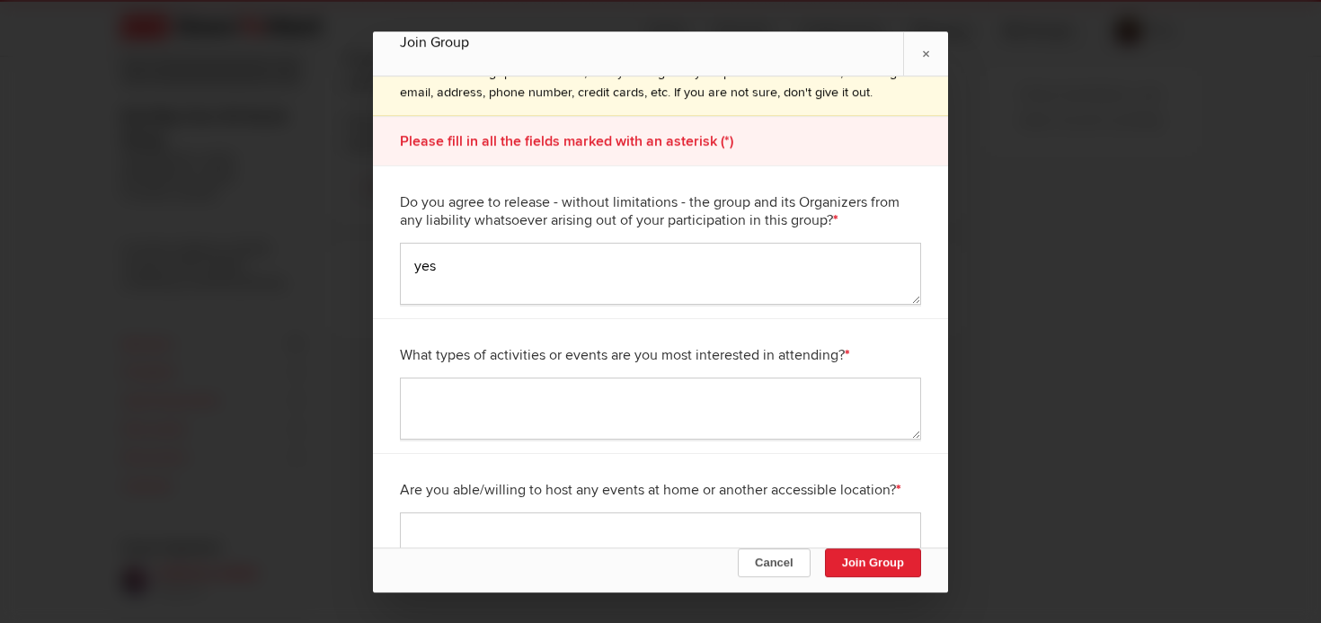
scroll to position [589, 0]
click at [449, 526] on textarea at bounding box center [660, 543] width 521 height 62
type textarea "yes"
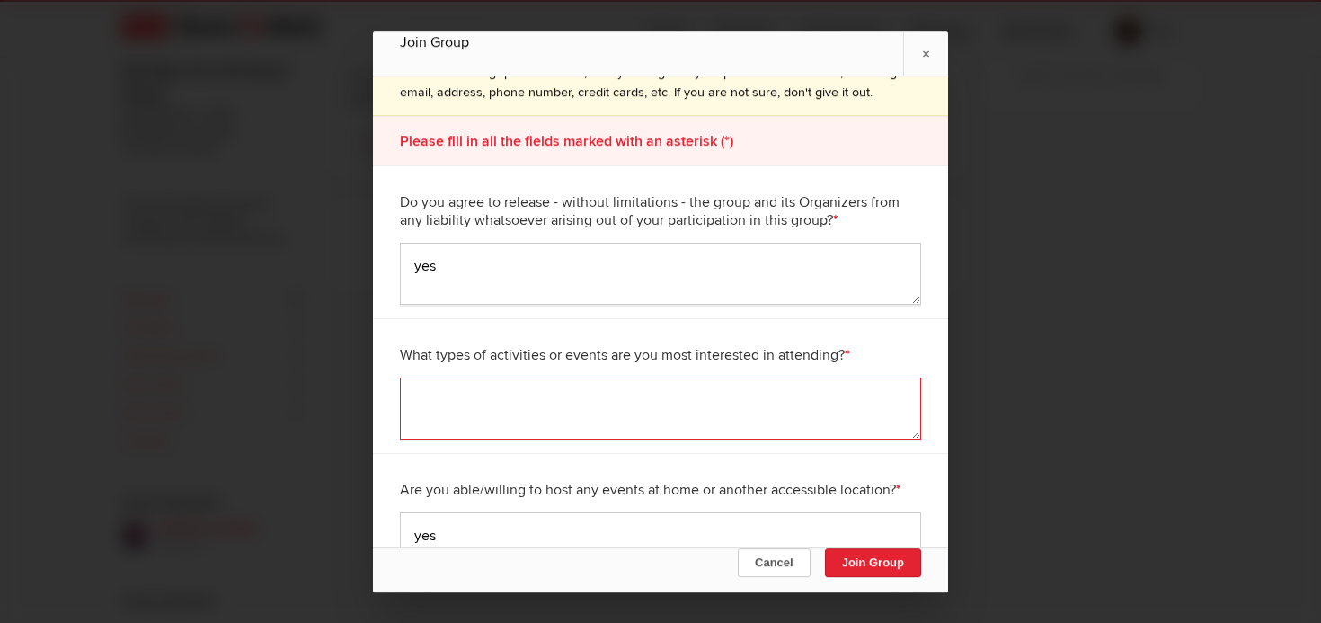
click at [446, 404] on textarea at bounding box center [660, 408] width 521 height 62
type textarea "any social activity"
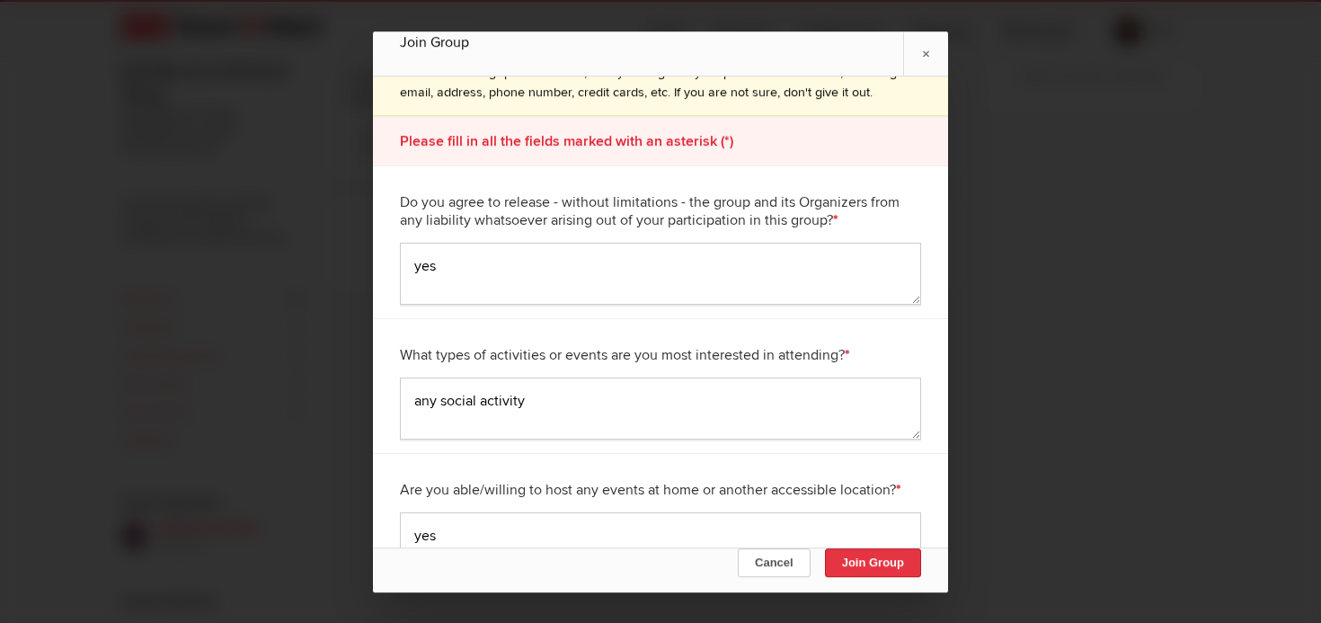
click at [853, 558] on button "Join Group" at bounding box center [873, 561] width 96 height 29
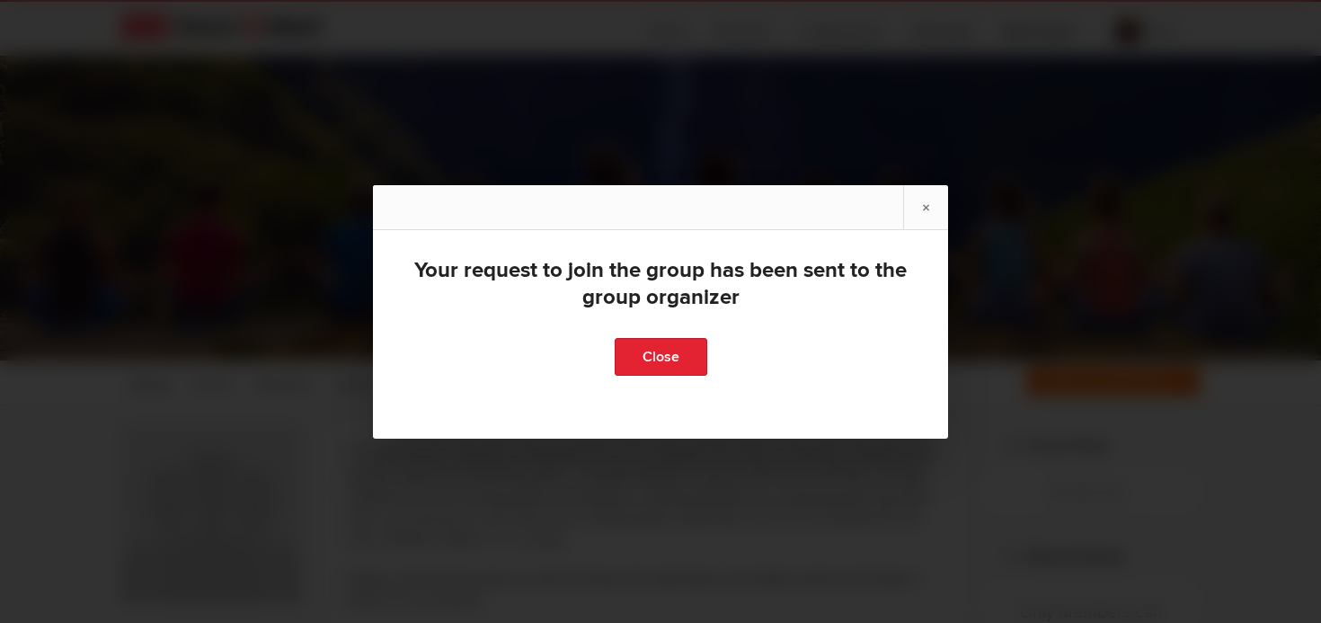
scroll to position [28, 0]
click at [675, 362] on link "Close" at bounding box center [661, 357] width 93 height 38
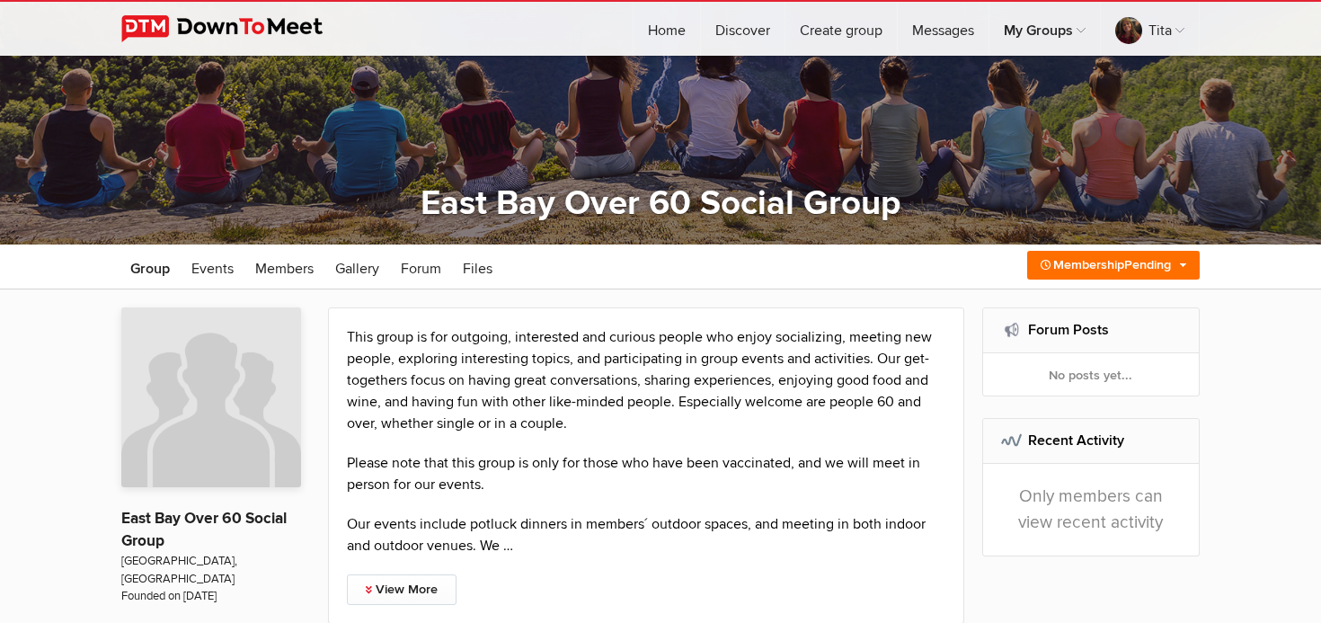
scroll to position [124, 0]
